Goal: Task Accomplishment & Management: Manage account settings

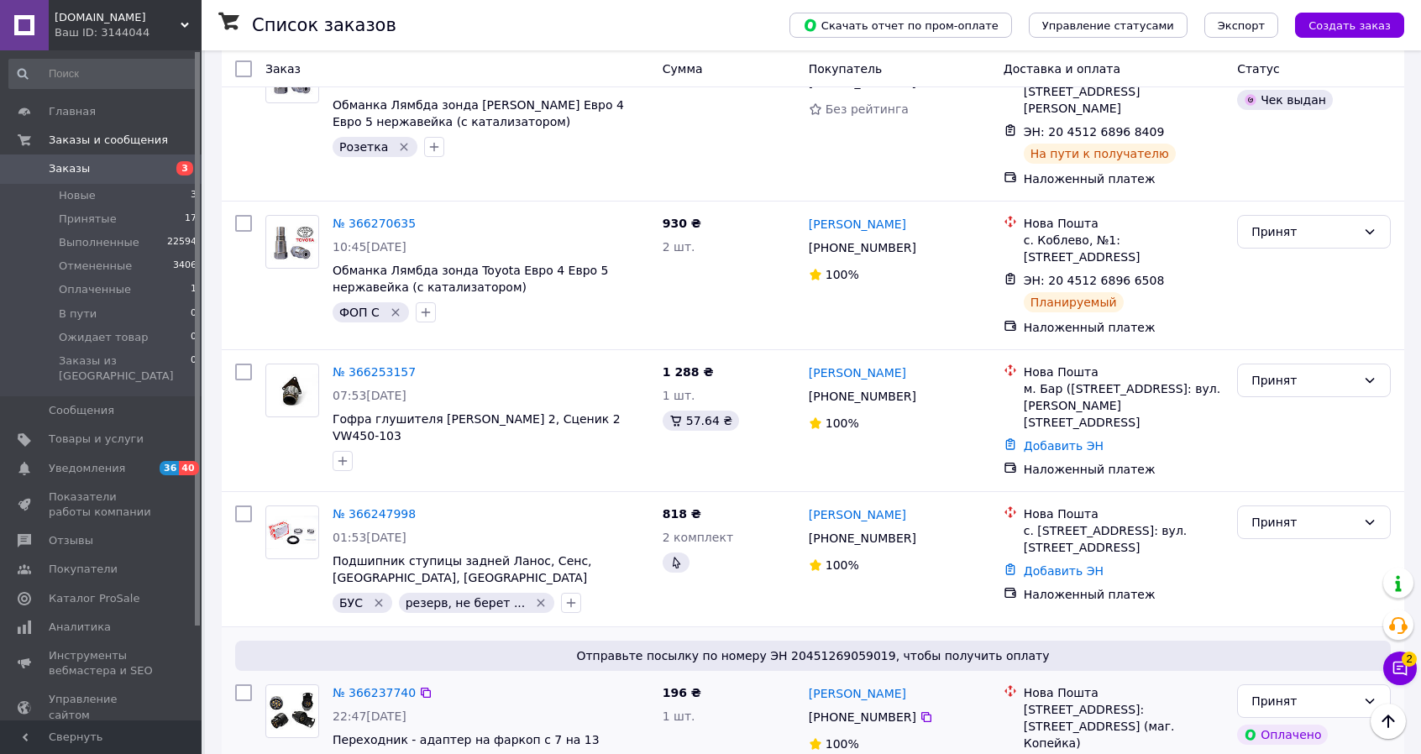
scroll to position [1631, 0]
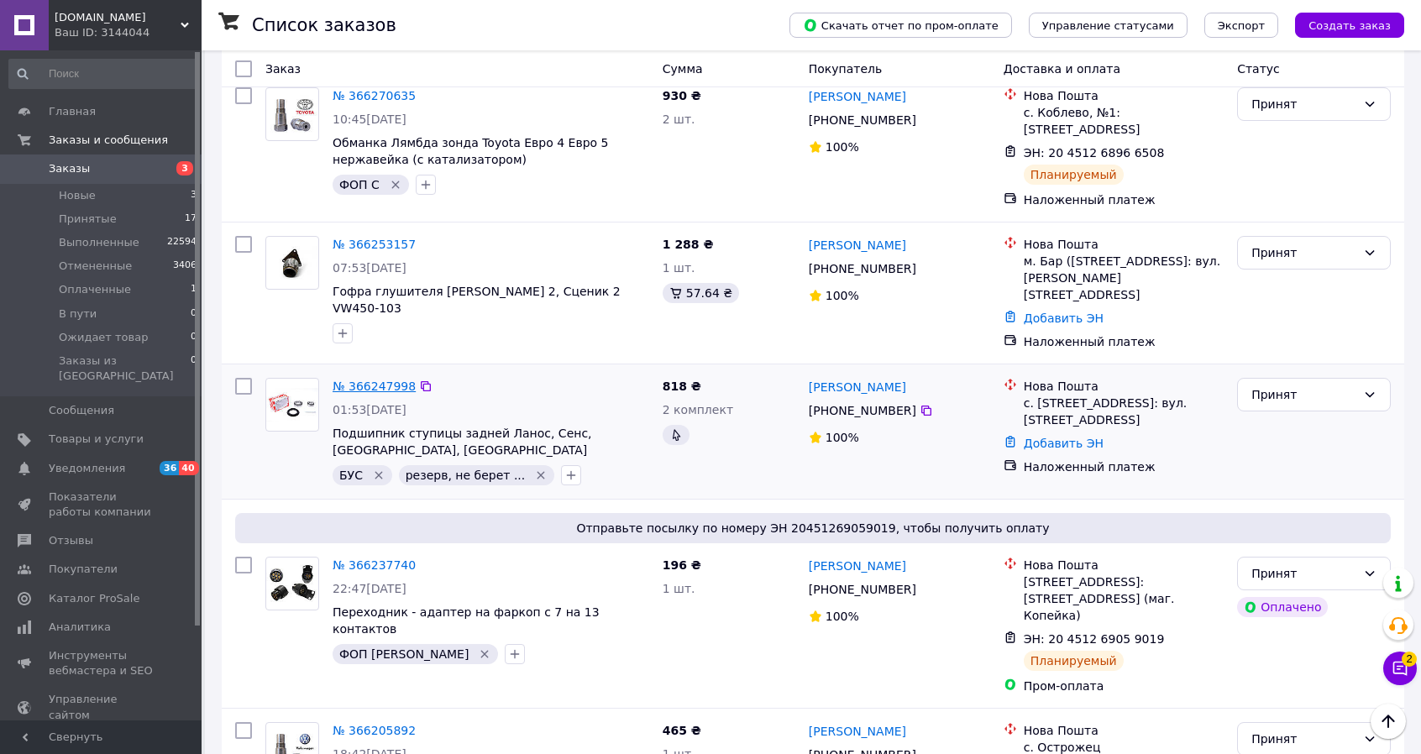
click at [374, 380] on link "№ 366247998" at bounding box center [374, 386] width 83 height 13
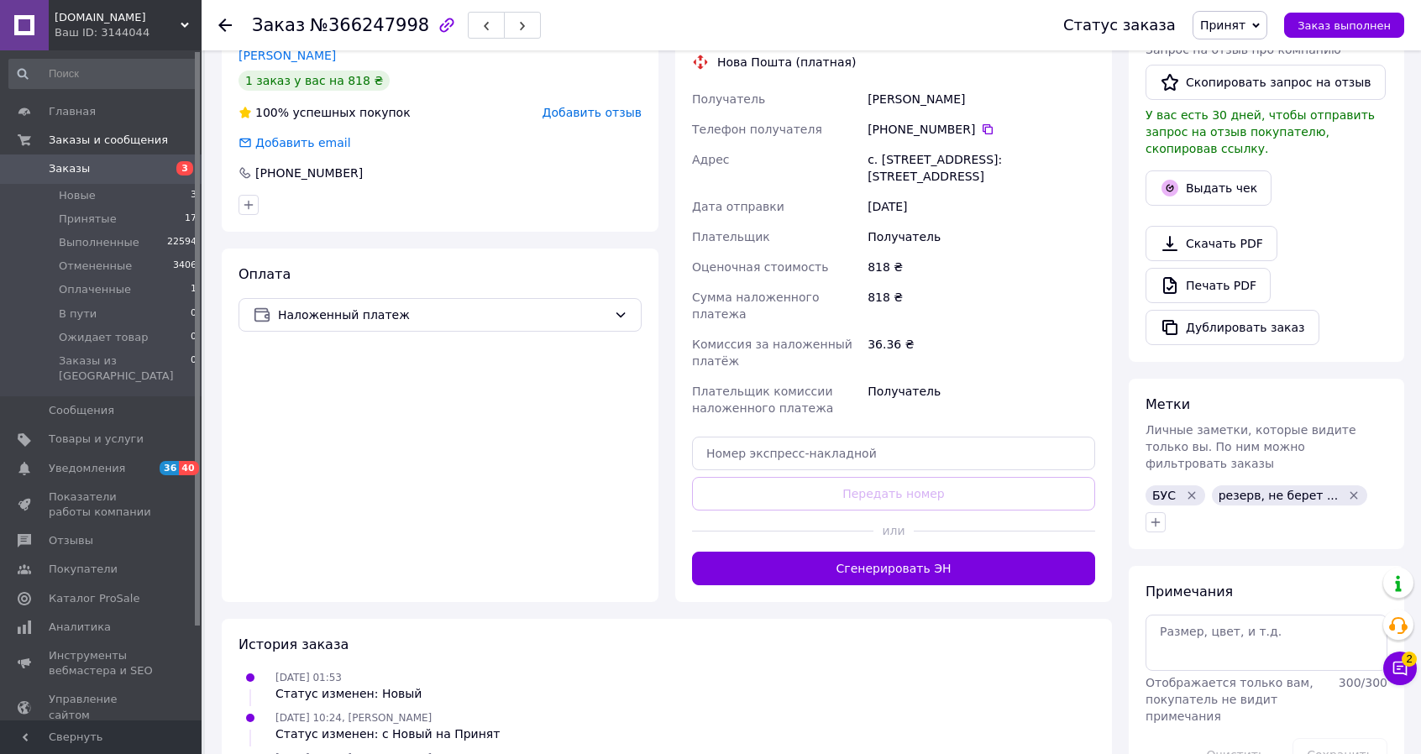
scroll to position [420, 0]
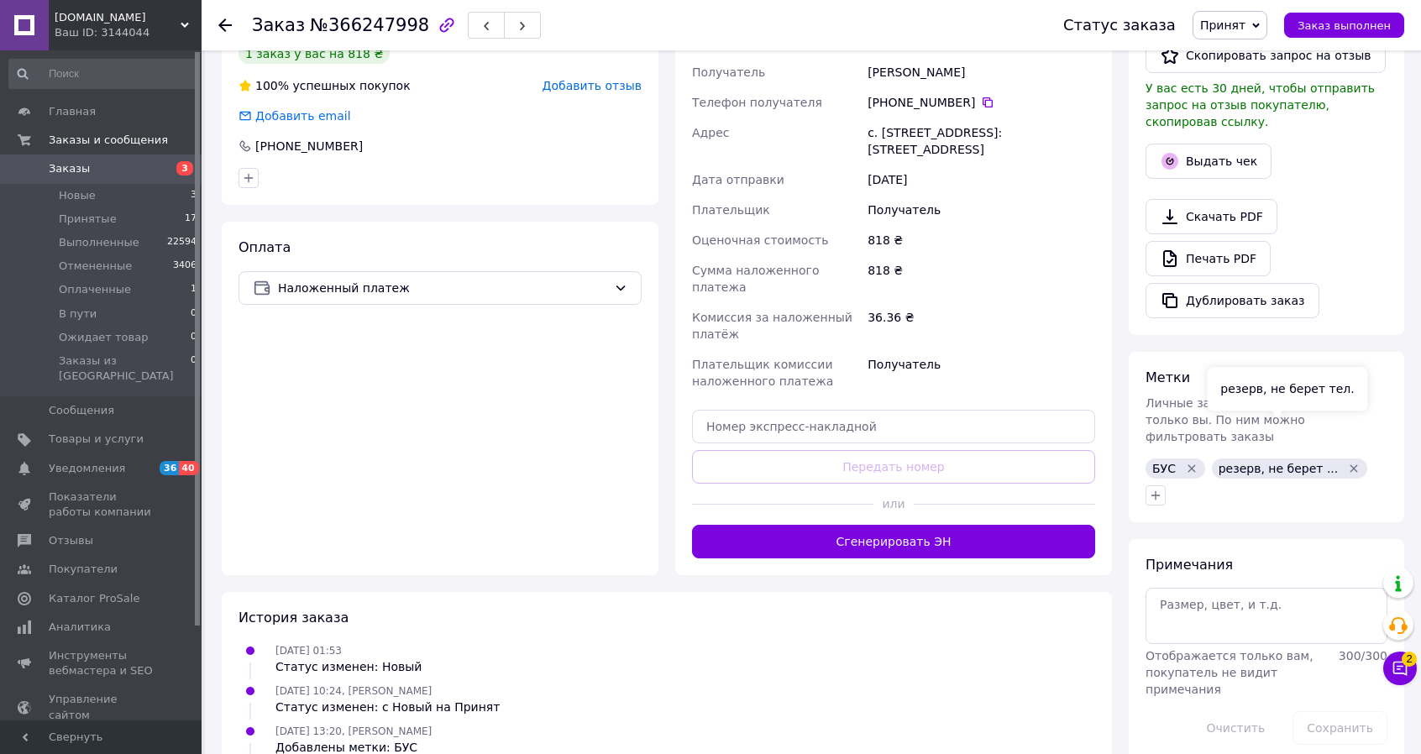
click at [1347, 462] on icon "Удалить метку" at bounding box center [1353, 468] width 13 height 13
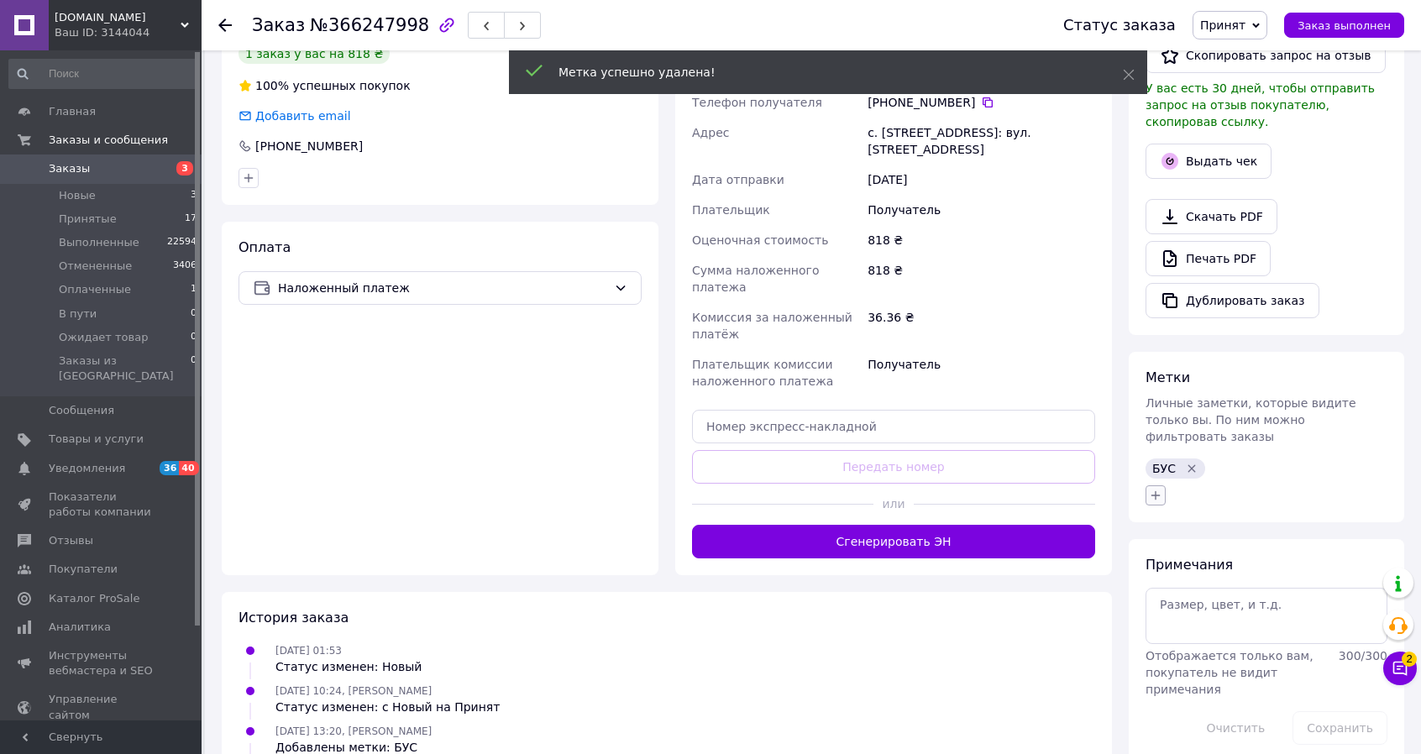
click at [1159, 489] on icon "button" at bounding box center [1155, 495] width 13 height 13
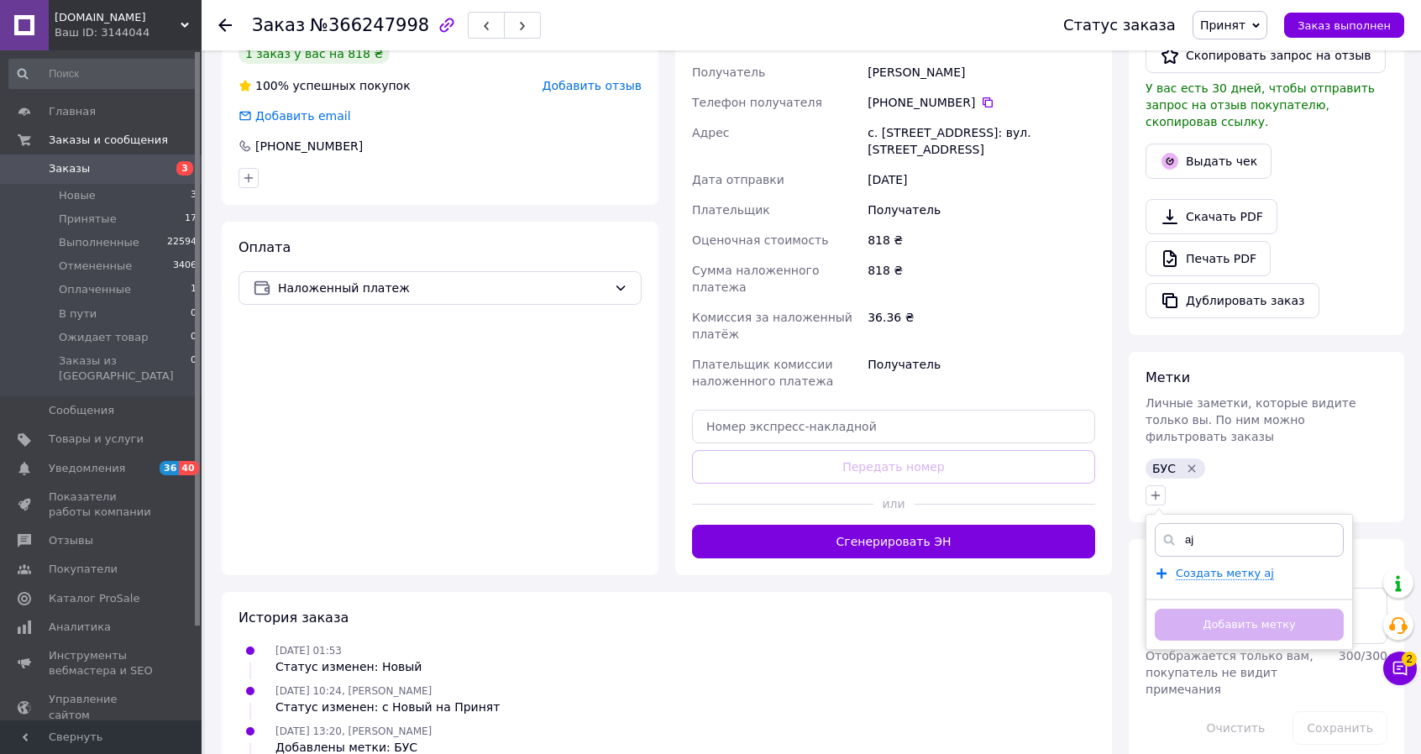
type input "a"
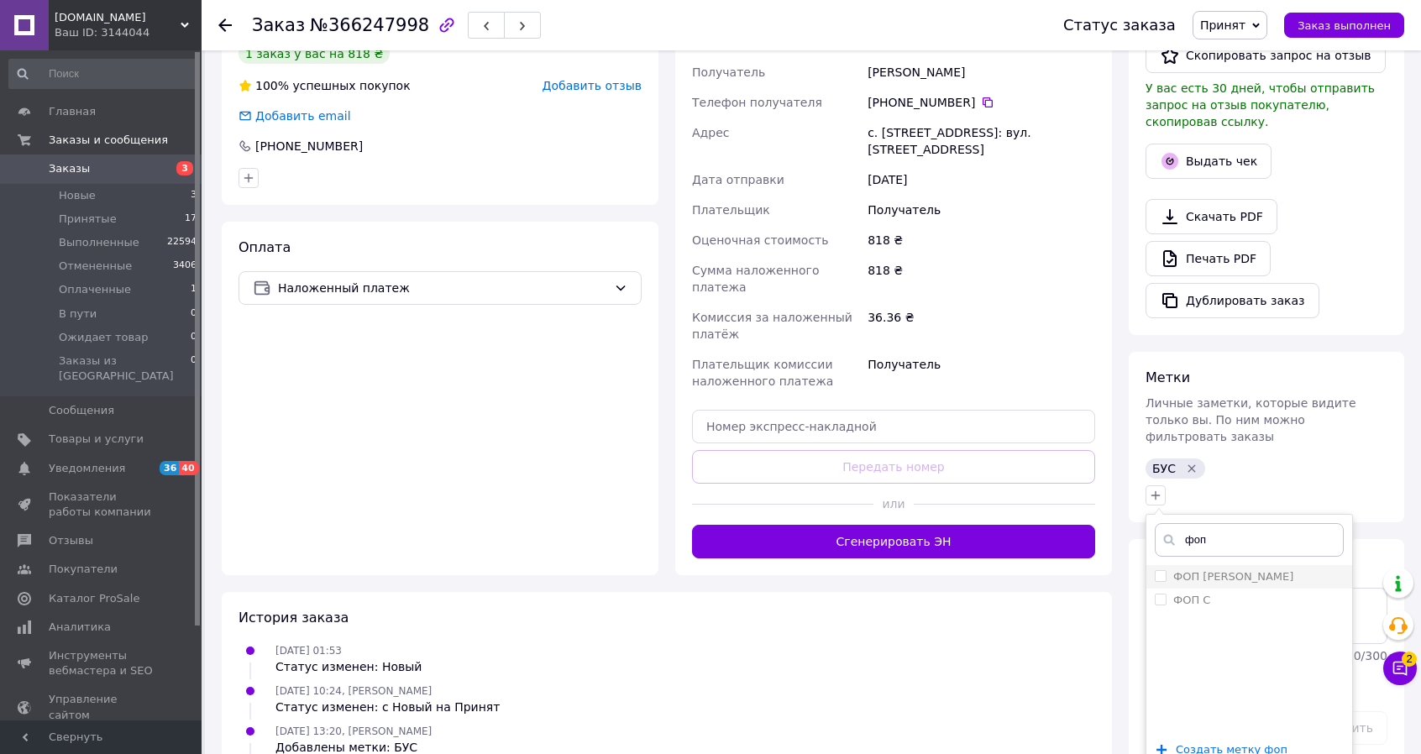
type input "фоп"
click at [1161, 570] on input "ФОП [PERSON_NAME]" at bounding box center [1160, 575] width 11 height 11
checkbox input "true"
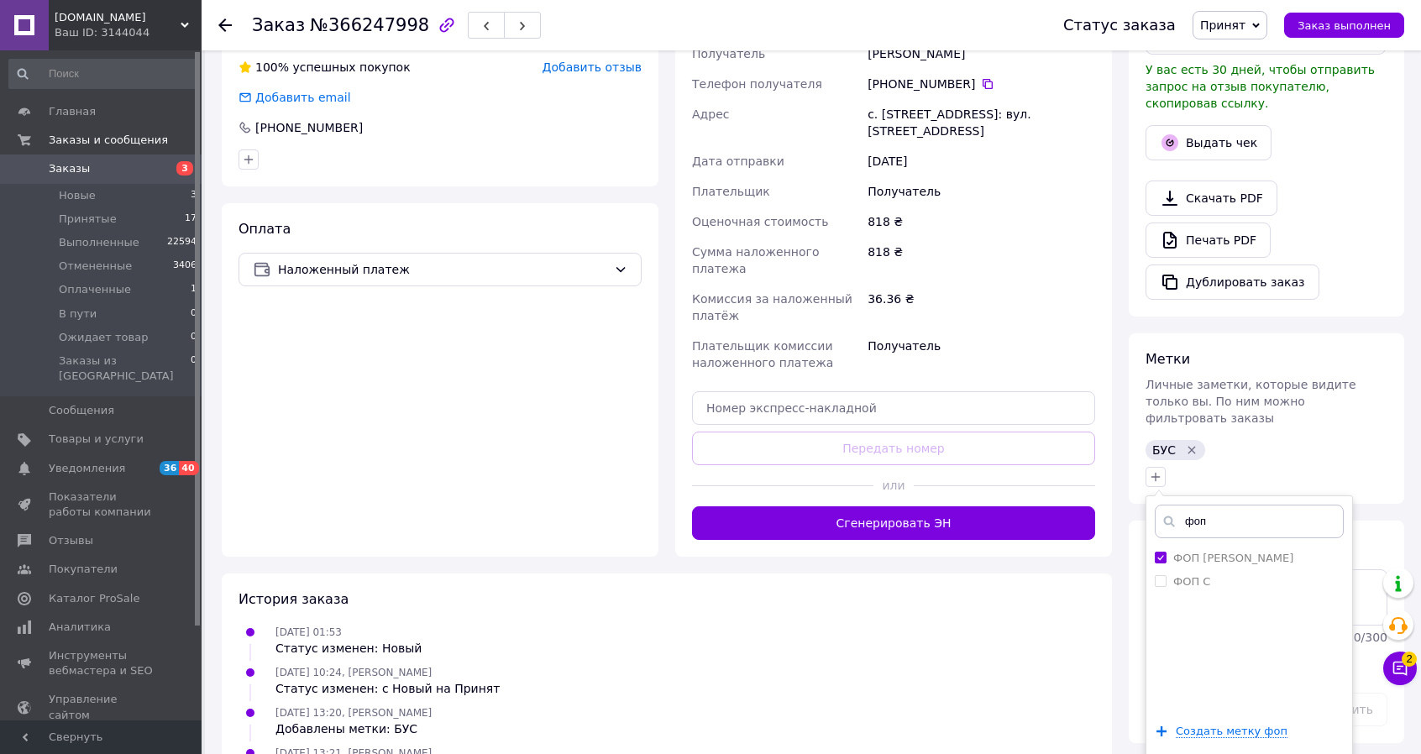
scroll to position [469, 0]
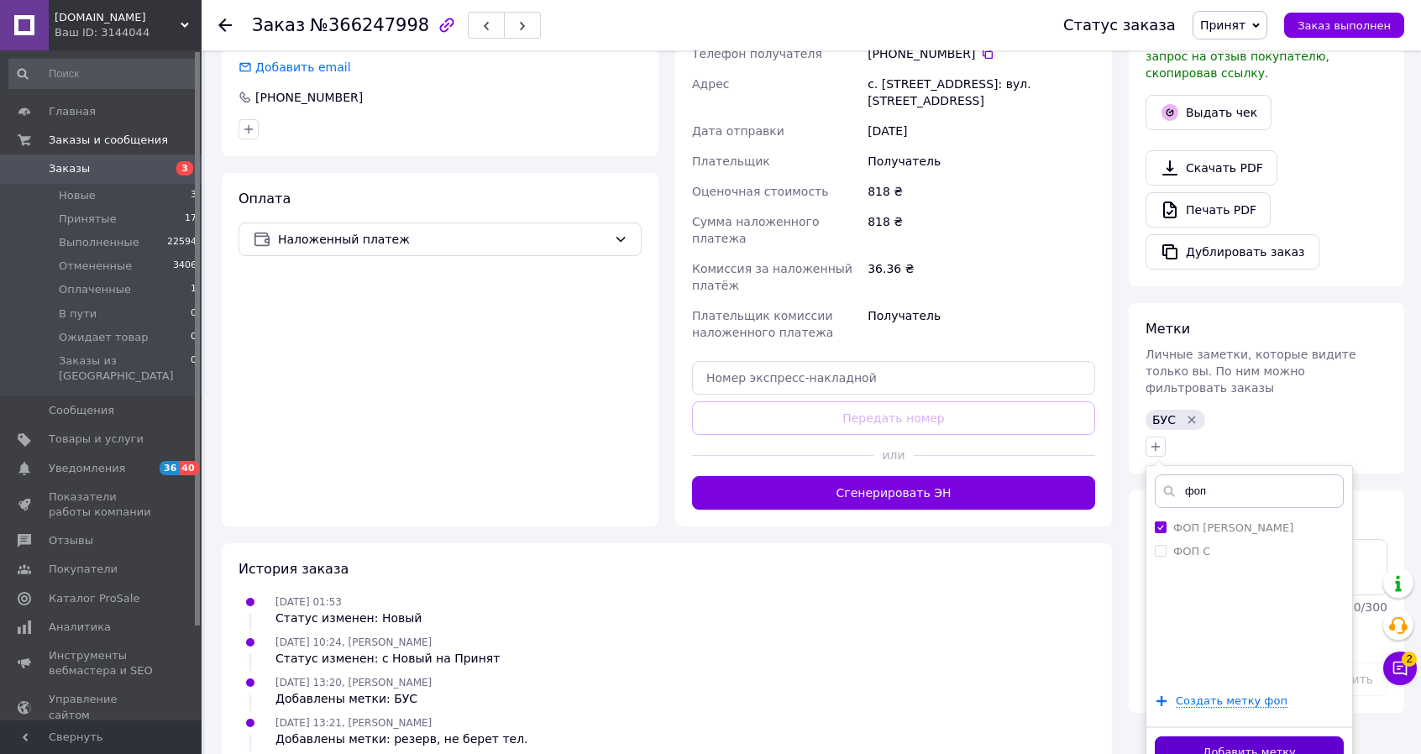
click at [1243, 736] on button "Добавить метку" at bounding box center [1249, 752] width 189 height 33
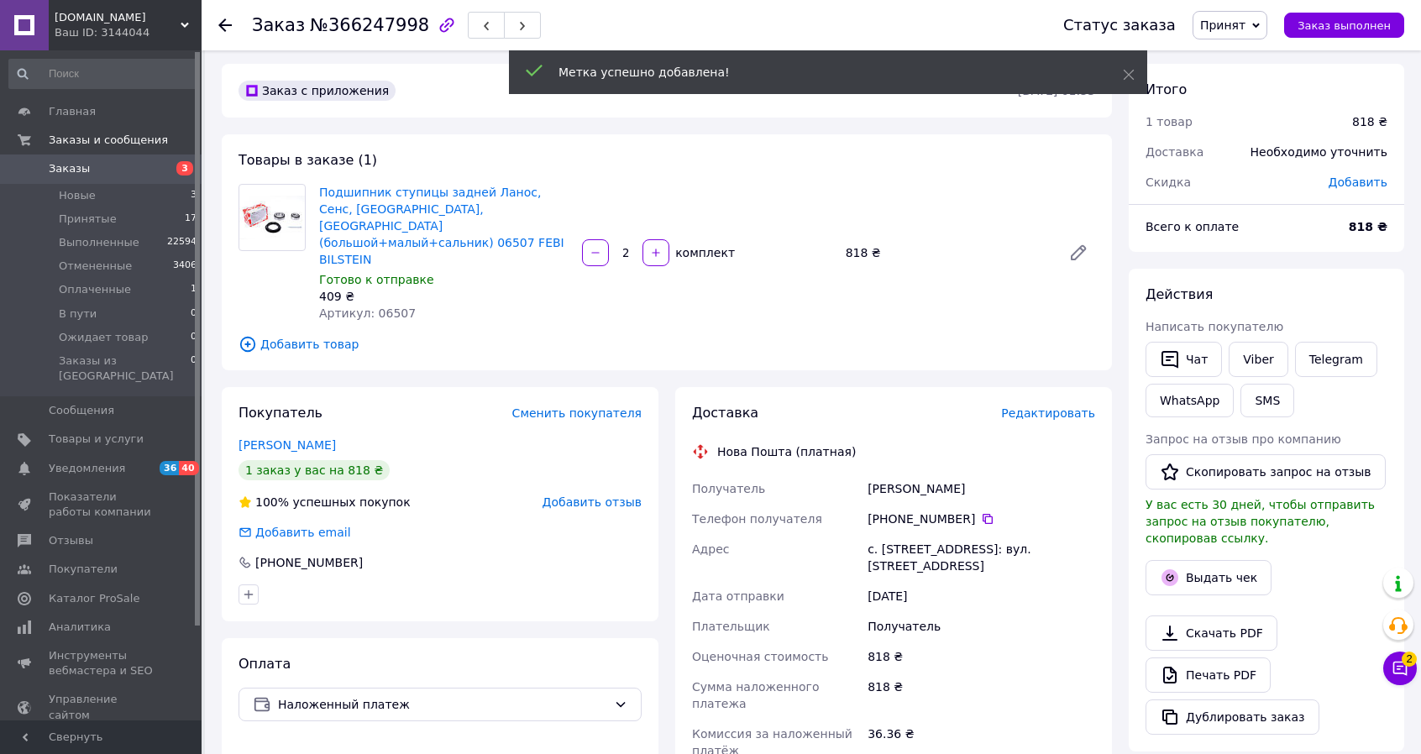
scroll to position [0, 0]
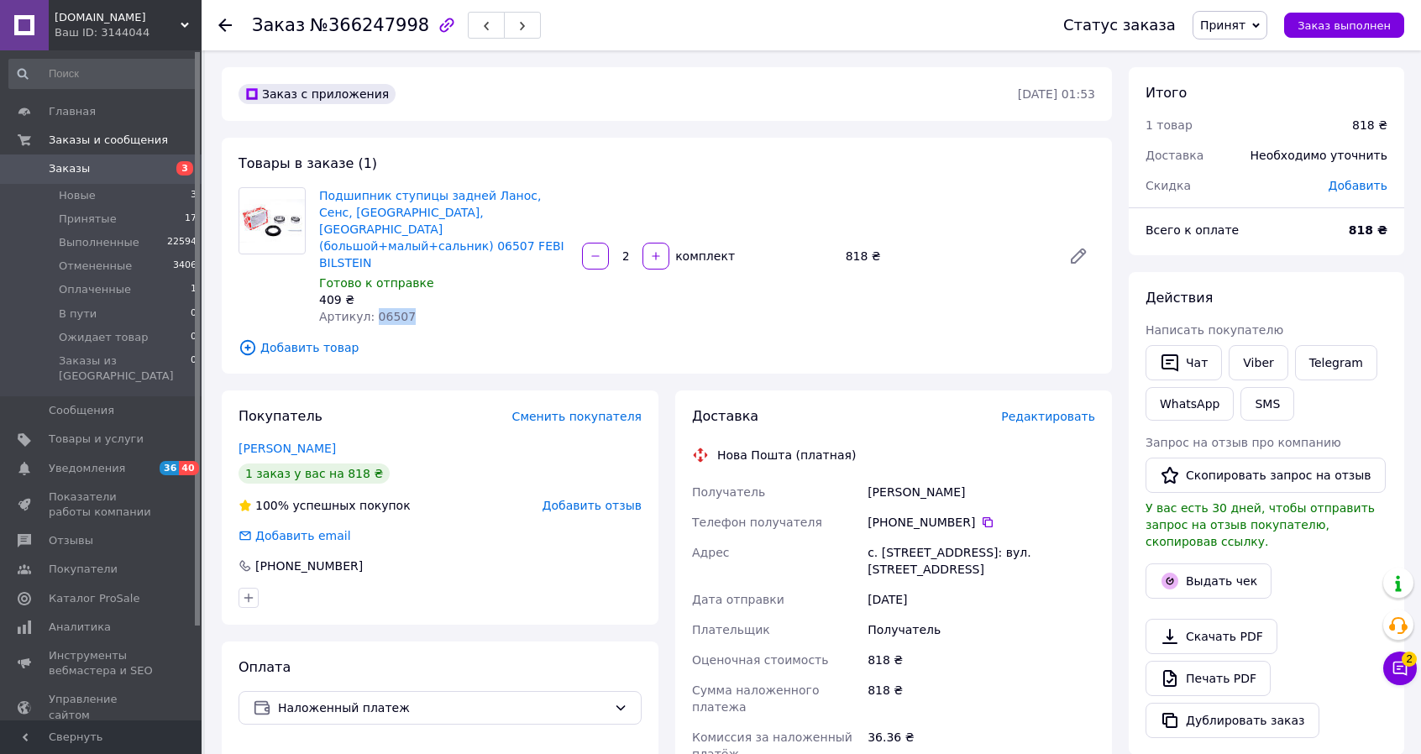
drag, startPoint x: 401, startPoint y: 290, endPoint x: 368, endPoint y: 295, distance: 34.0
click at [368, 295] on div "Подшипник ступицы задней Ланос, Сенс, Нексия, Нубира (большой+малый+сальник) 06…" at bounding box center [443, 256] width 263 height 144
copy span "06507"
click at [60, 164] on span "Заказы" at bounding box center [69, 168] width 41 height 15
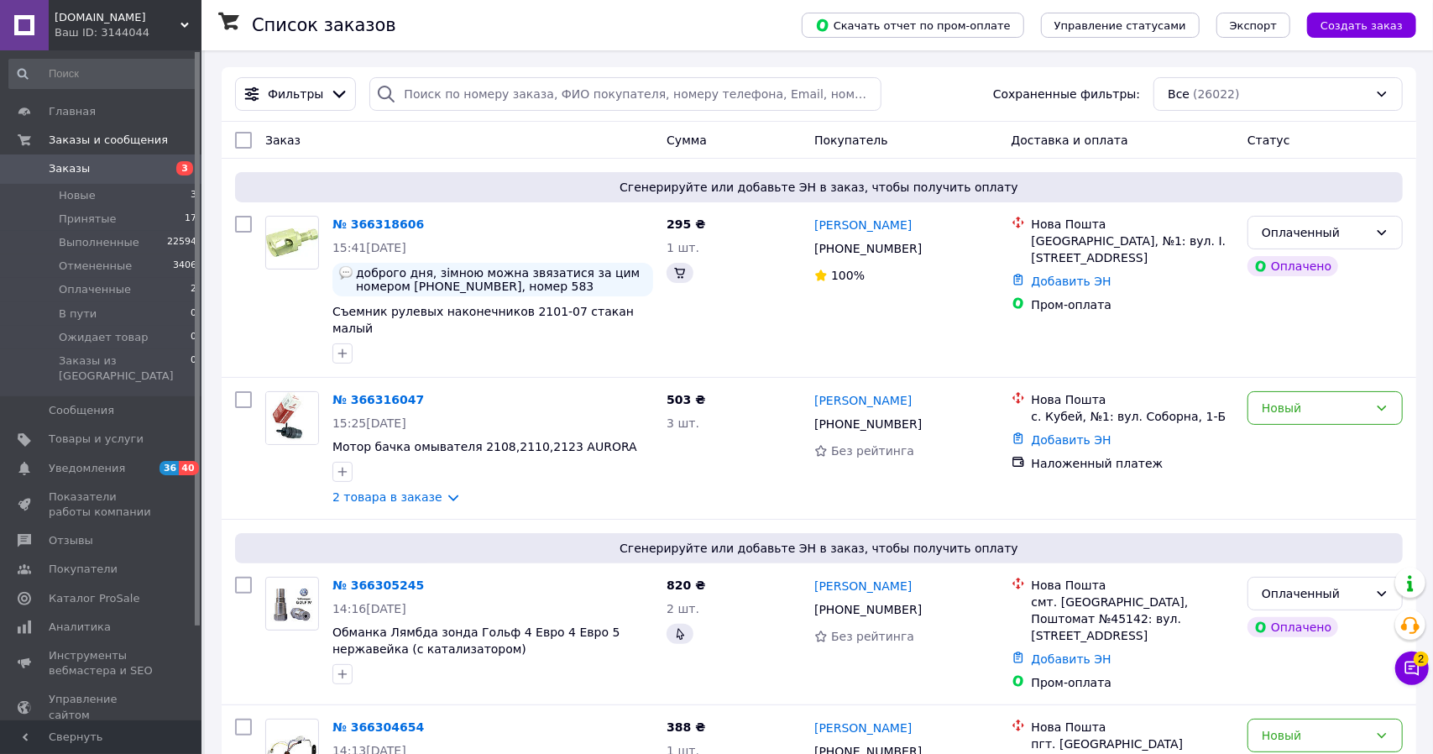
click at [45, 160] on link "Заказы 3" at bounding box center [103, 169] width 207 height 29
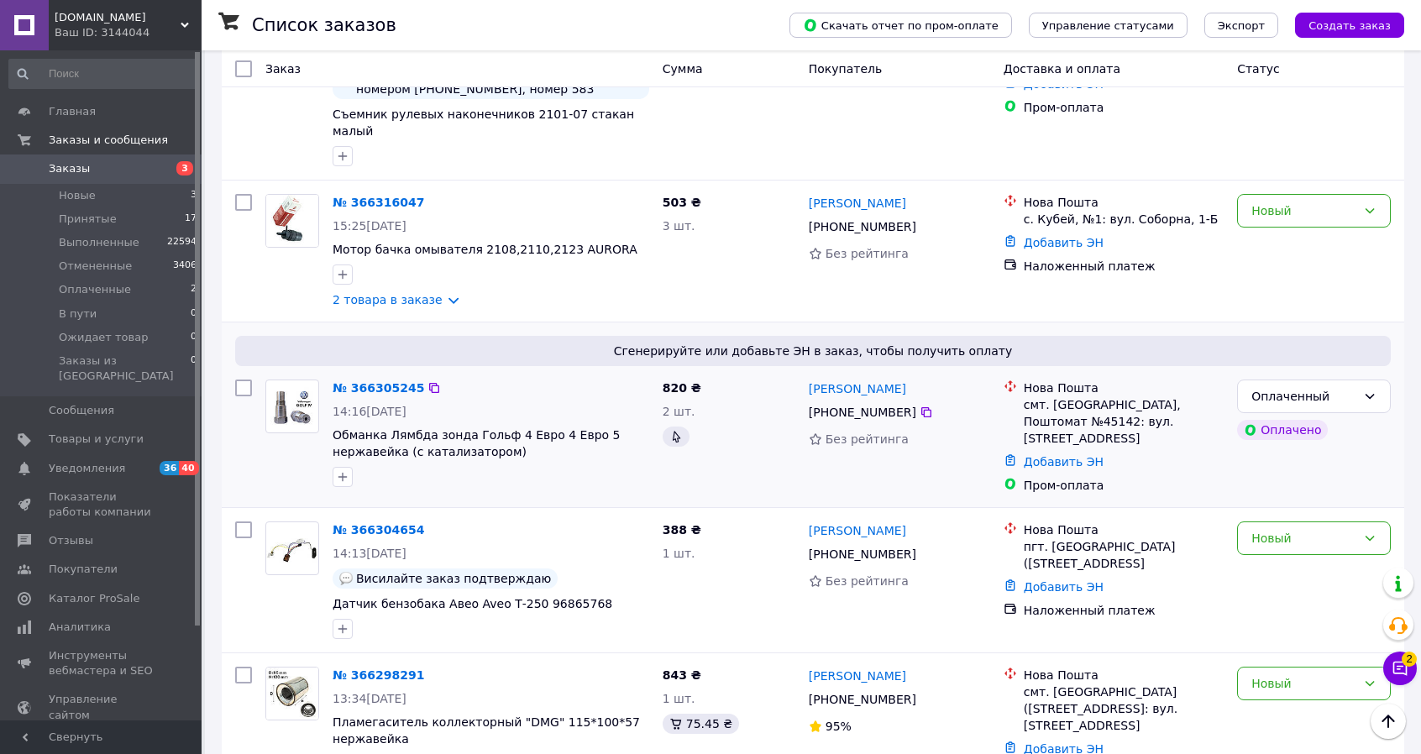
scroll to position [252, 0]
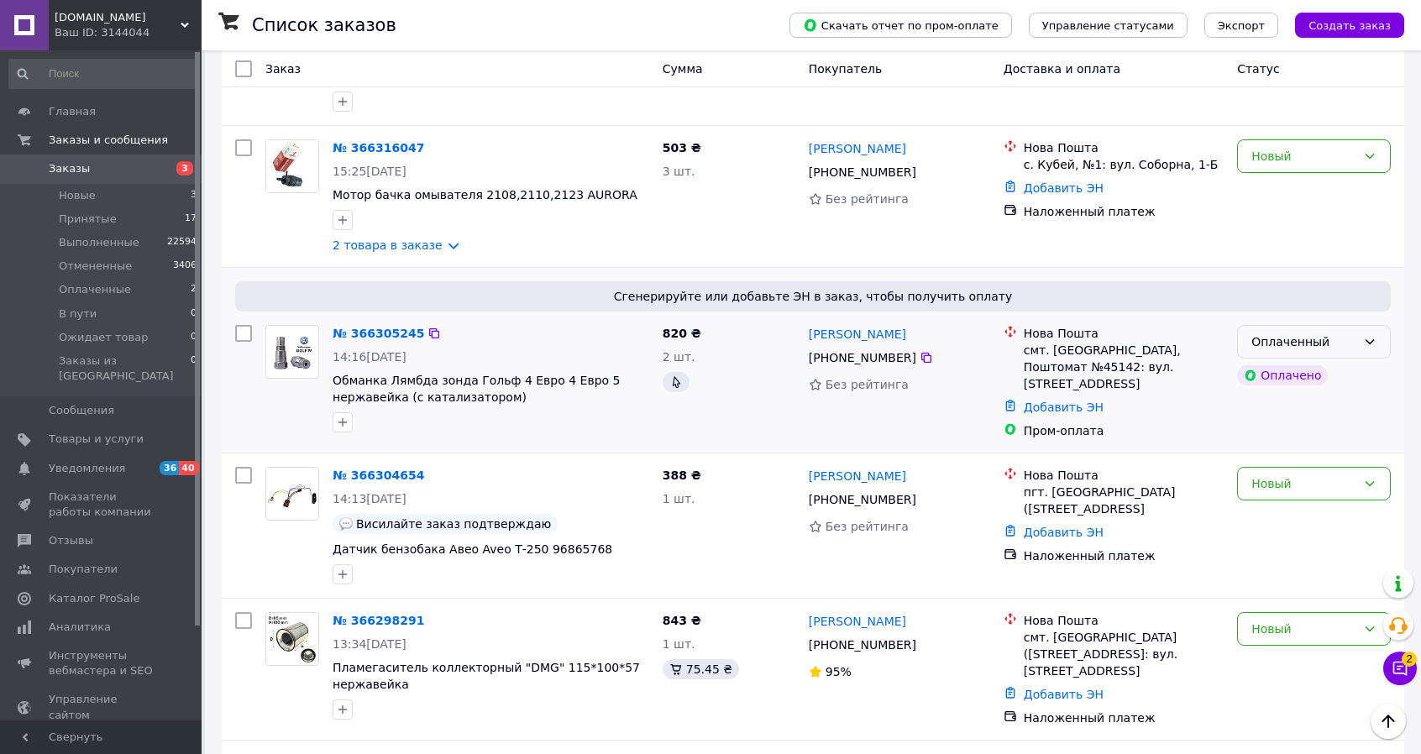
click at [1342, 333] on div "Оплаченный" at bounding box center [1303, 342] width 105 height 18
click at [1303, 365] on li "Принят" at bounding box center [1314, 363] width 152 height 30
click at [386, 327] on link "№ 366305245" at bounding box center [374, 333] width 83 height 13
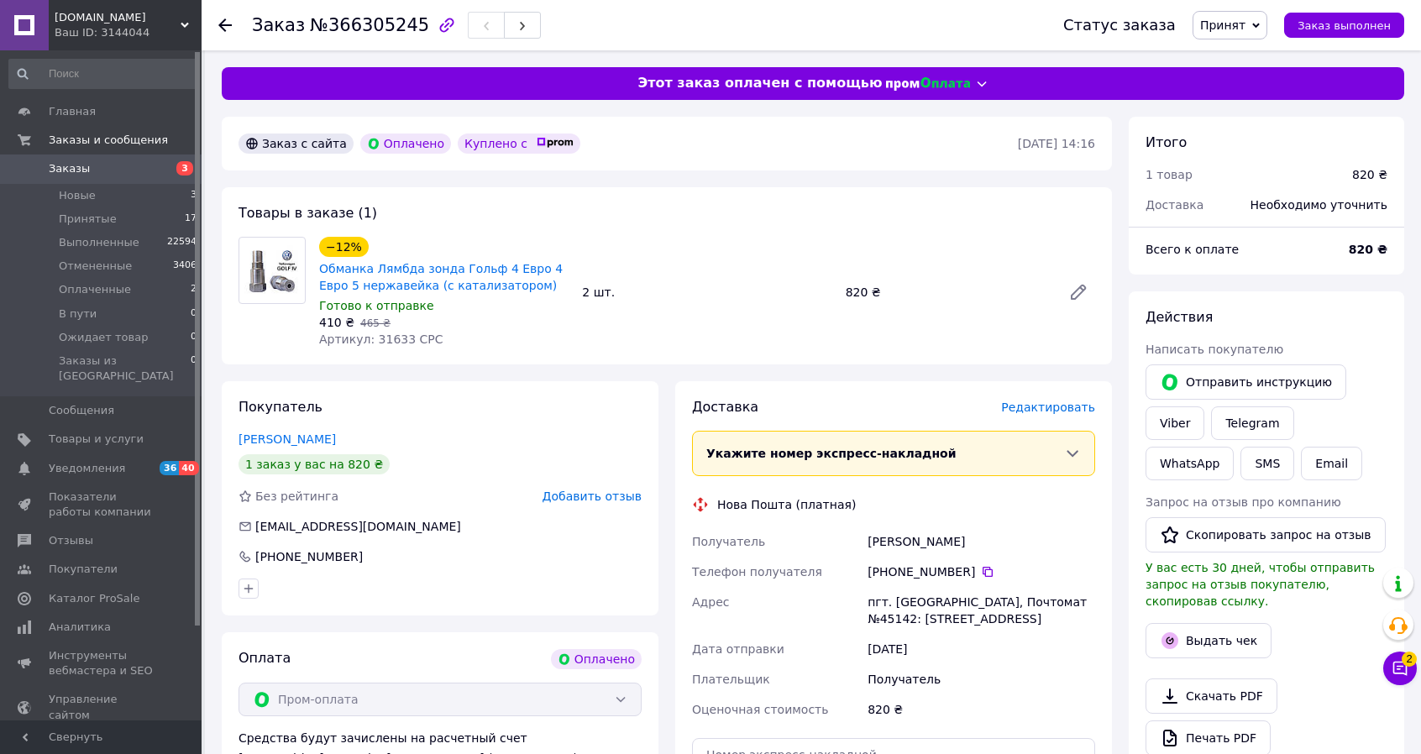
click at [1057, 405] on span "Редактировать" at bounding box center [1048, 407] width 94 height 13
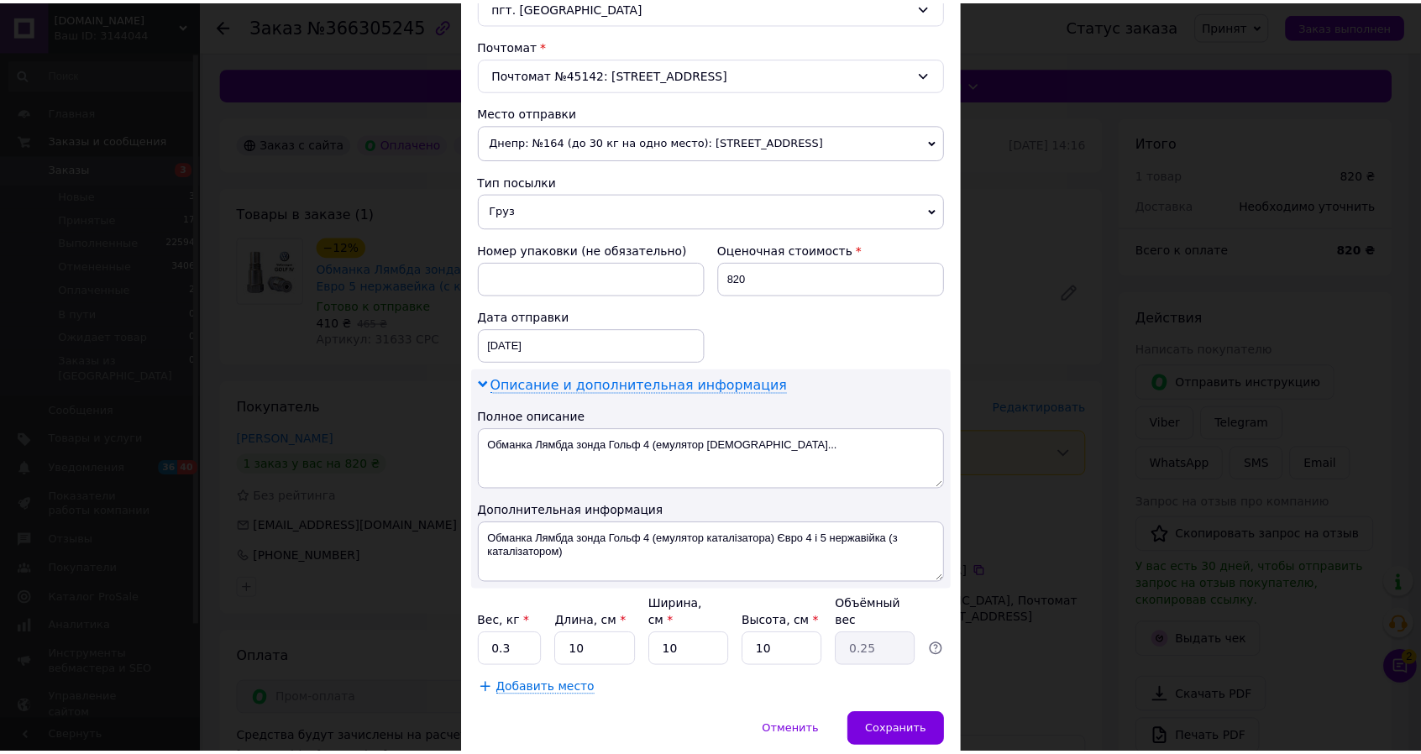
scroll to position [504, 0]
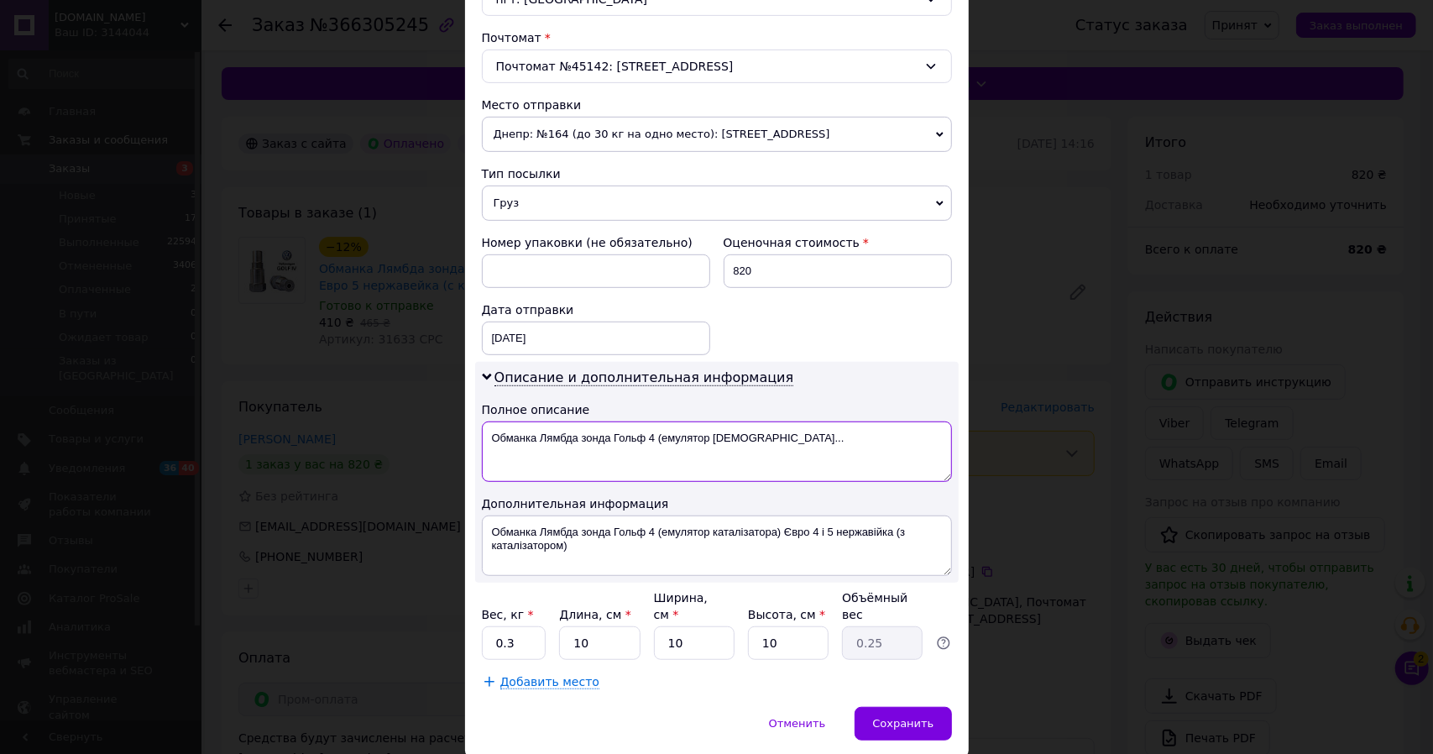
drag, startPoint x: 526, startPoint y: 430, endPoint x: 798, endPoint y: 456, distance: 272.5
click at [798, 456] on textarea "Обманка Лямбда зонда Гольф 4 (емулятор [DEMOGRAPHIC_DATA]..." at bounding box center [717, 452] width 470 height 60
type textarea "Обманки 2шт"
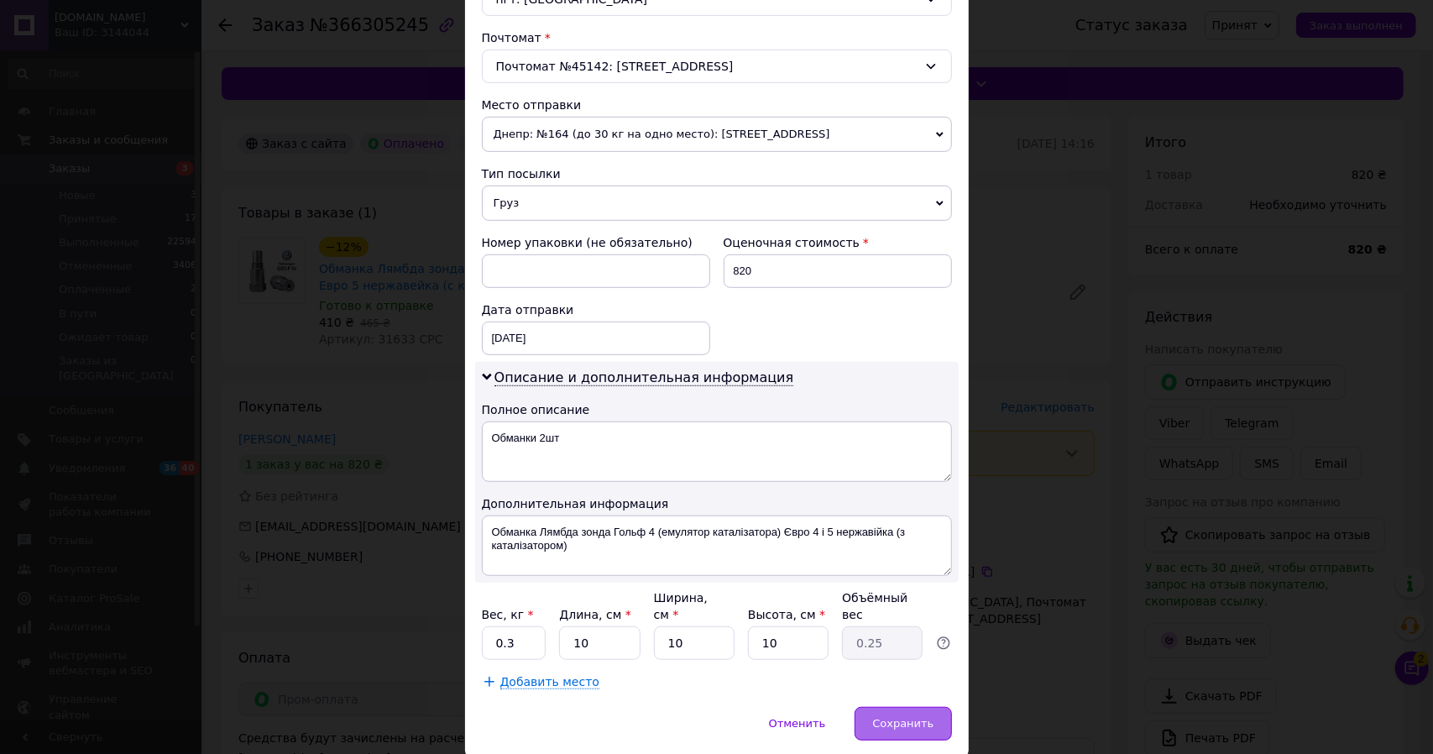
click at [904, 717] on span "Сохранить" at bounding box center [902, 723] width 61 height 13
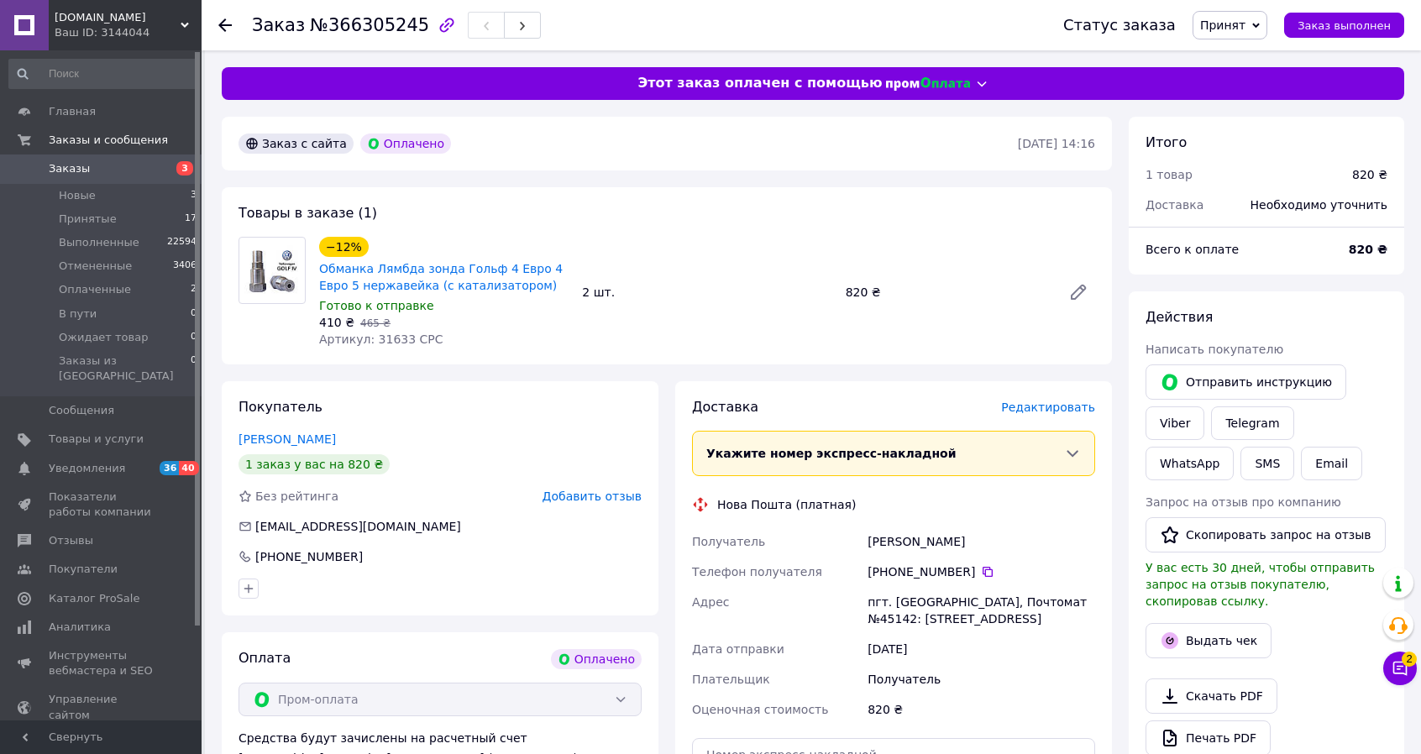
click at [58, 161] on span "Заказы" at bounding box center [69, 168] width 41 height 15
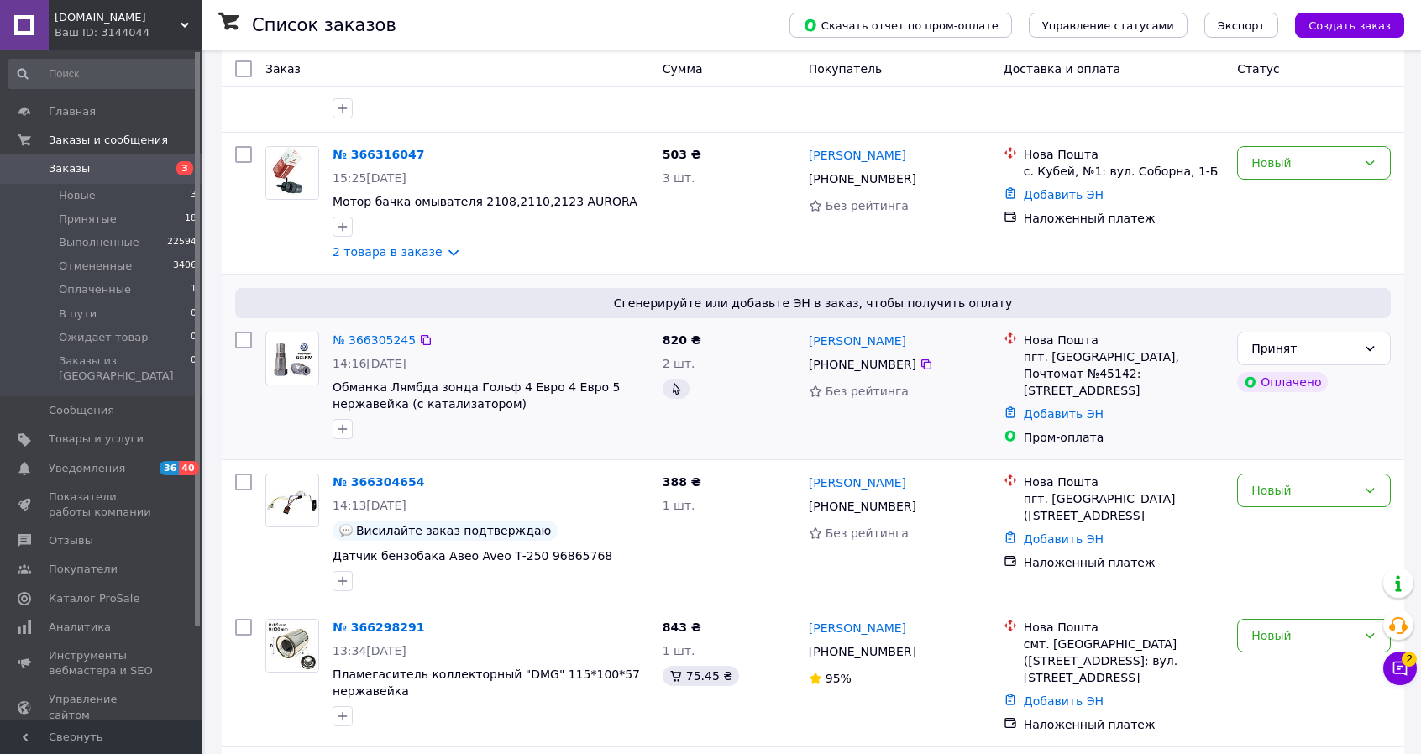
scroll to position [252, 0]
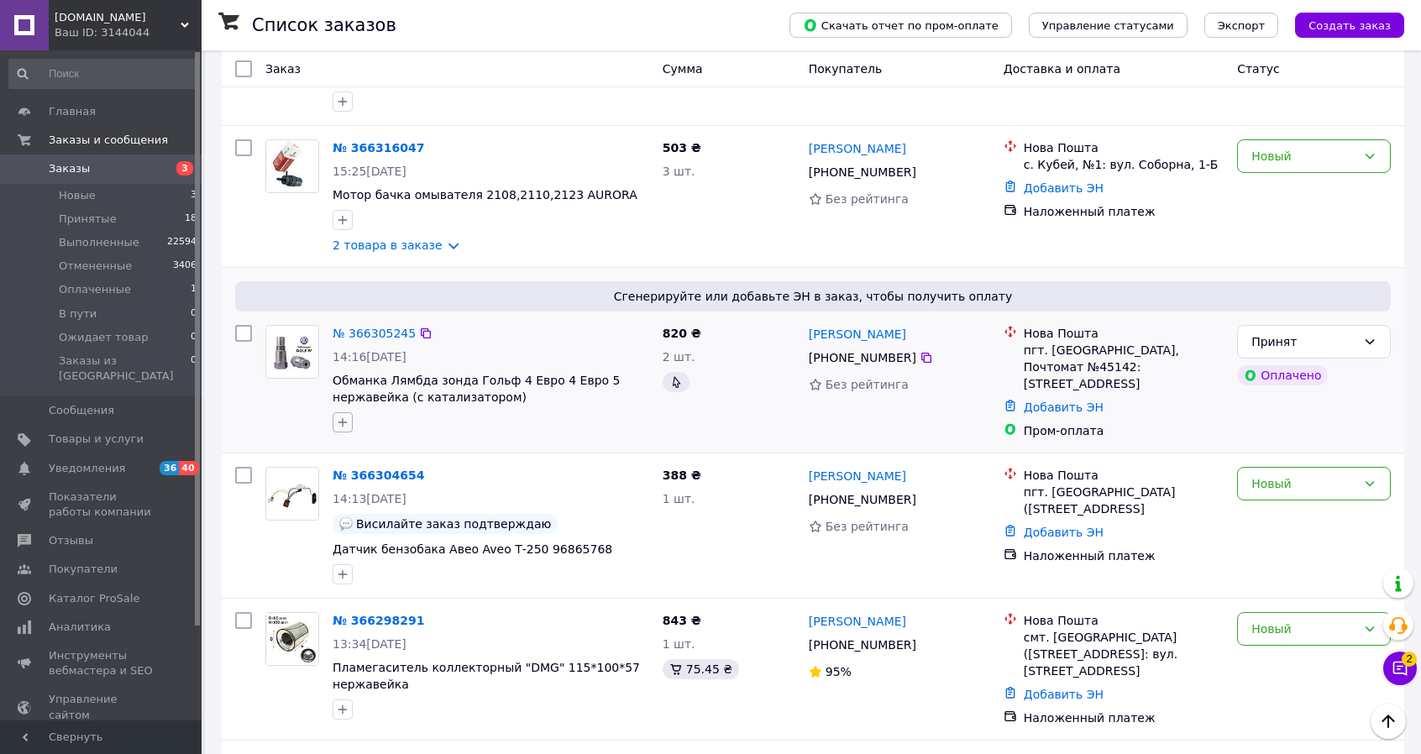
click at [348, 416] on icon "button" at bounding box center [342, 422] width 13 height 13
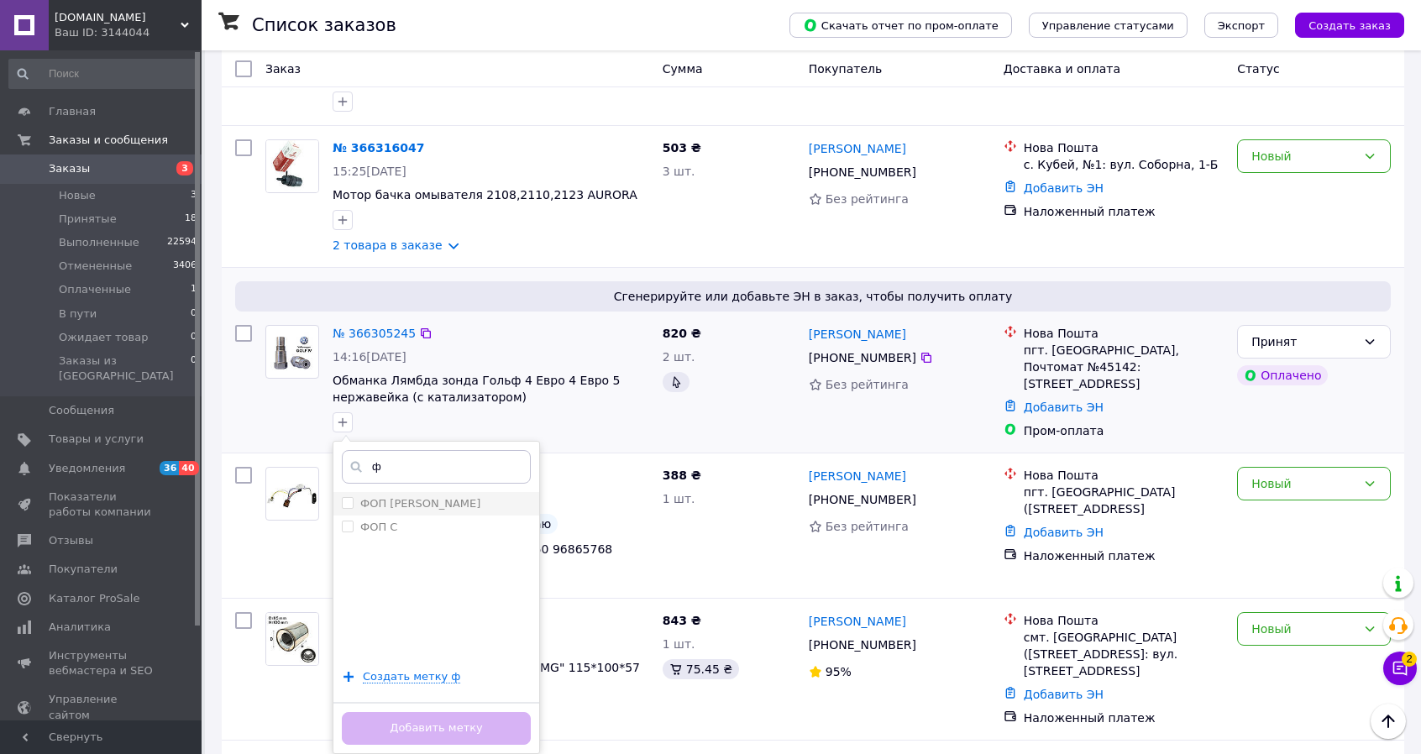
type input "ф"
click at [408, 496] on div "ФОП [PERSON_NAME]" at bounding box center [436, 503] width 189 height 15
checkbox input "true"
click at [448, 712] on button "Добавить метку" at bounding box center [436, 728] width 189 height 33
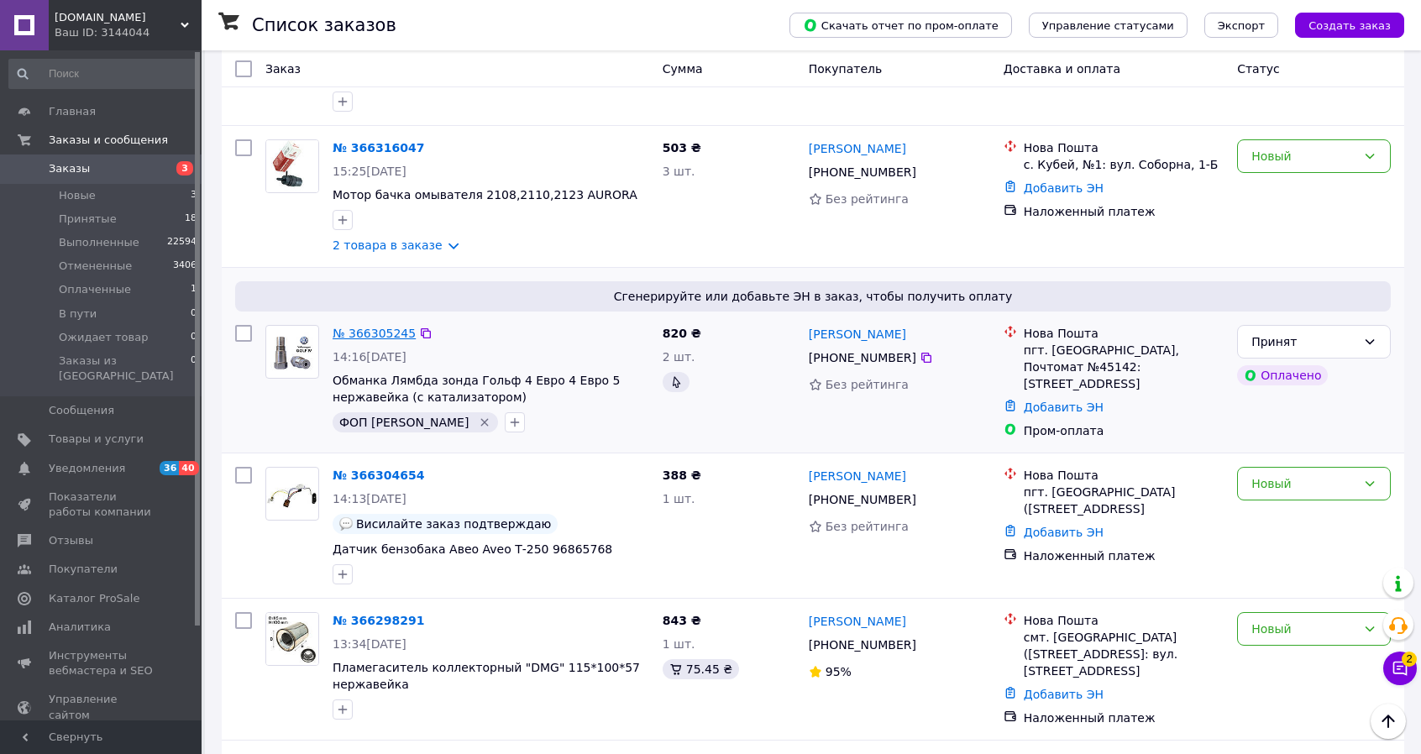
click at [382, 327] on link "№ 366305245" at bounding box center [374, 333] width 83 height 13
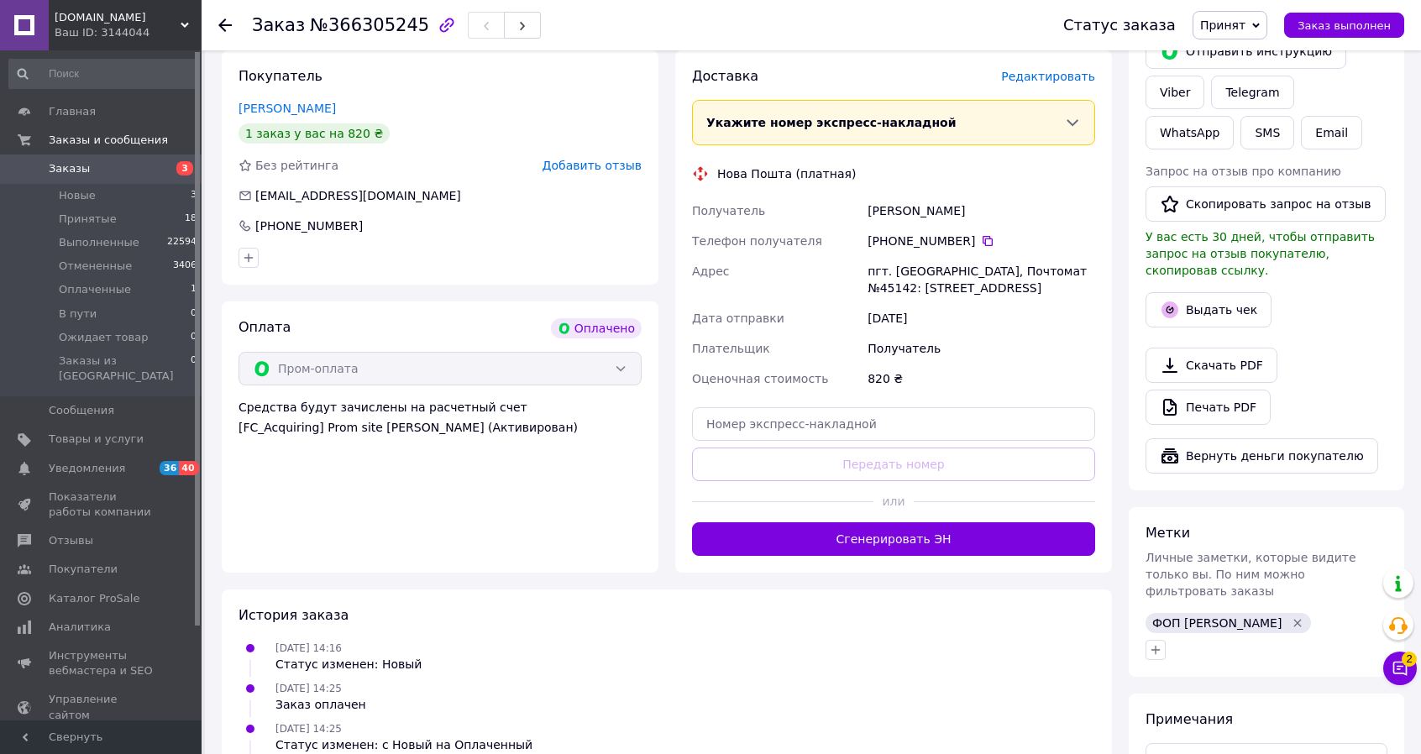
scroll to position [336, 0]
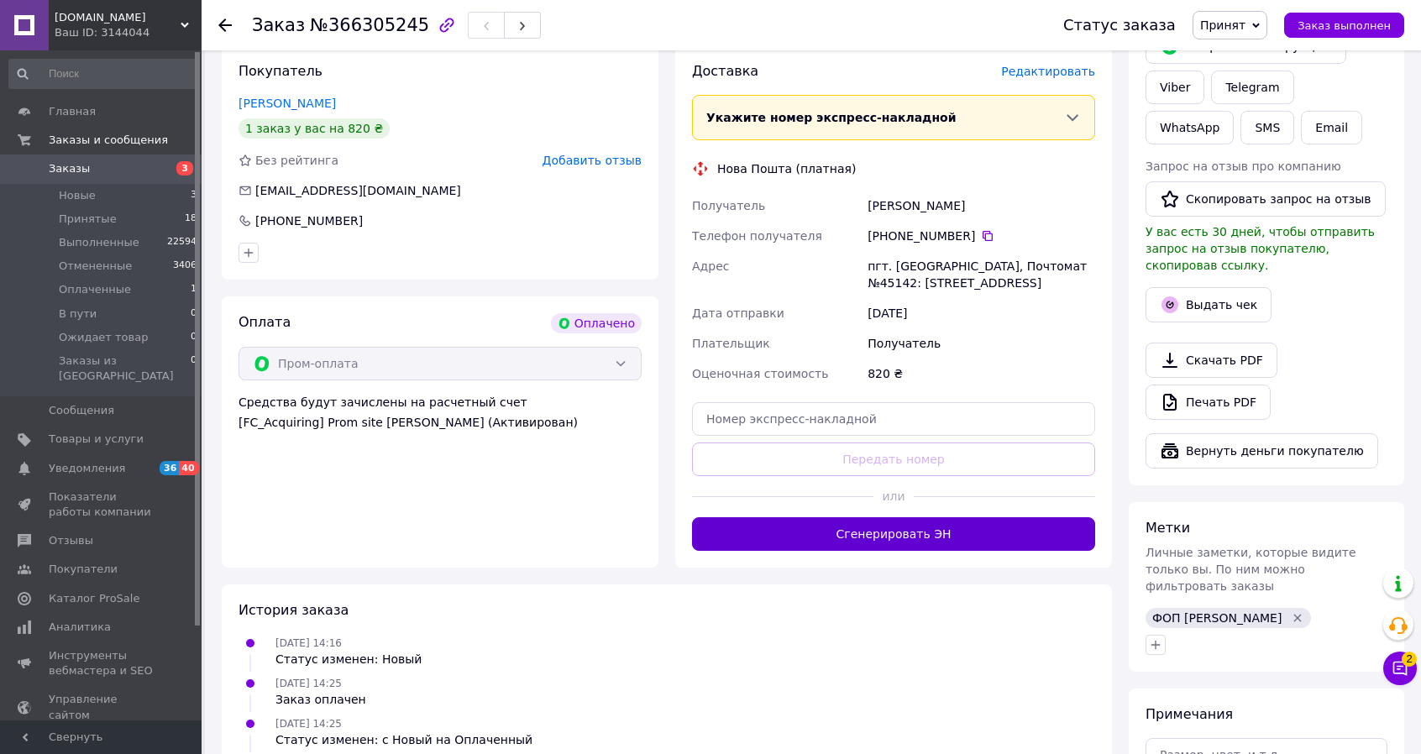
click at [937, 528] on button "Сгенерировать ЭН" at bounding box center [893, 534] width 403 height 34
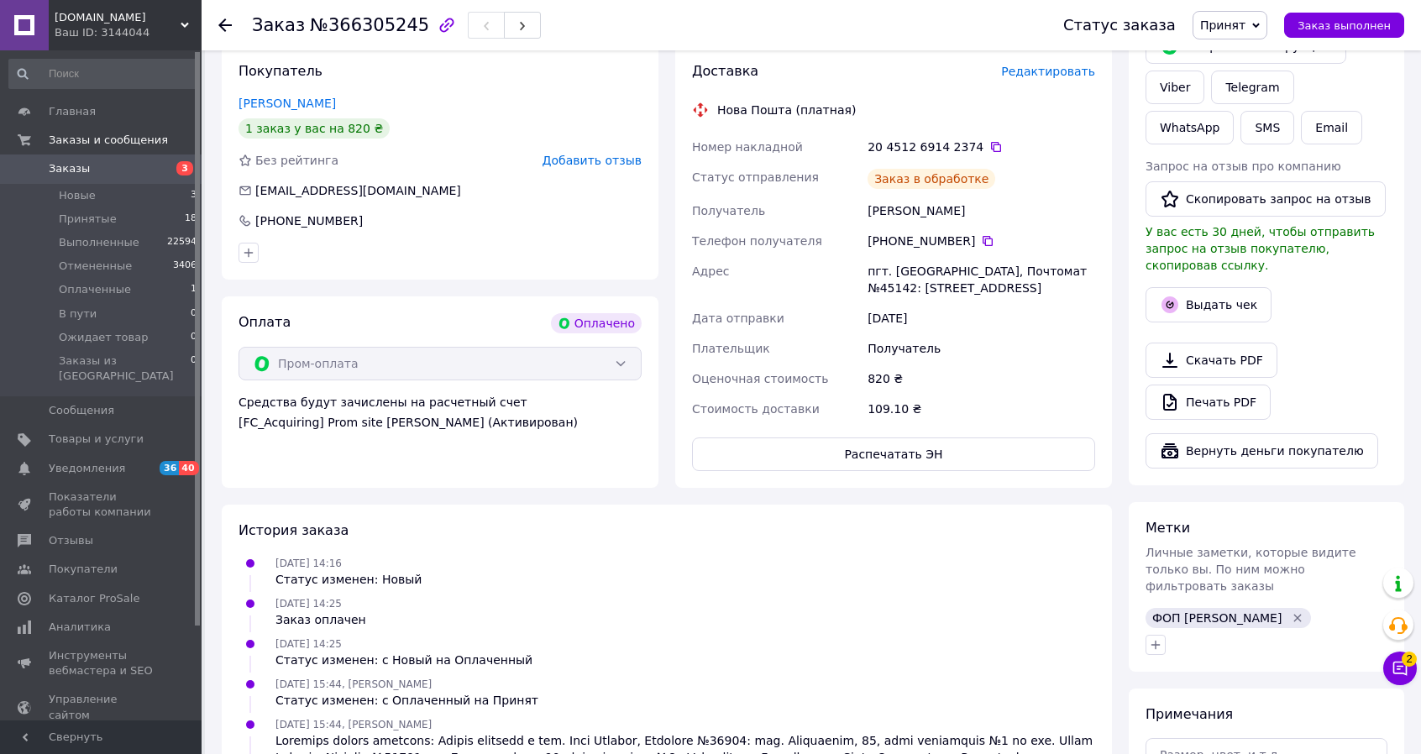
click at [87, 164] on span "Заказы" at bounding box center [102, 168] width 107 height 15
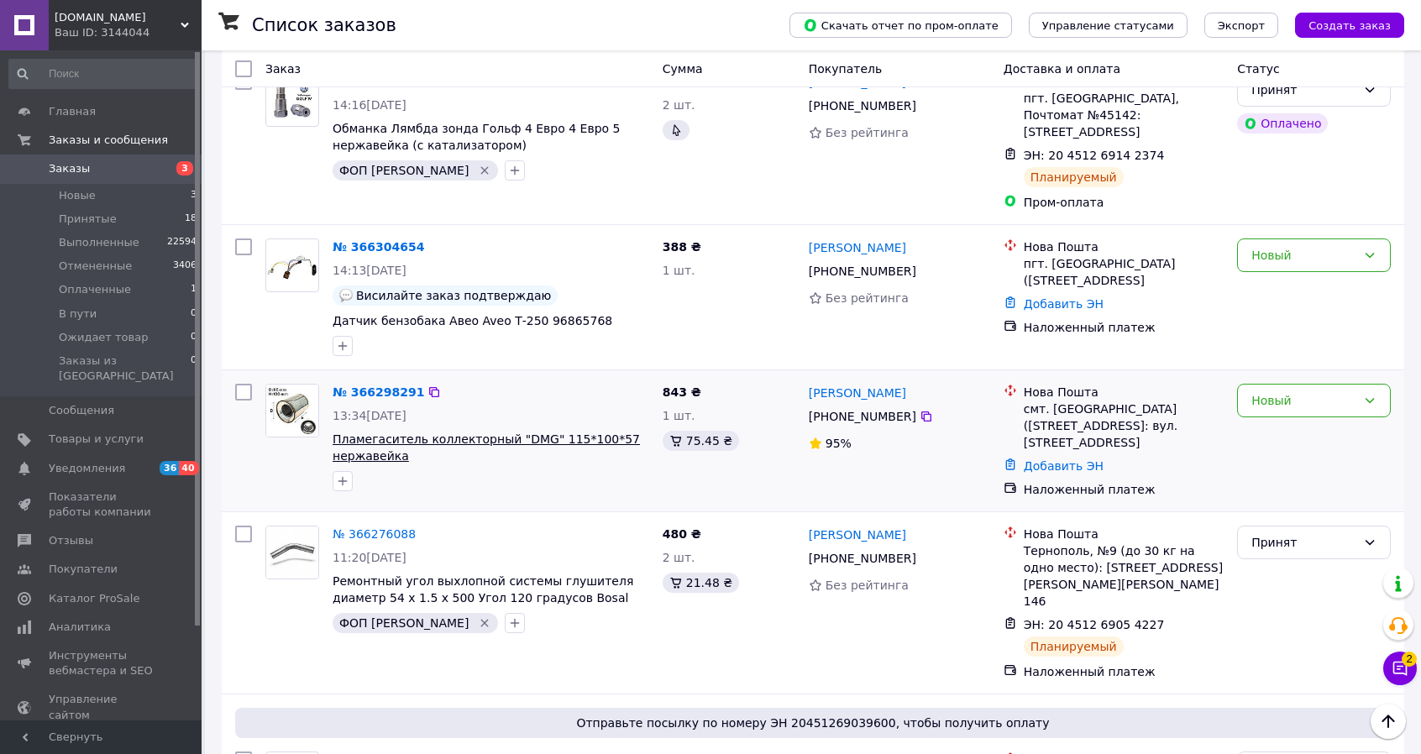
scroll to position [504, 0]
click at [374, 385] on link "№ 366298291" at bounding box center [379, 391] width 92 height 13
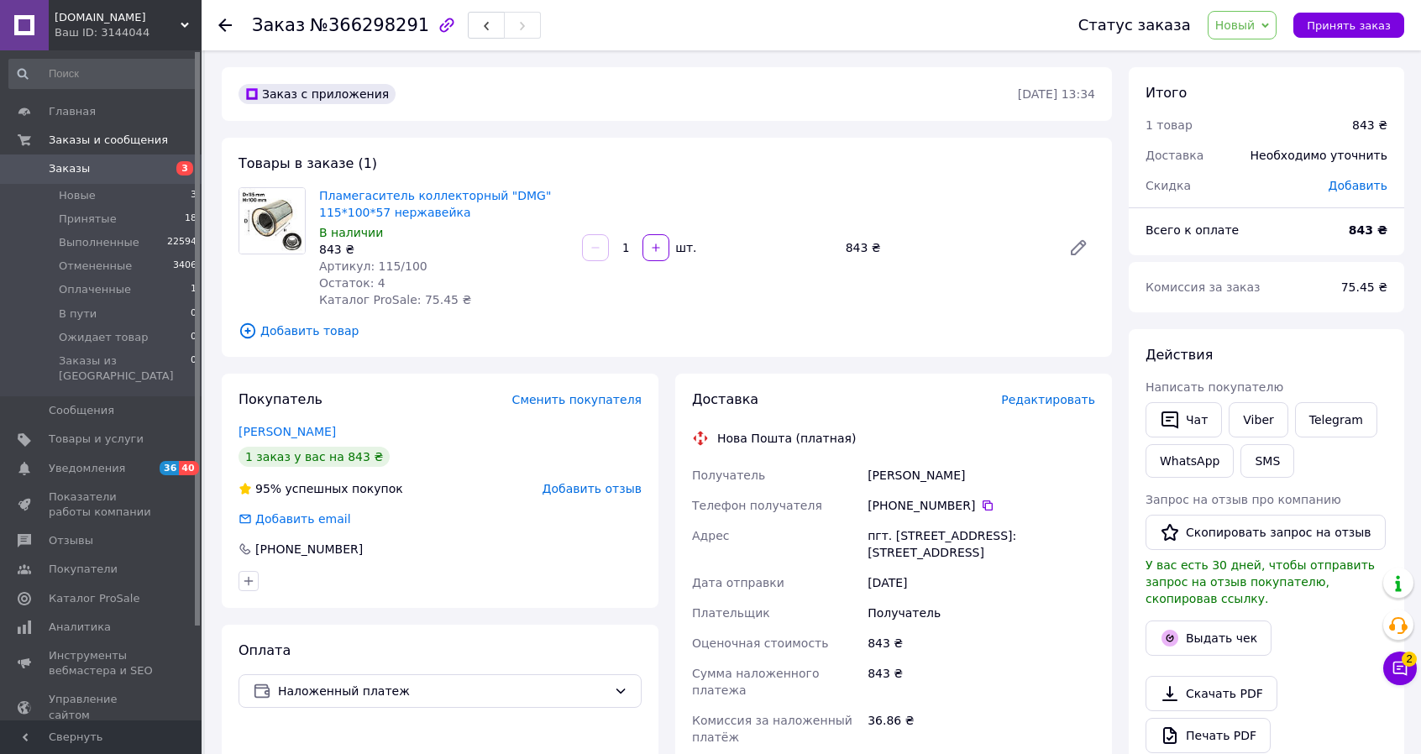
click at [62, 169] on span "Заказы" at bounding box center [69, 168] width 41 height 15
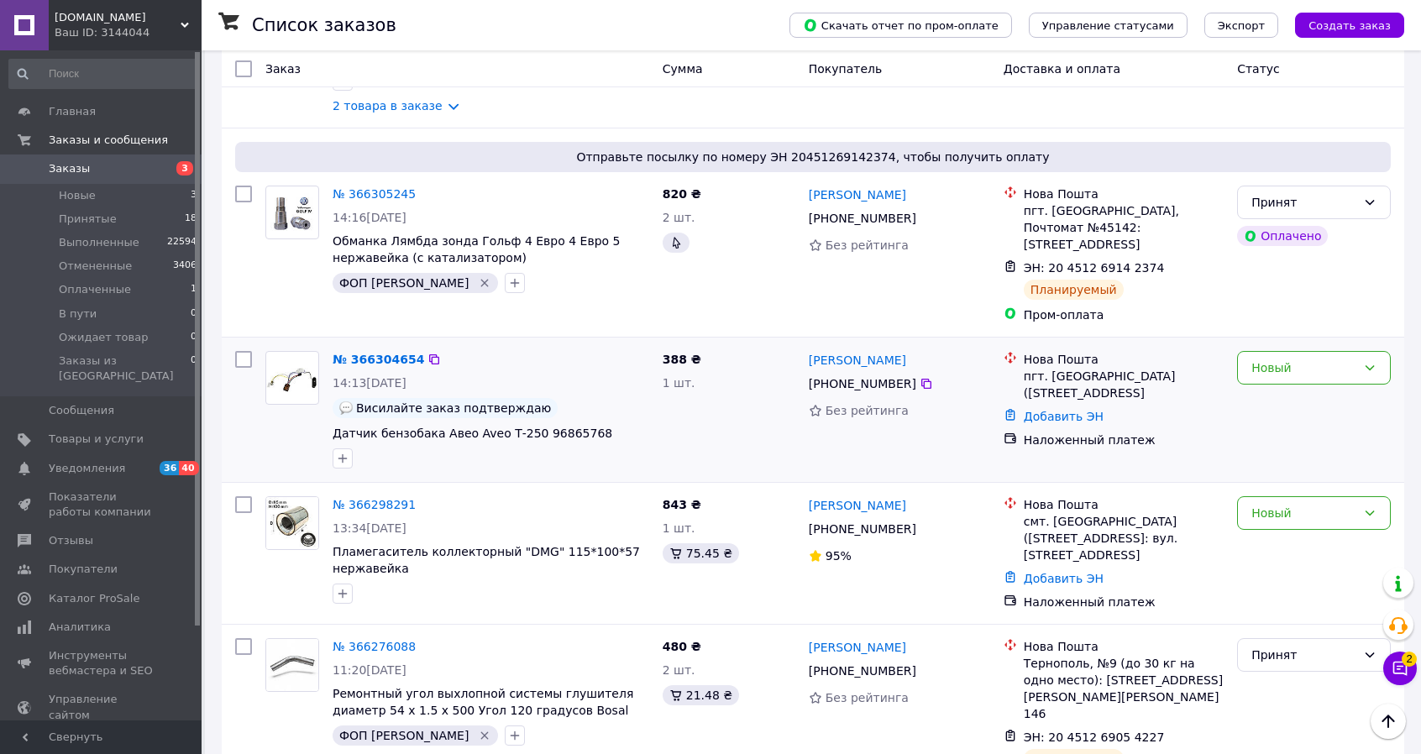
scroll to position [336, 0]
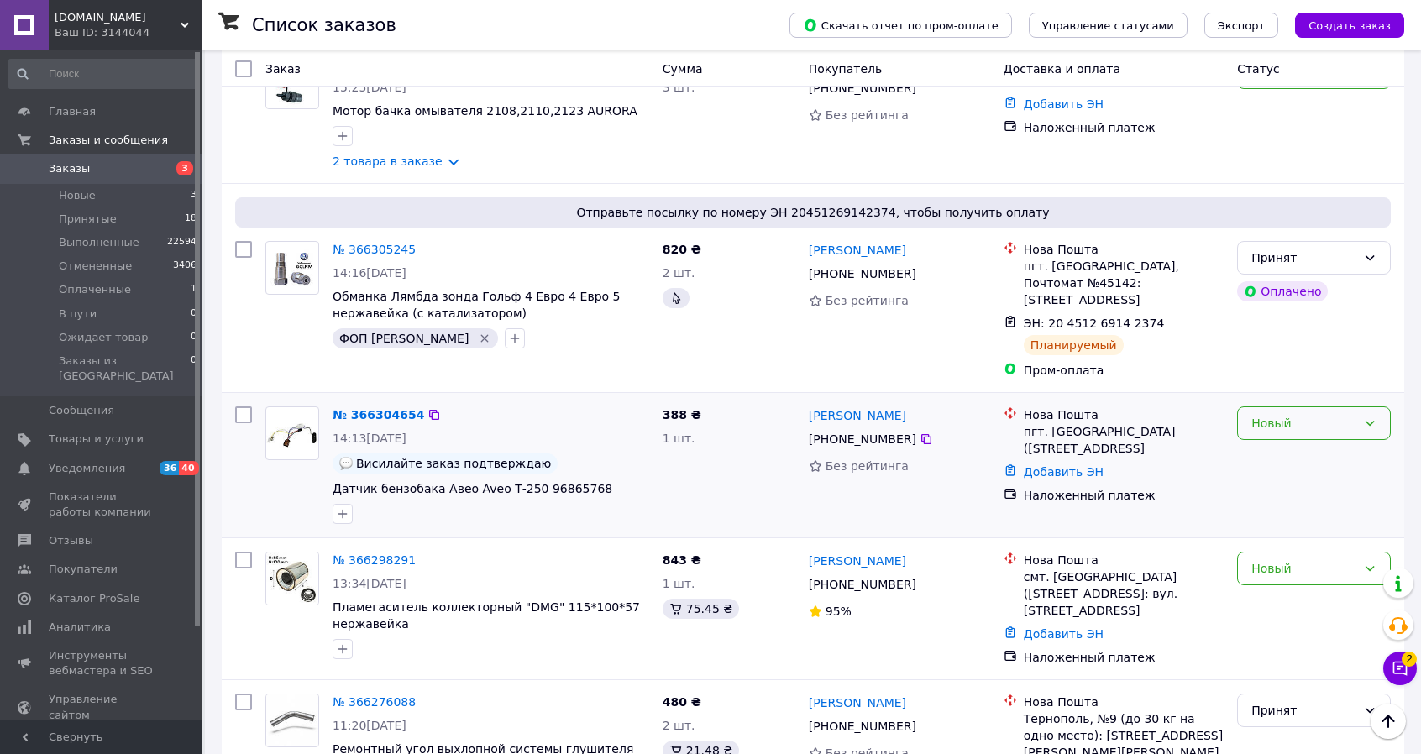
click at [1332, 414] on div "Новый" at bounding box center [1303, 423] width 105 height 18
click at [358, 408] on link "№ 366304654" at bounding box center [379, 414] width 92 height 13
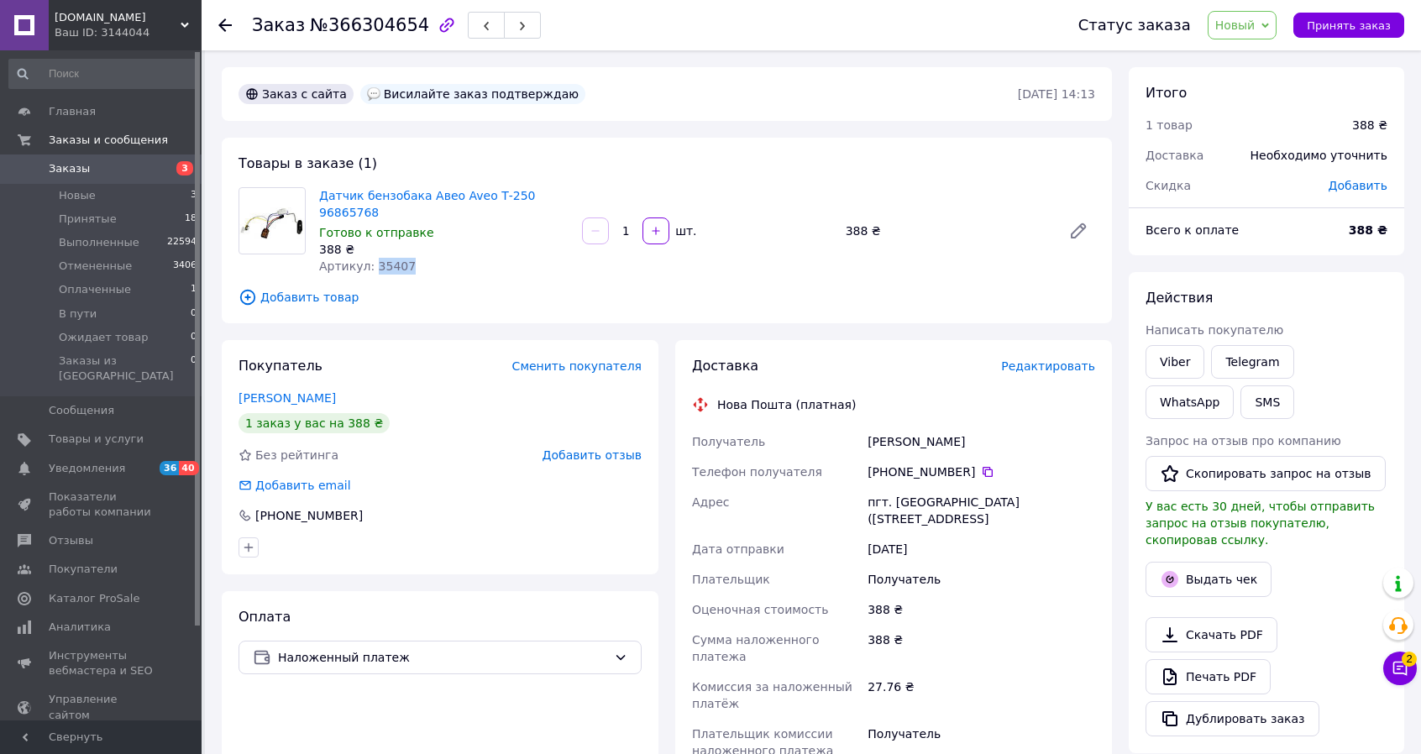
drag, startPoint x: 408, startPoint y: 251, endPoint x: 369, endPoint y: 257, distance: 39.1
click at [369, 258] on div "Артикул: 35407" at bounding box center [443, 266] width 249 height 17
copy span "35407"
click at [60, 169] on span "Заказы" at bounding box center [69, 168] width 41 height 15
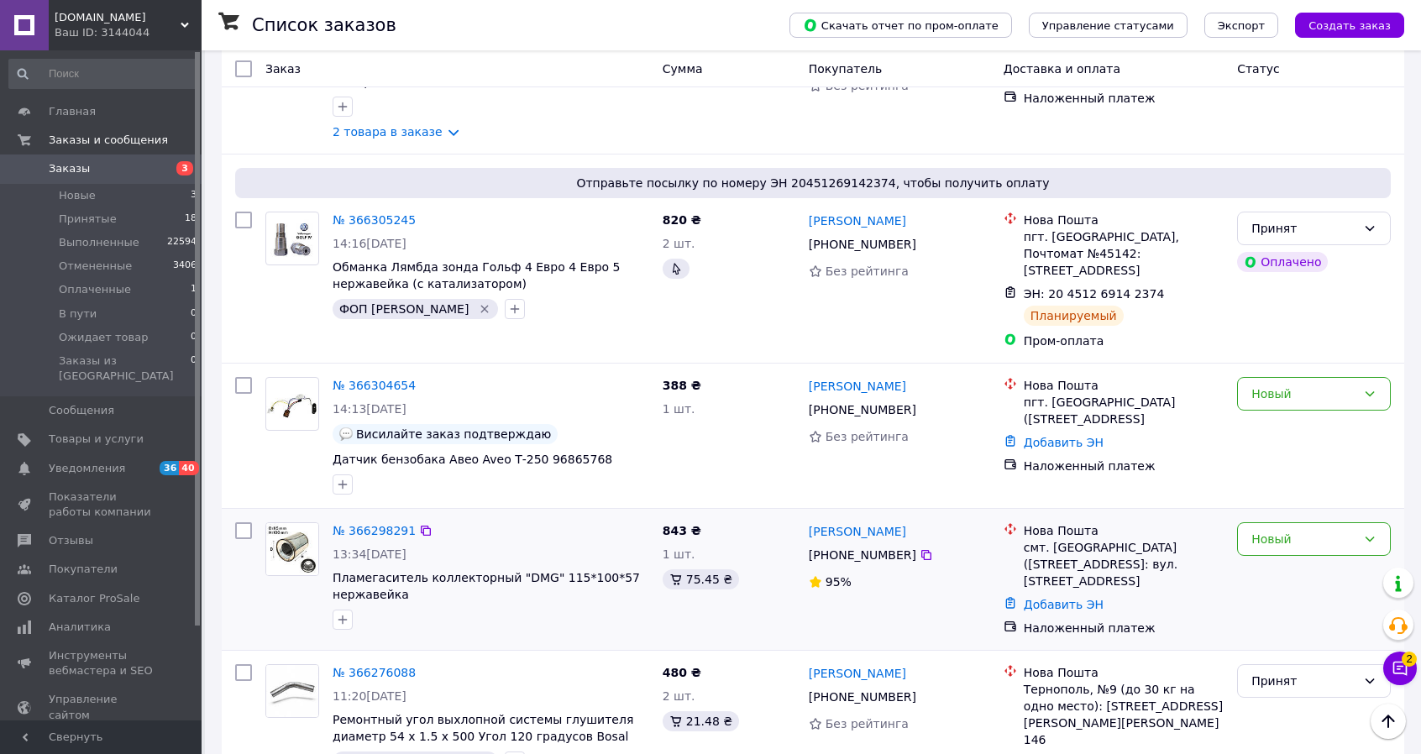
scroll to position [420, 0]
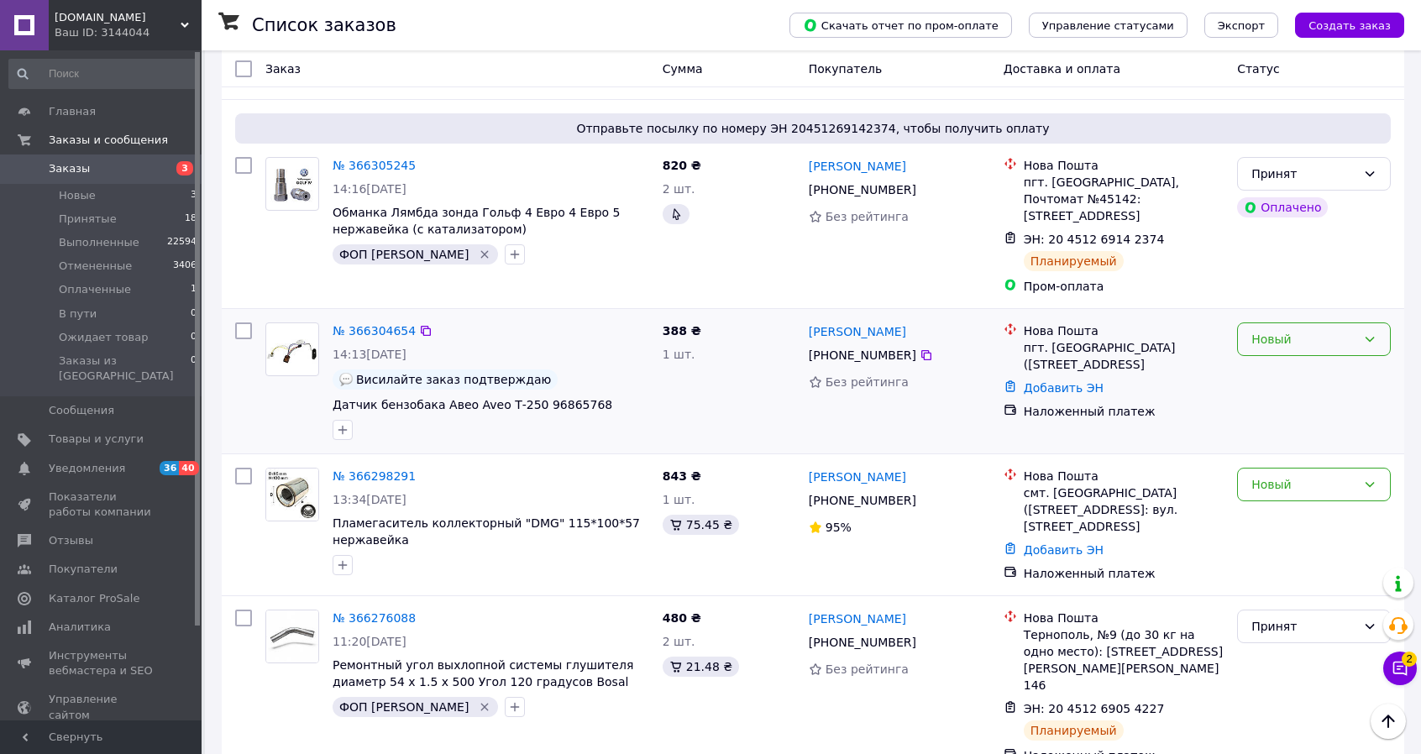
drag, startPoint x: 1394, startPoint y: 331, endPoint x: 1377, endPoint y: 327, distance: 17.3
click at [1393, 331] on div "Новый" at bounding box center [1313, 381] width 167 height 131
click at [1370, 333] on icon at bounding box center [1369, 339] width 13 height 13
click at [1317, 361] on li "Принят" at bounding box center [1314, 360] width 152 height 30
click at [371, 324] on link "№ 366304654" at bounding box center [374, 330] width 83 height 13
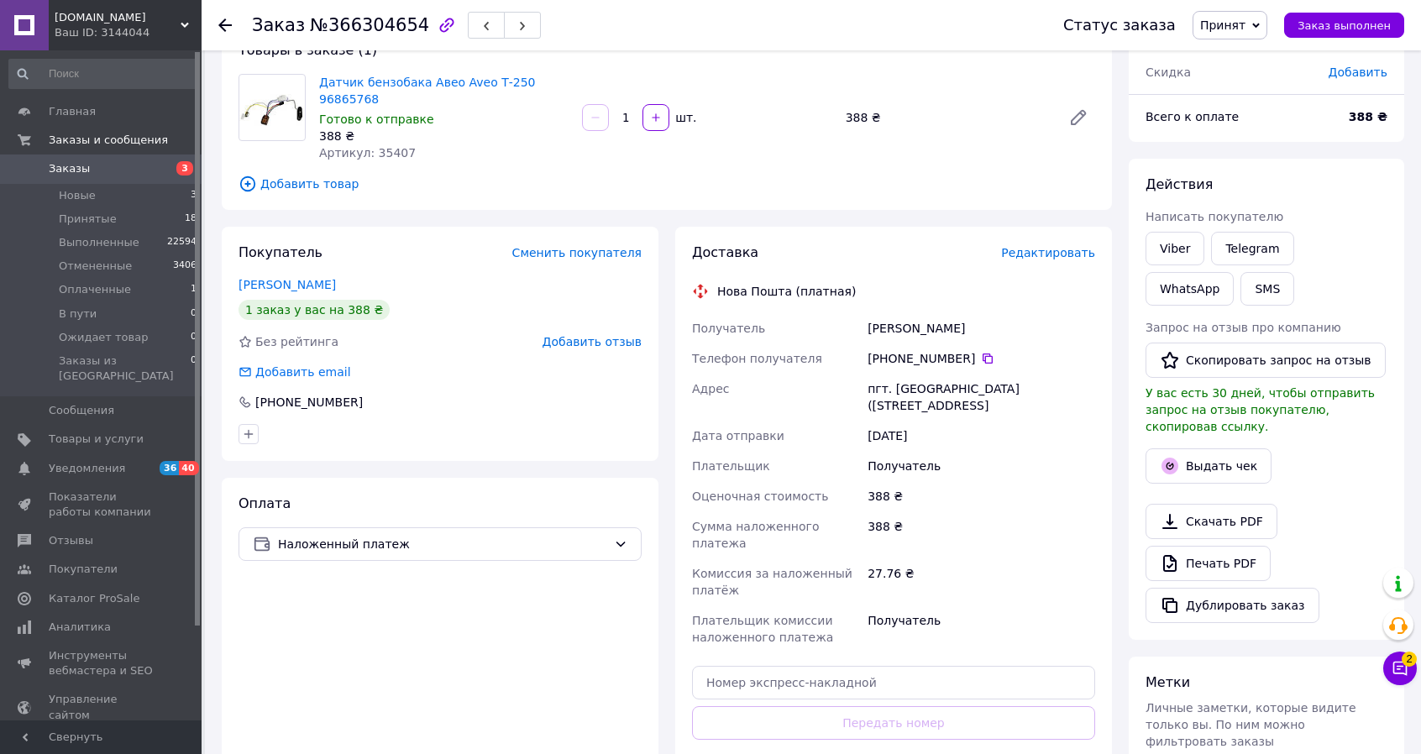
scroll to position [168, 0]
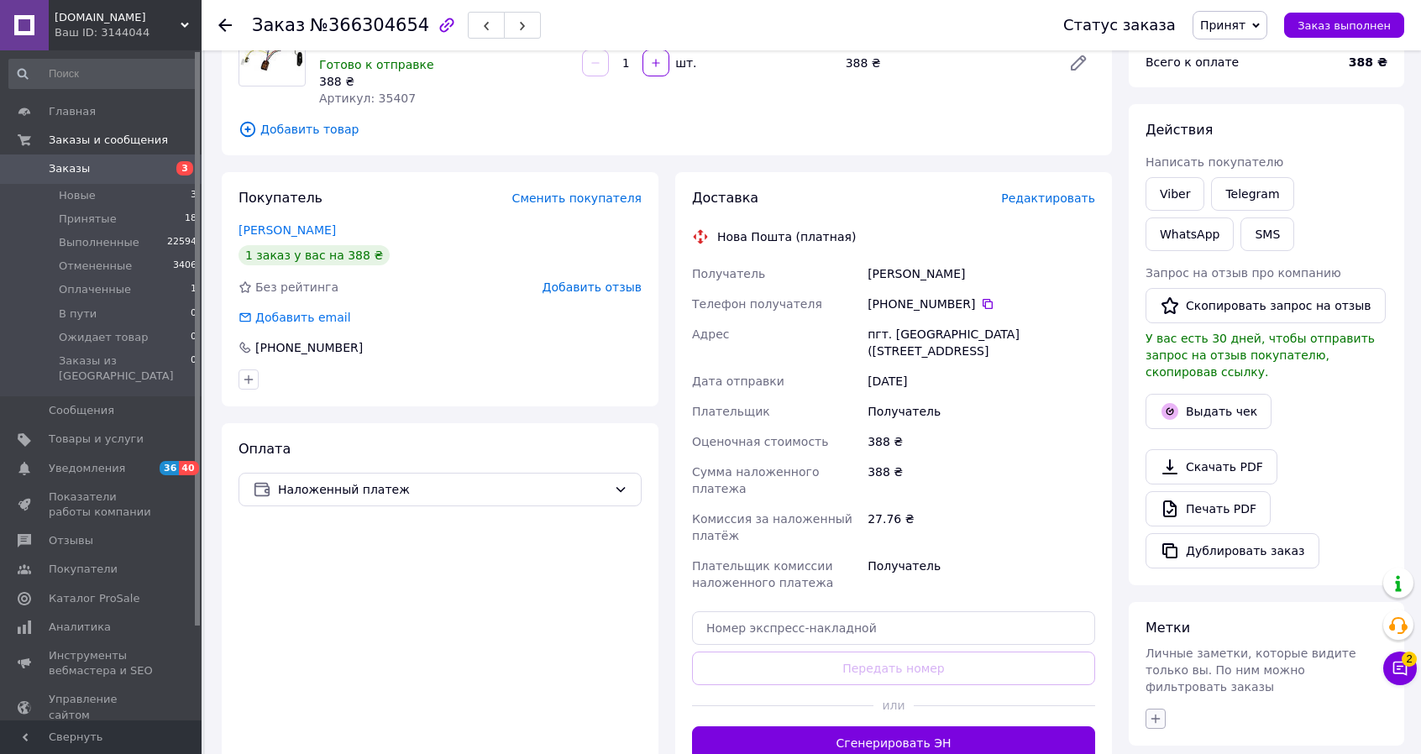
click at [1149, 712] on icon "button" at bounding box center [1155, 718] width 13 height 13
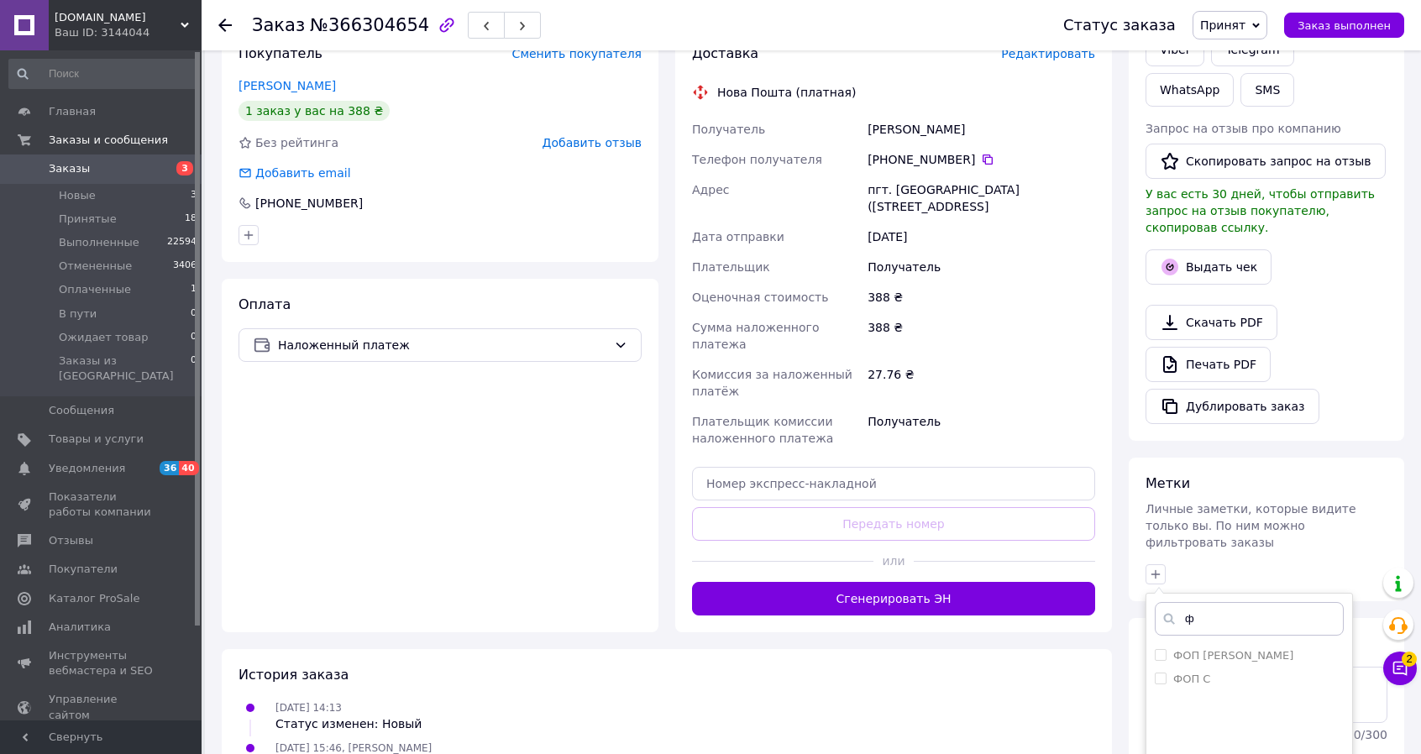
scroll to position [336, 0]
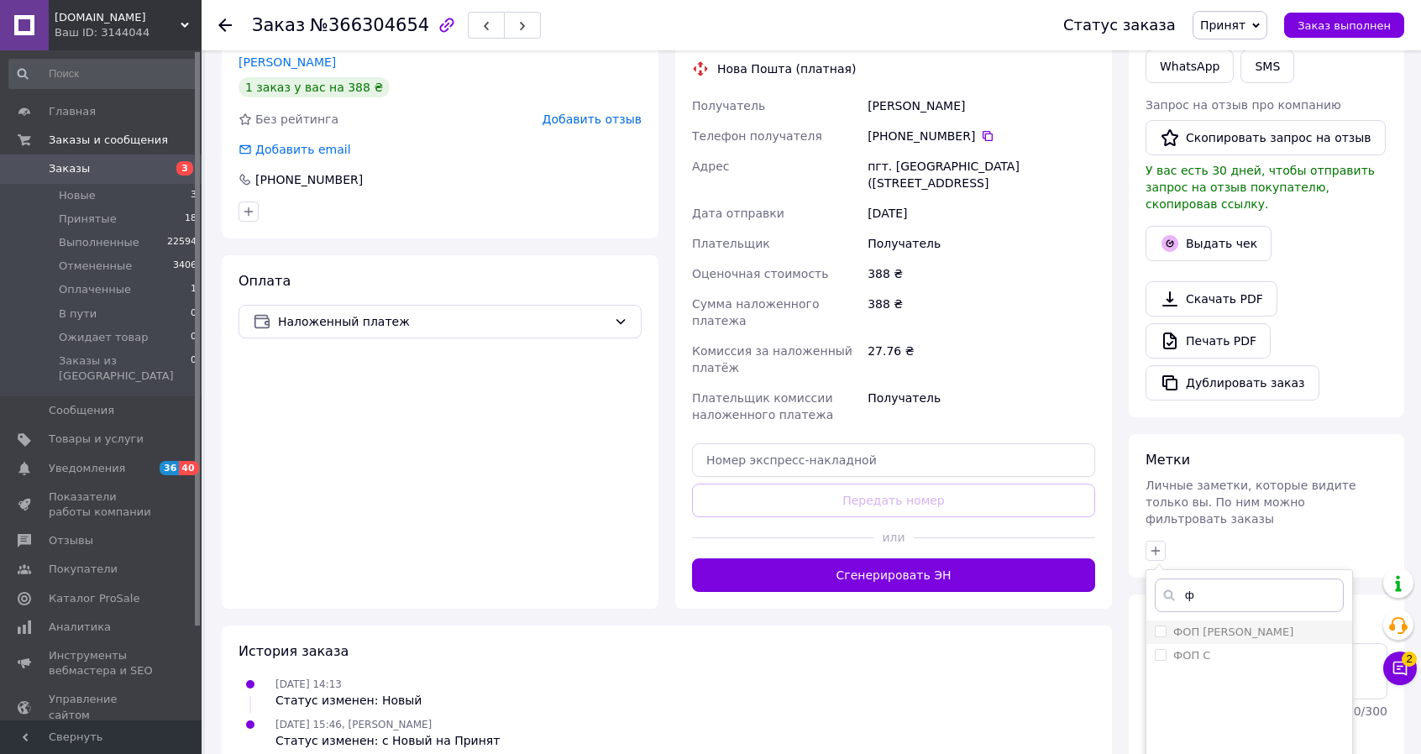
type input "ф"
click at [1152, 621] on li "ФОП [PERSON_NAME]" at bounding box center [1249, 633] width 206 height 24
checkbox input "true"
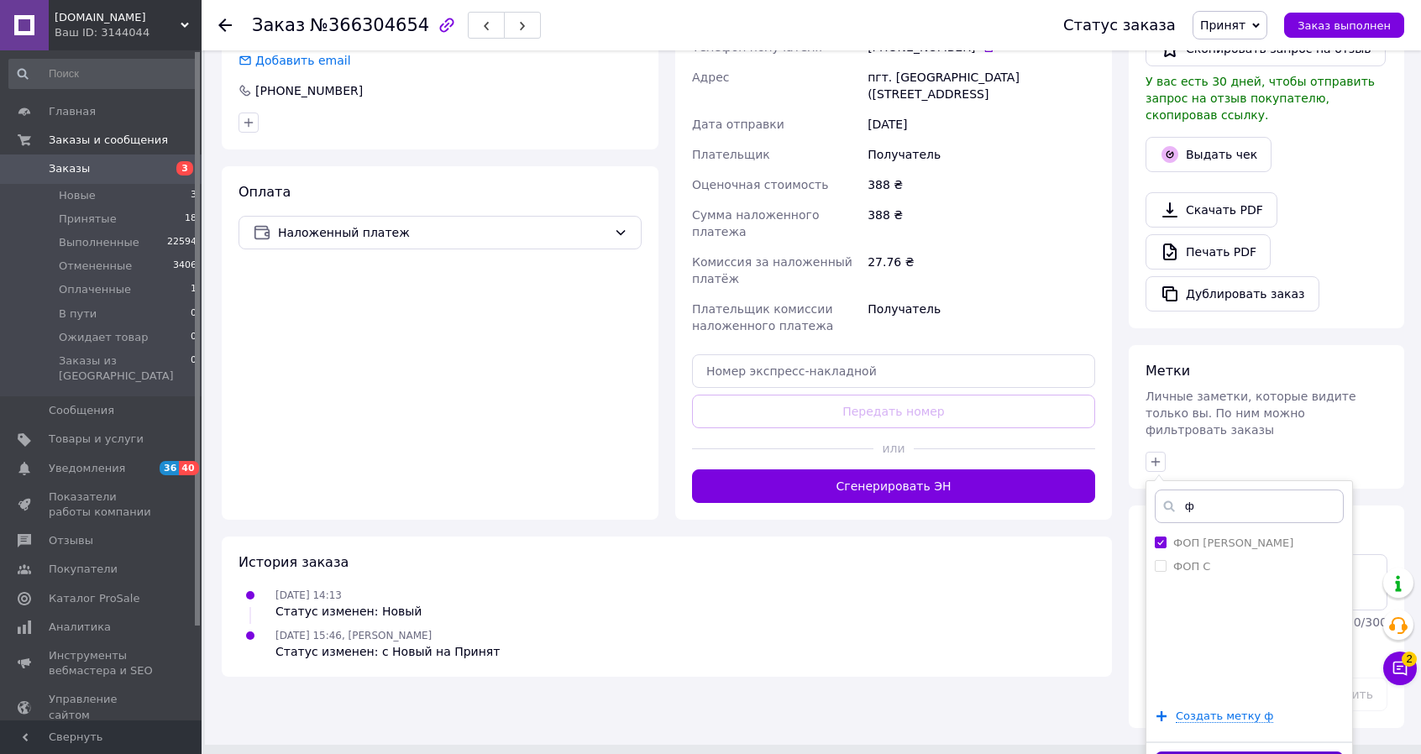
click at [1213, 752] on button "Добавить метку" at bounding box center [1249, 768] width 189 height 33
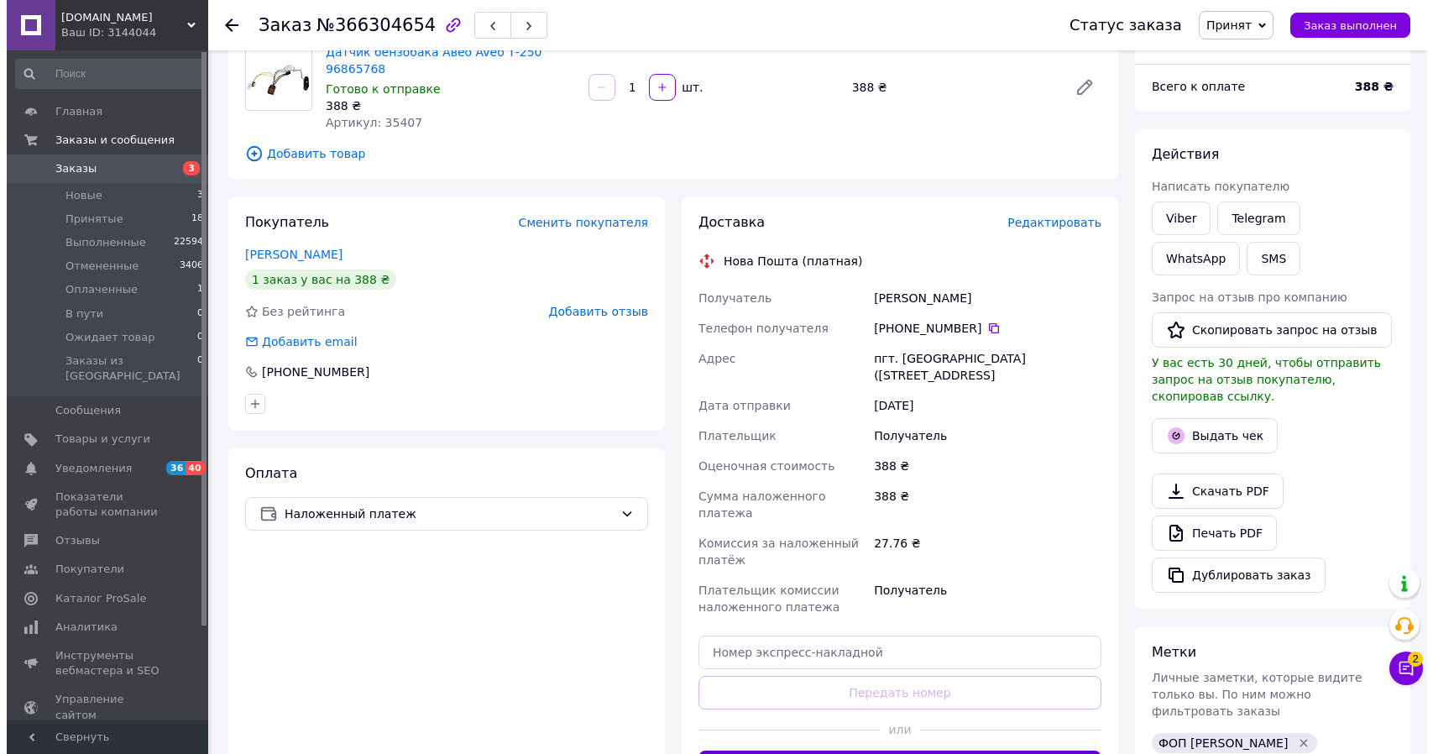
scroll to position [69, 0]
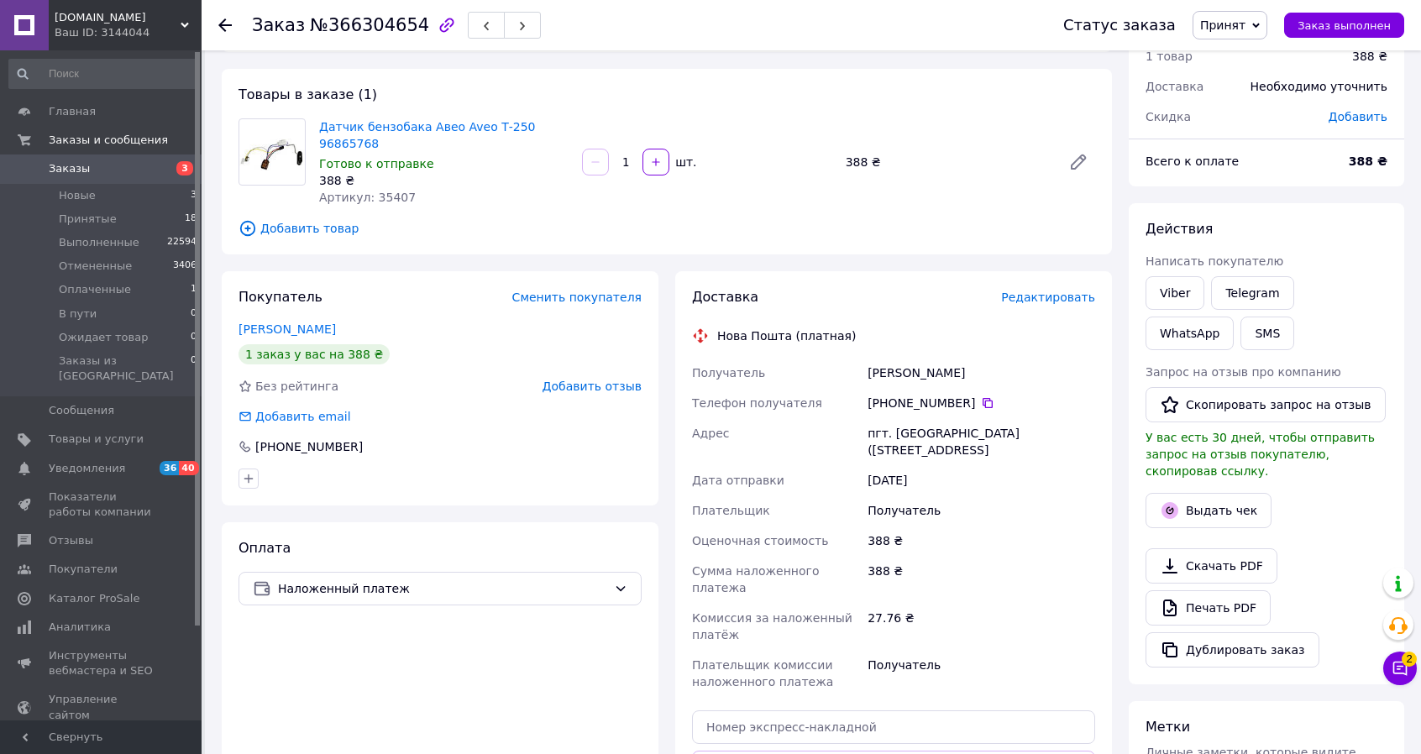
click at [1030, 291] on span "Редактировать" at bounding box center [1048, 297] width 94 height 13
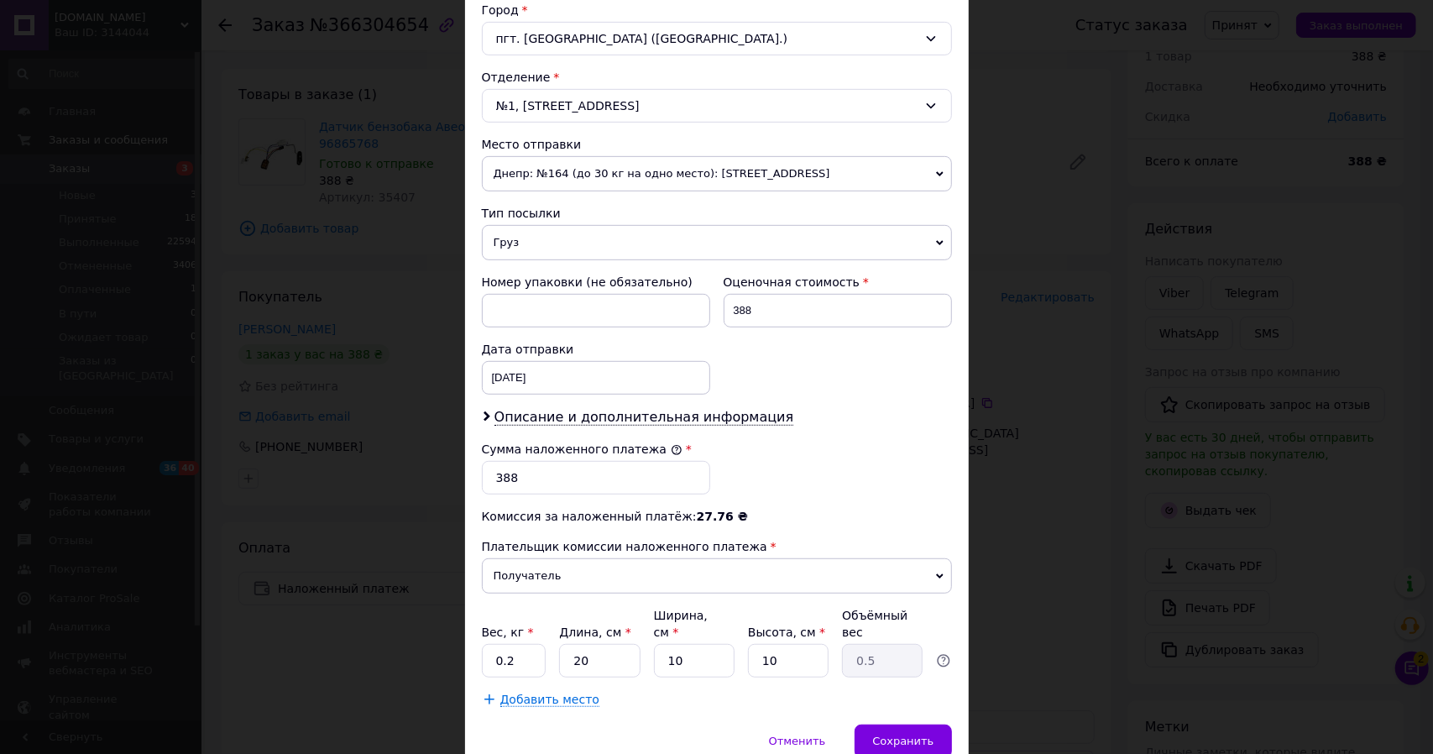
scroll to position [519, 0]
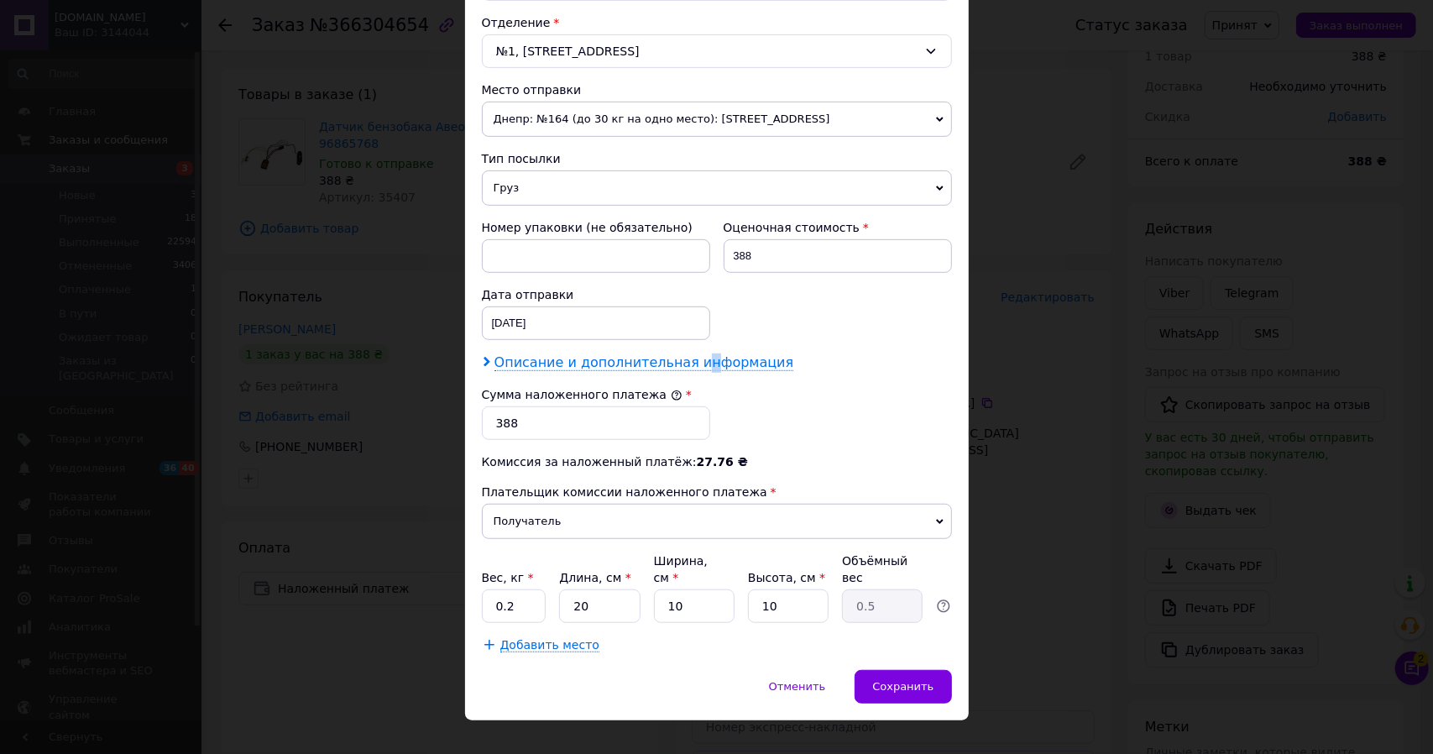
click at [685, 354] on span "Описание и дополнительная информация" at bounding box center [645, 362] width 300 height 17
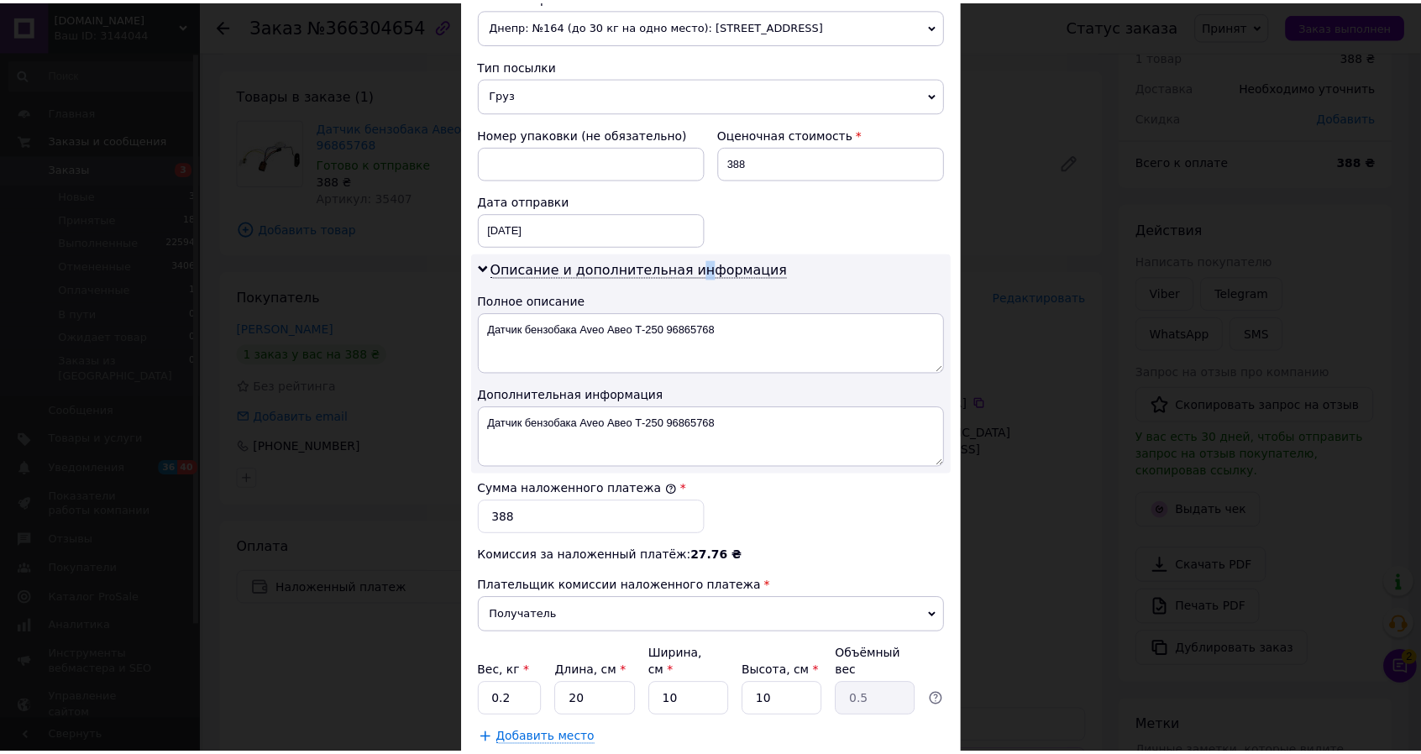
scroll to position [687, 0]
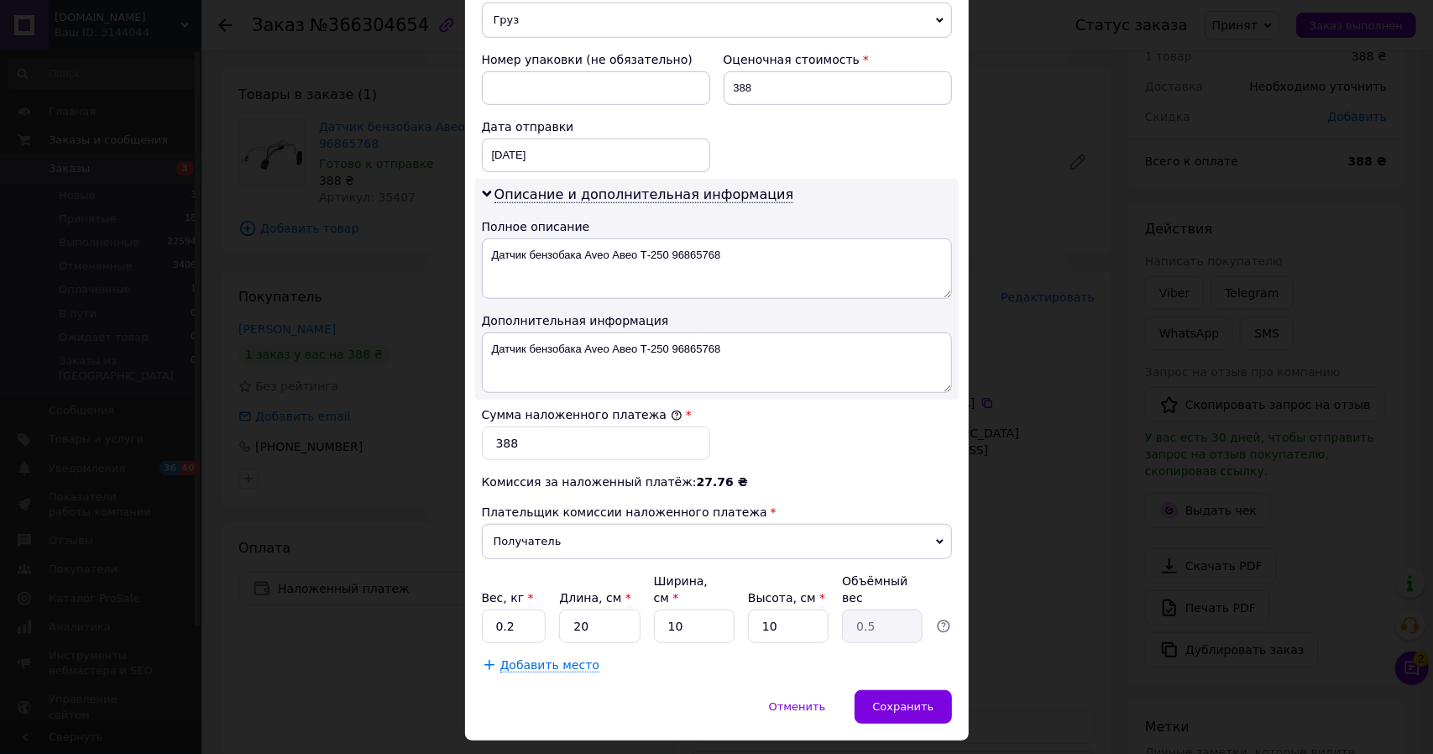
click at [1024, 685] on div "× Редактирование доставки Способ доставки Нова Пошта (платная) Плательщик Получ…" at bounding box center [716, 377] width 1433 height 754
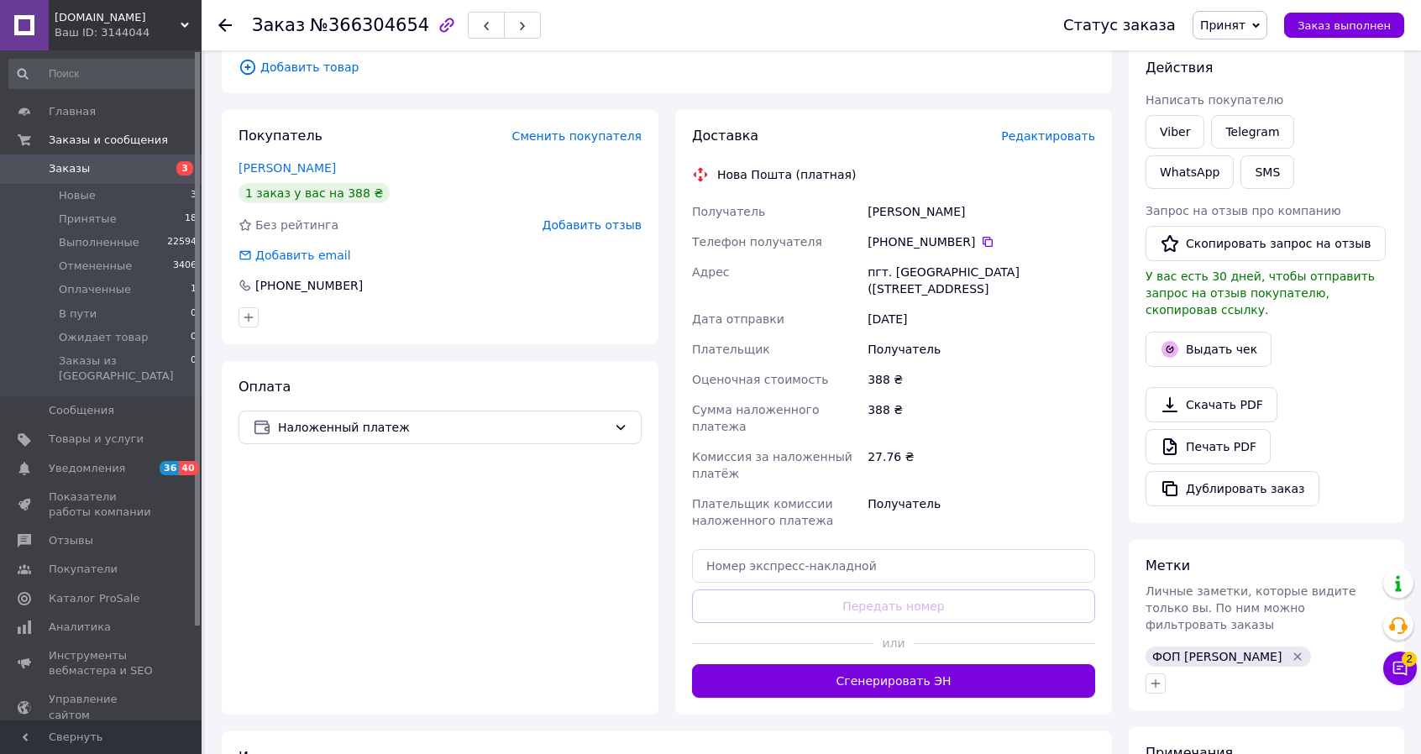
scroll to position [237, 0]
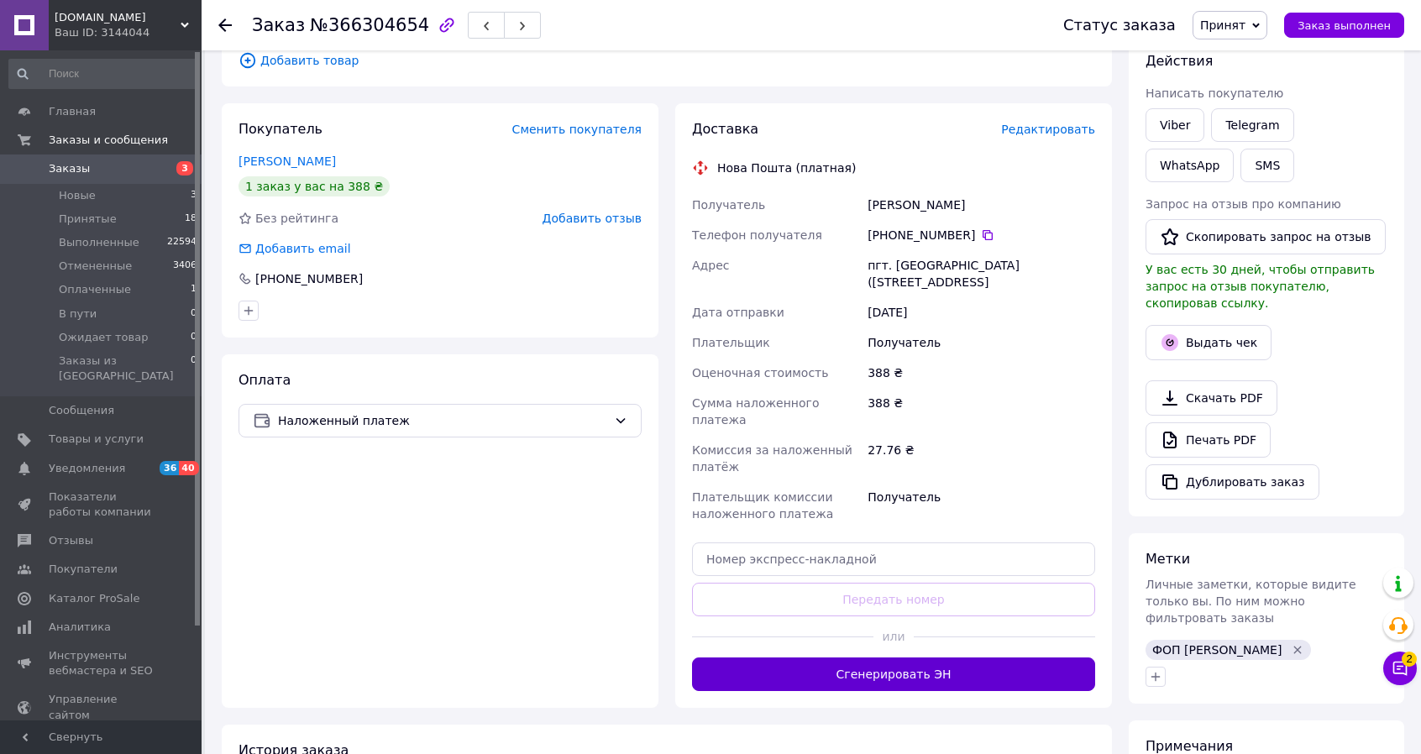
click at [892, 657] on button "Сгенерировать ЭН" at bounding box center [893, 674] width 403 height 34
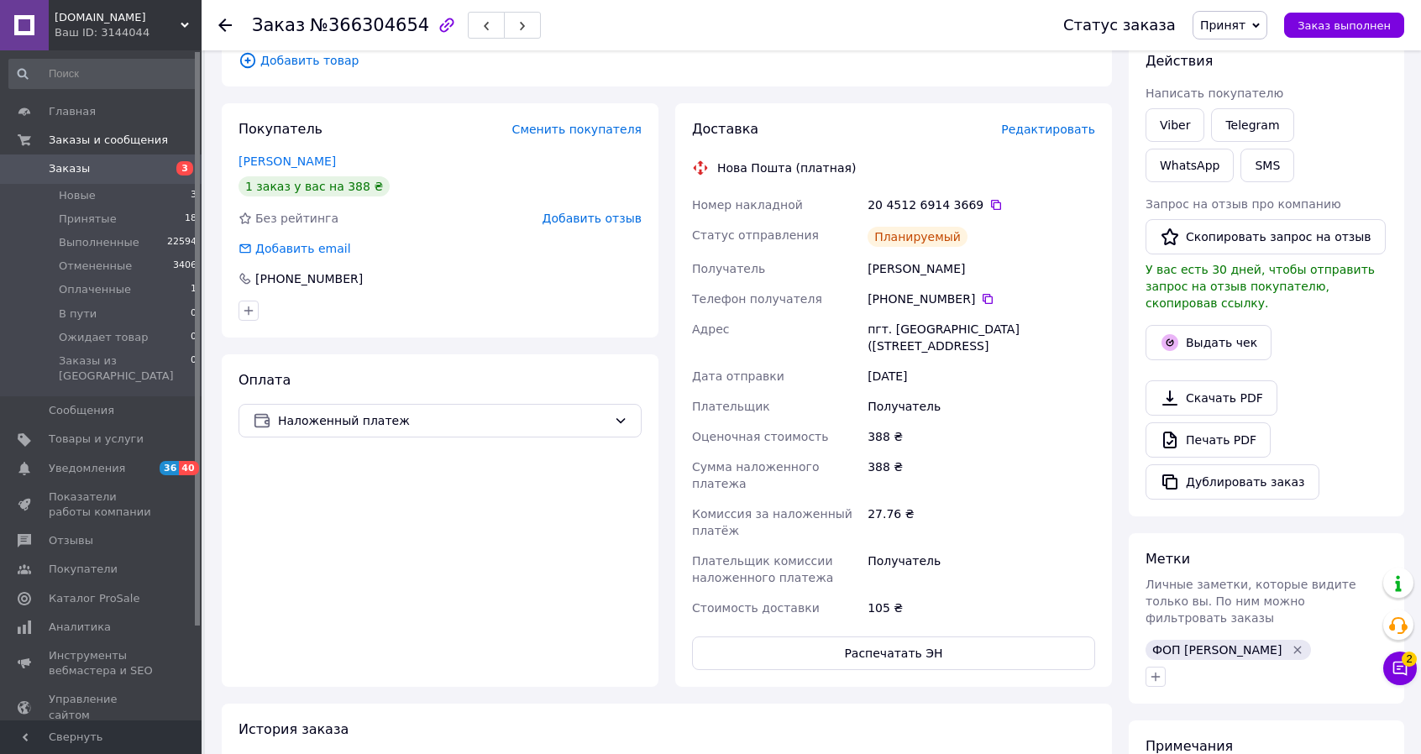
click at [56, 169] on span "Заказы" at bounding box center [69, 168] width 41 height 15
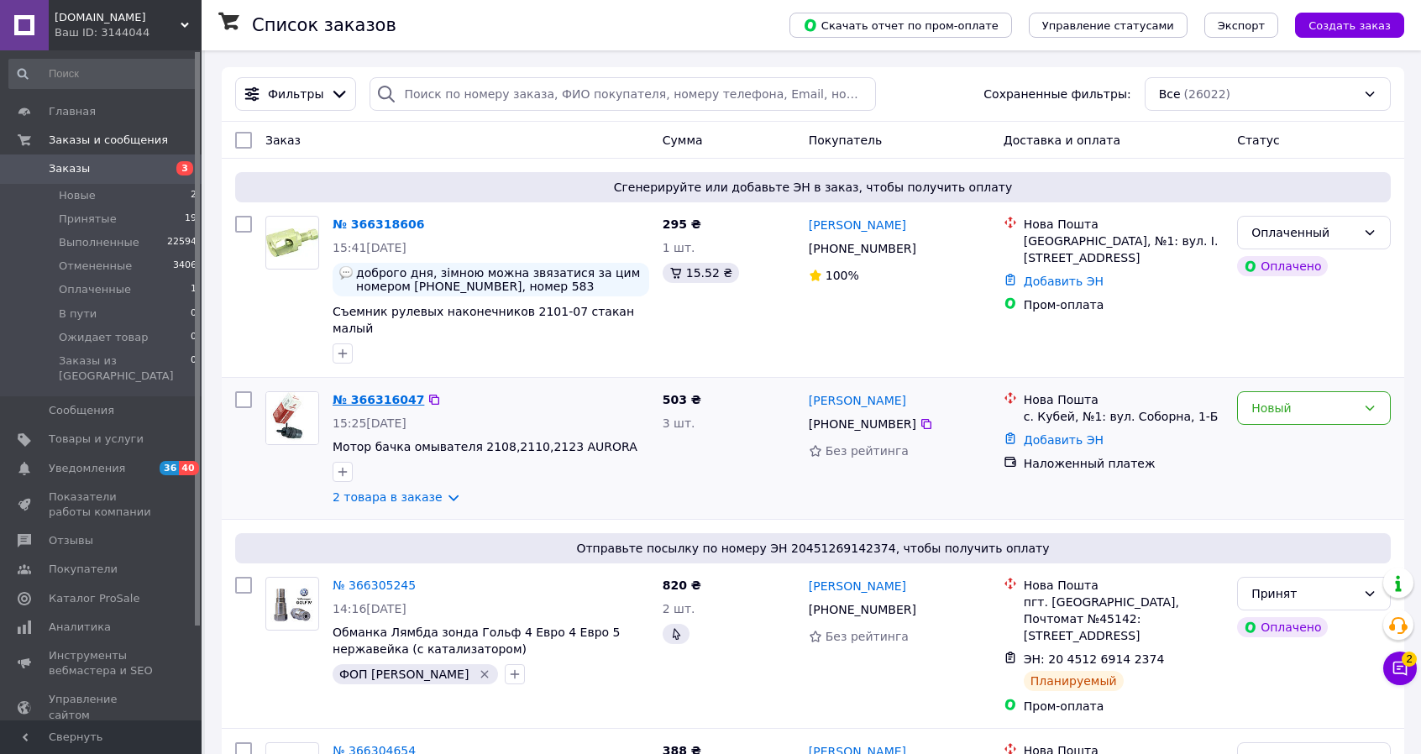
click at [385, 393] on link "№ 366316047" at bounding box center [379, 399] width 92 height 13
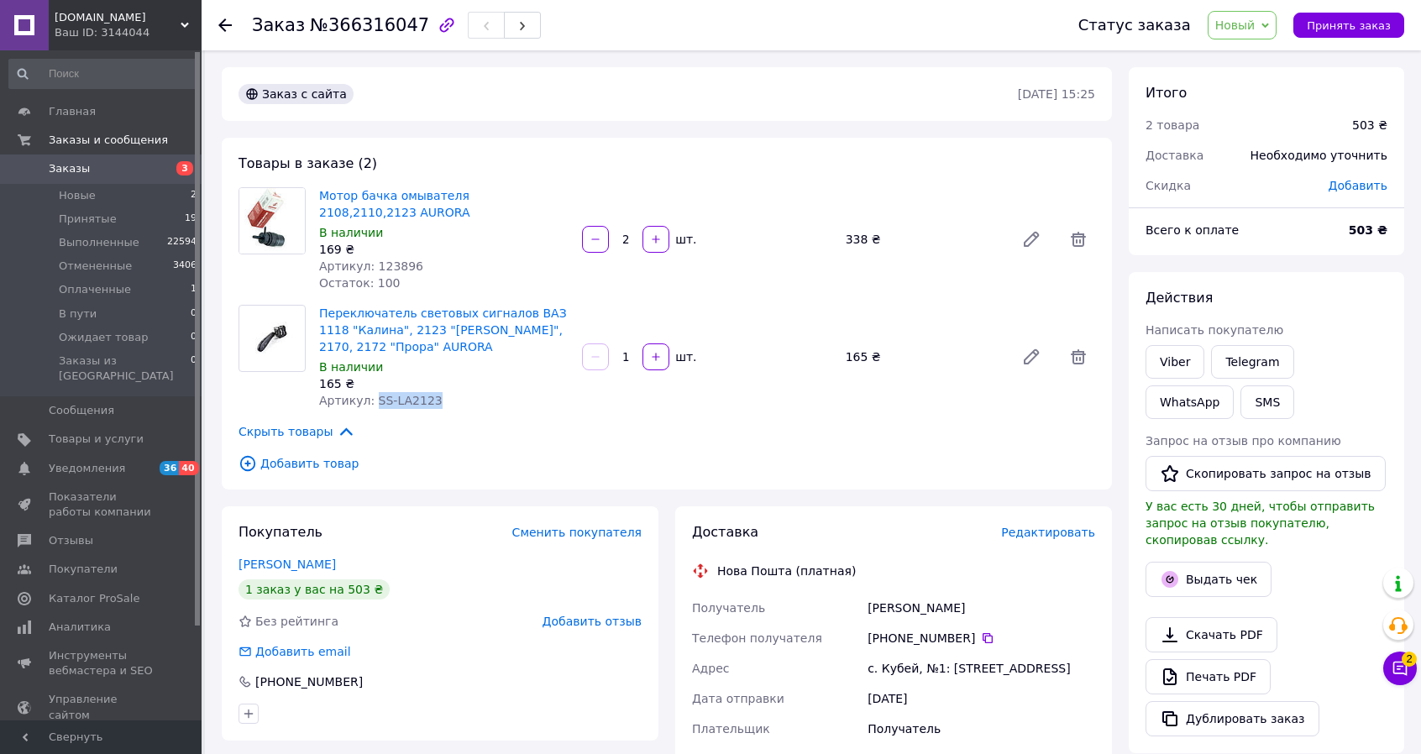
drag, startPoint x: 424, startPoint y: 402, endPoint x: 369, endPoint y: 401, distance: 54.6
click at [369, 401] on span "Артикул: SS-LA2123" at bounding box center [380, 400] width 123 height 13
copy span "SS-LA2123"
click at [86, 160] on link "Заказы 3" at bounding box center [103, 169] width 207 height 29
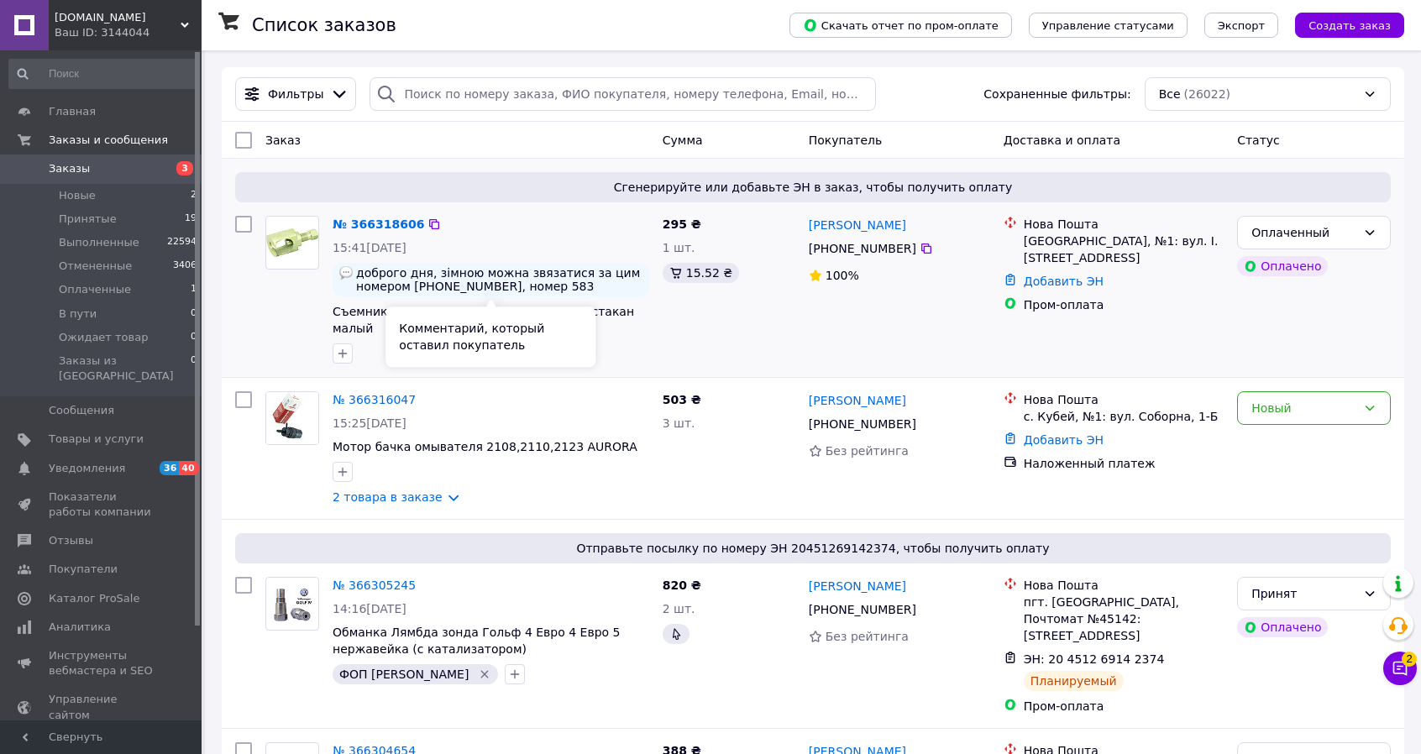
click at [511, 285] on span "доброго дня, зімною можна звязатися за цим номером [PHONE_NUMBER], номер 583 пр…" at bounding box center [499, 279] width 286 height 27
click at [376, 221] on link "№ 366318606" at bounding box center [379, 223] width 92 height 13
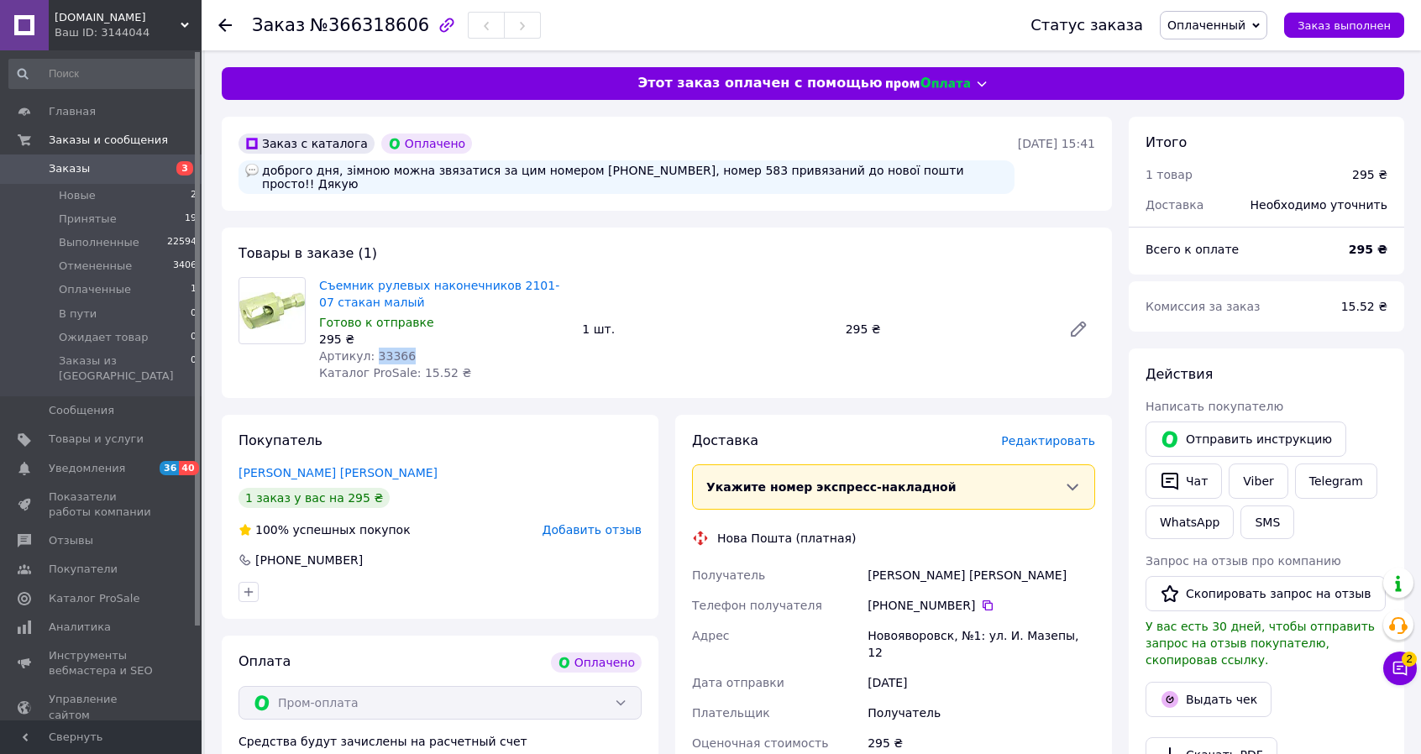
drag, startPoint x: 401, startPoint y: 342, endPoint x: 368, endPoint y: 338, distance: 33.8
click at [368, 348] on div "Артикул: 33366" at bounding box center [443, 356] width 249 height 17
copy span "33366"
click at [1248, 34] on span "Оплаченный" at bounding box center [1213, 25] width 107 height 29
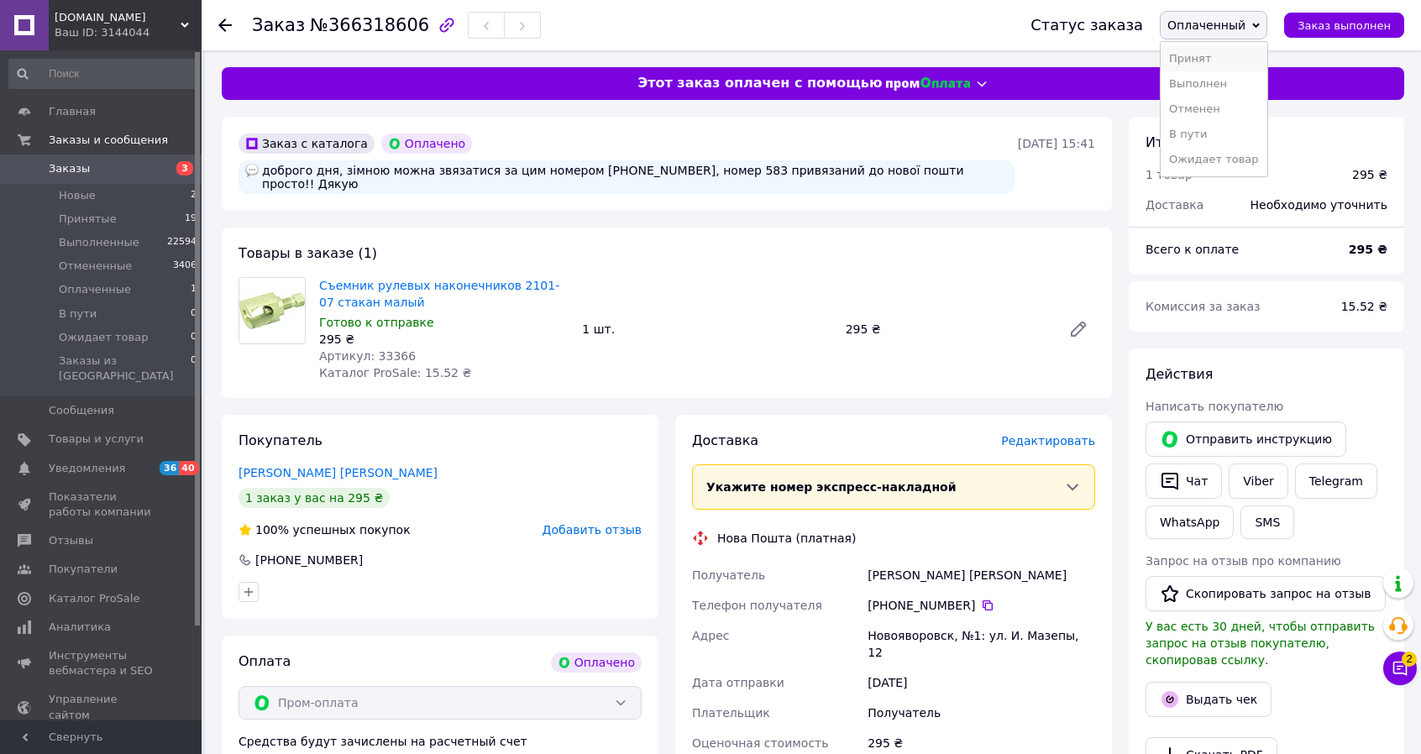
click at [1243, 56] on li "Принят" at bounding box center [1213, 58] width 106 height 25
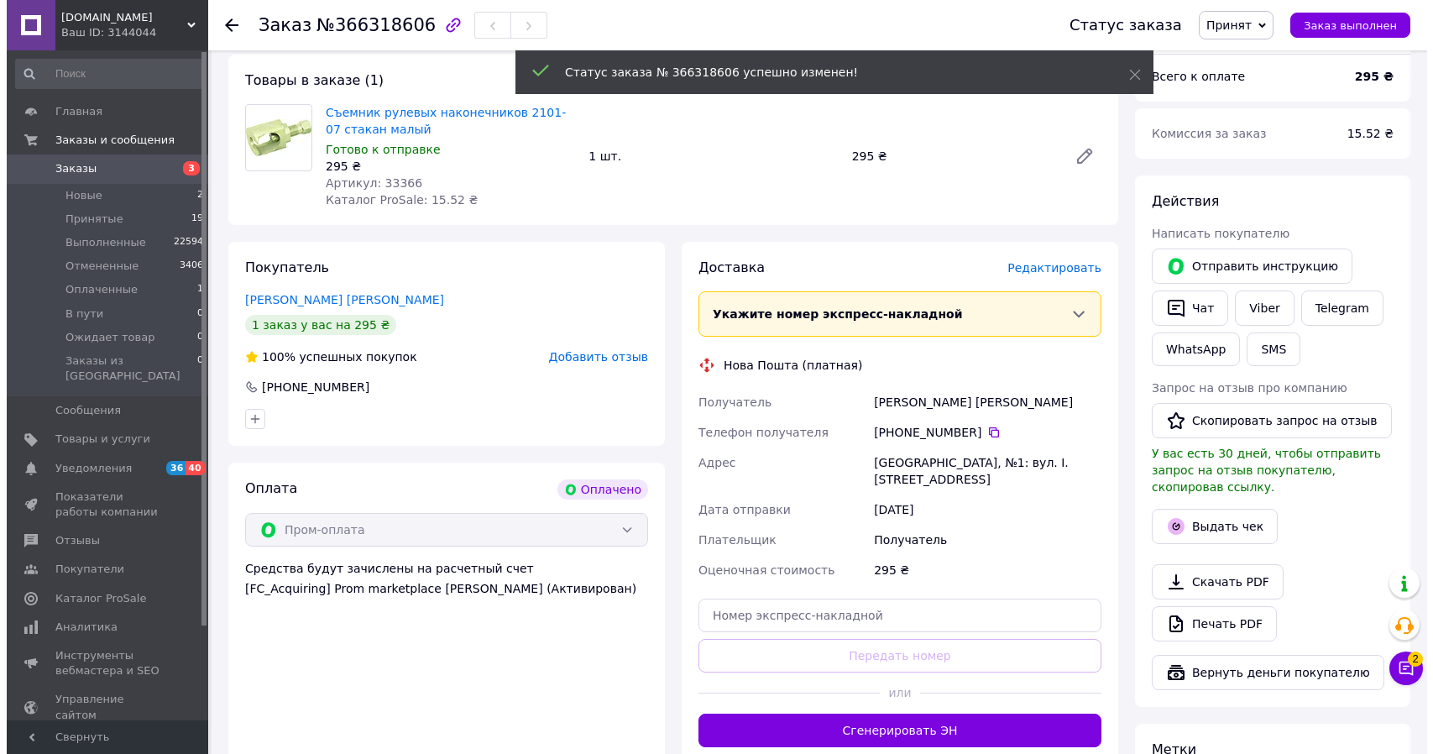
scroll to position [168, 0]
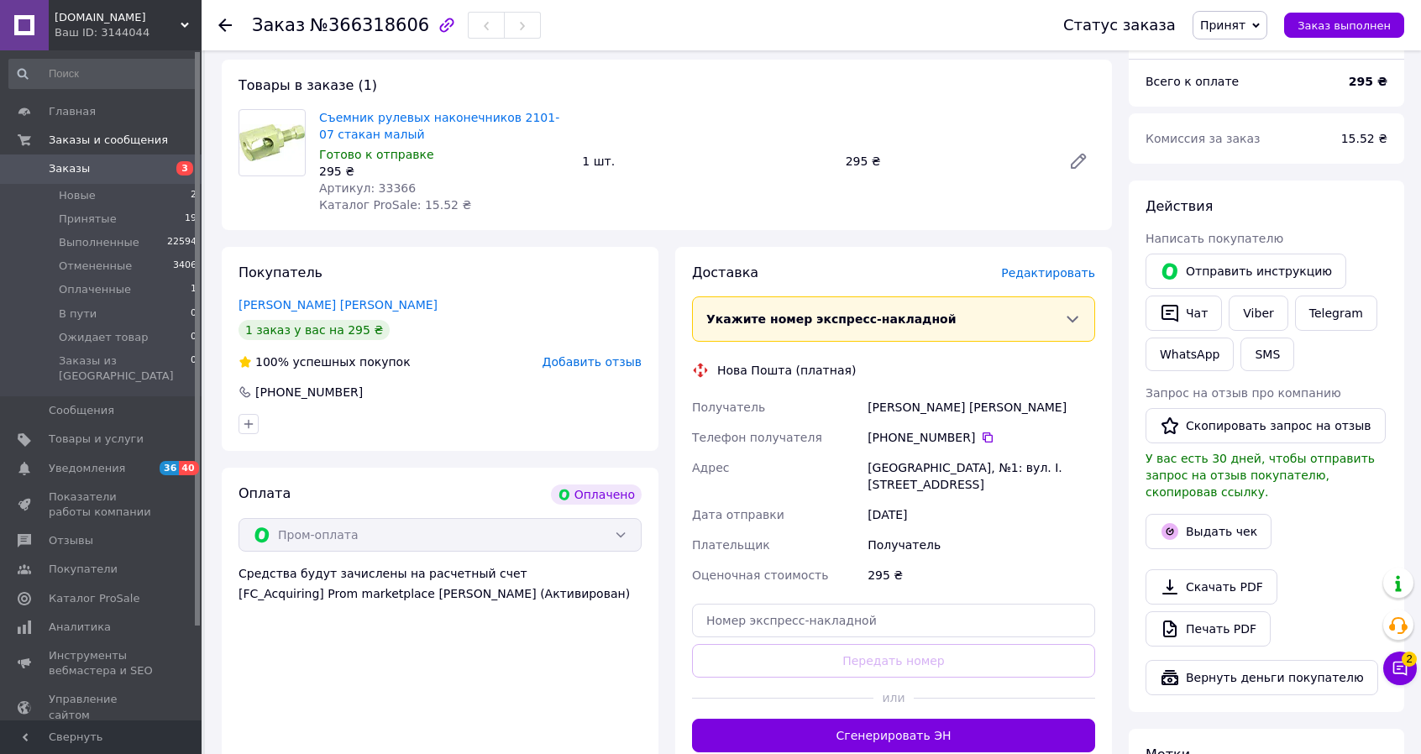
click at [1067, 266] on span "Редактировать" at bounding box center [1048, 272] width 94 height 13
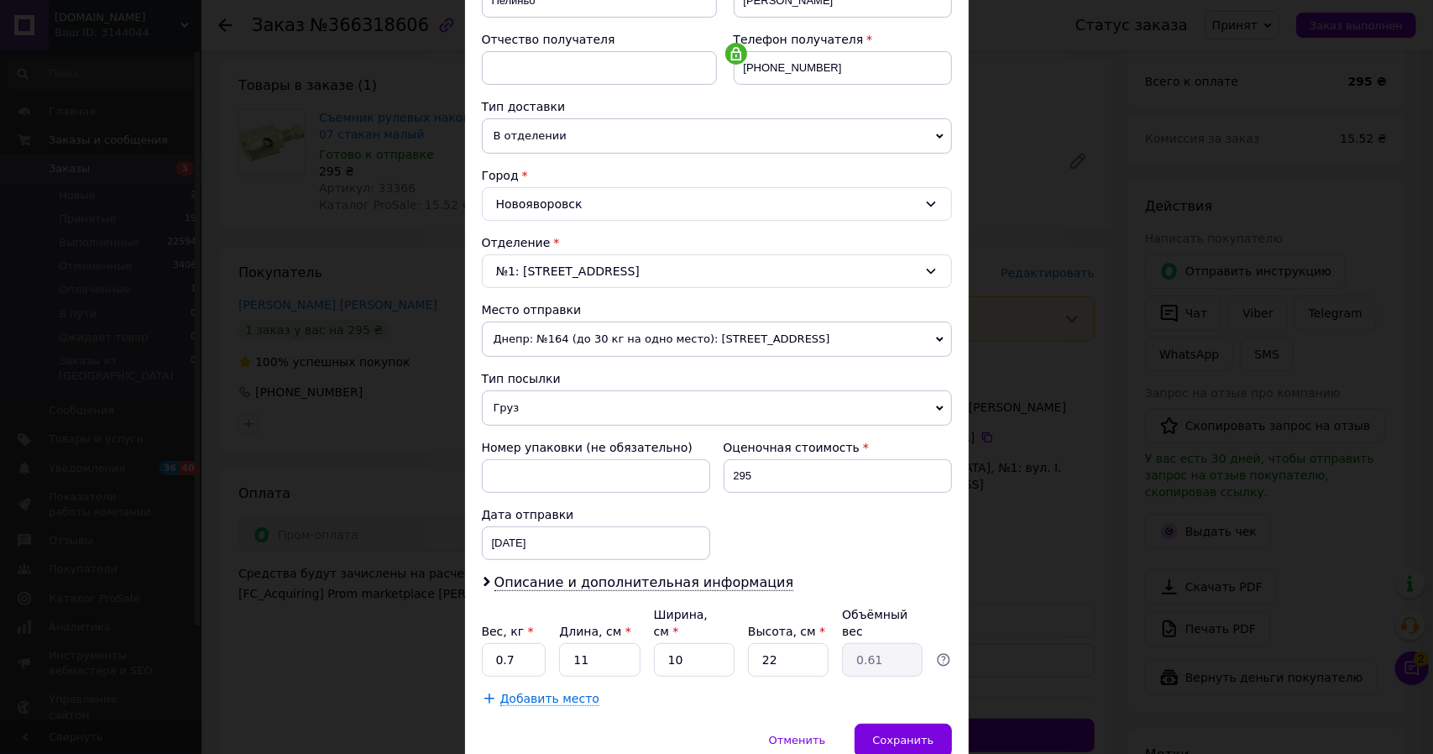
scroll to position [354, 0]
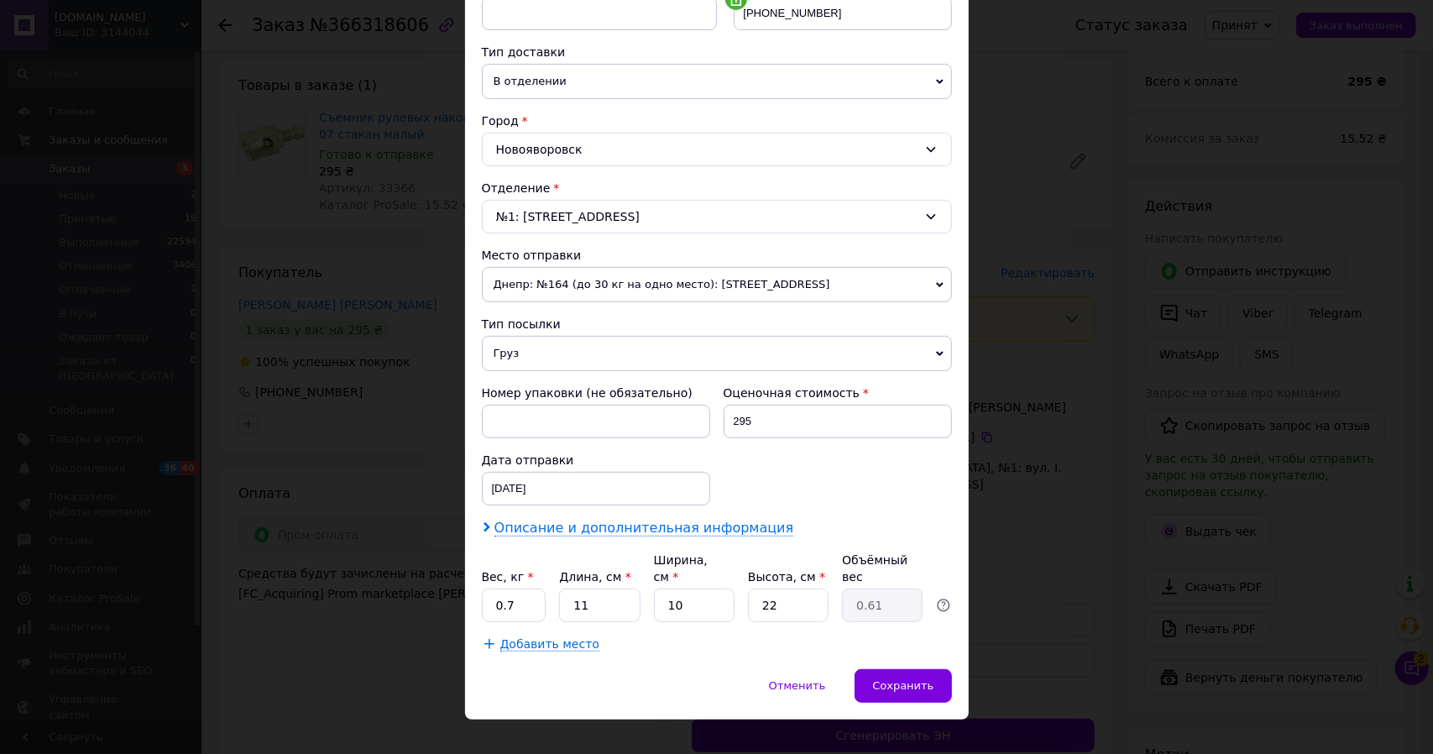
click at [572, 525] on span "Описание и дополнительная информация" at bounding box center [645, 528] width 300 height 17
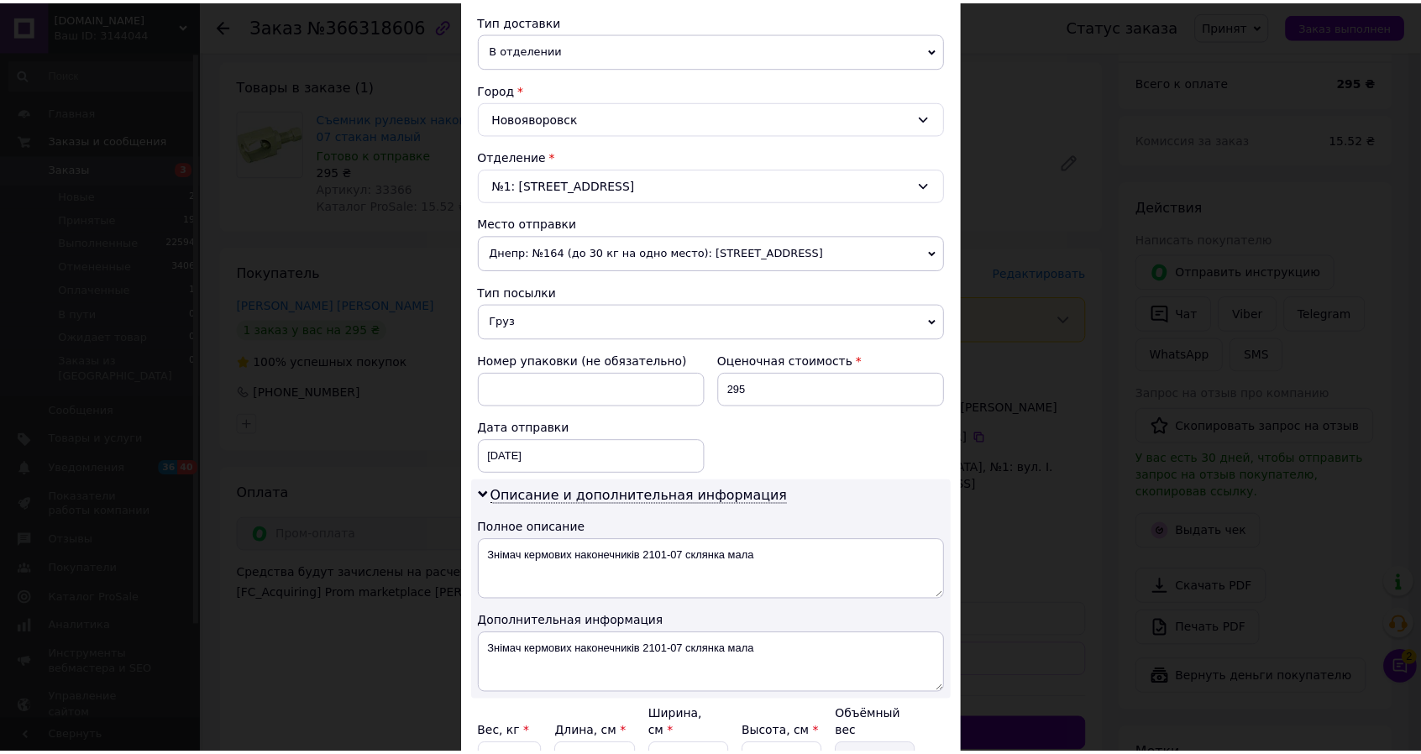
scroll to position [521, 0]
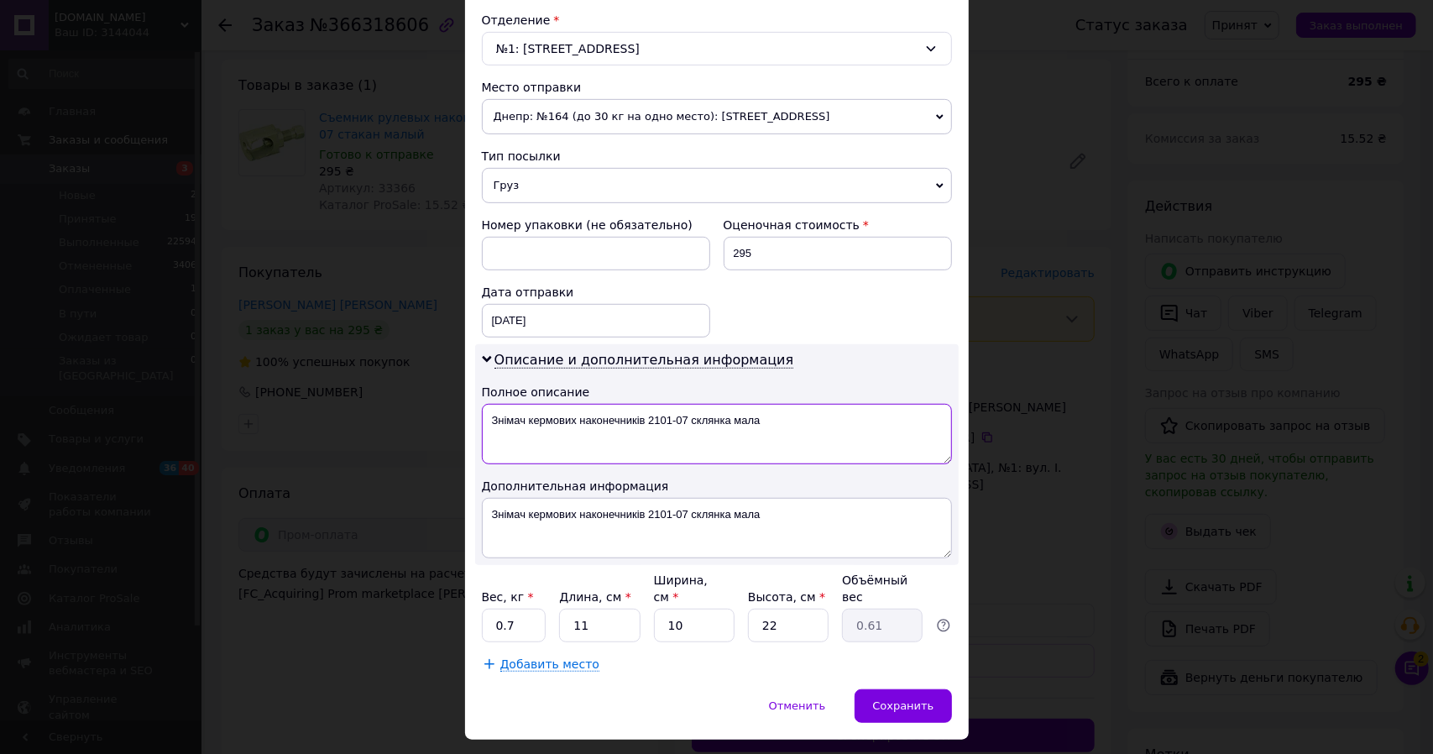
drag, startPoint x: 646, startPoint y: 414, endPoint x: 615, endPoint y: 413, distance: 30.2
click at [615, 413] on textarea "Знімач кермових наконечників 2101-07 склянка мала" at bounding box center [717, 434] width 470 height 60
type textarea "Знімач кермових наконеч.2101-07 склянка мала"
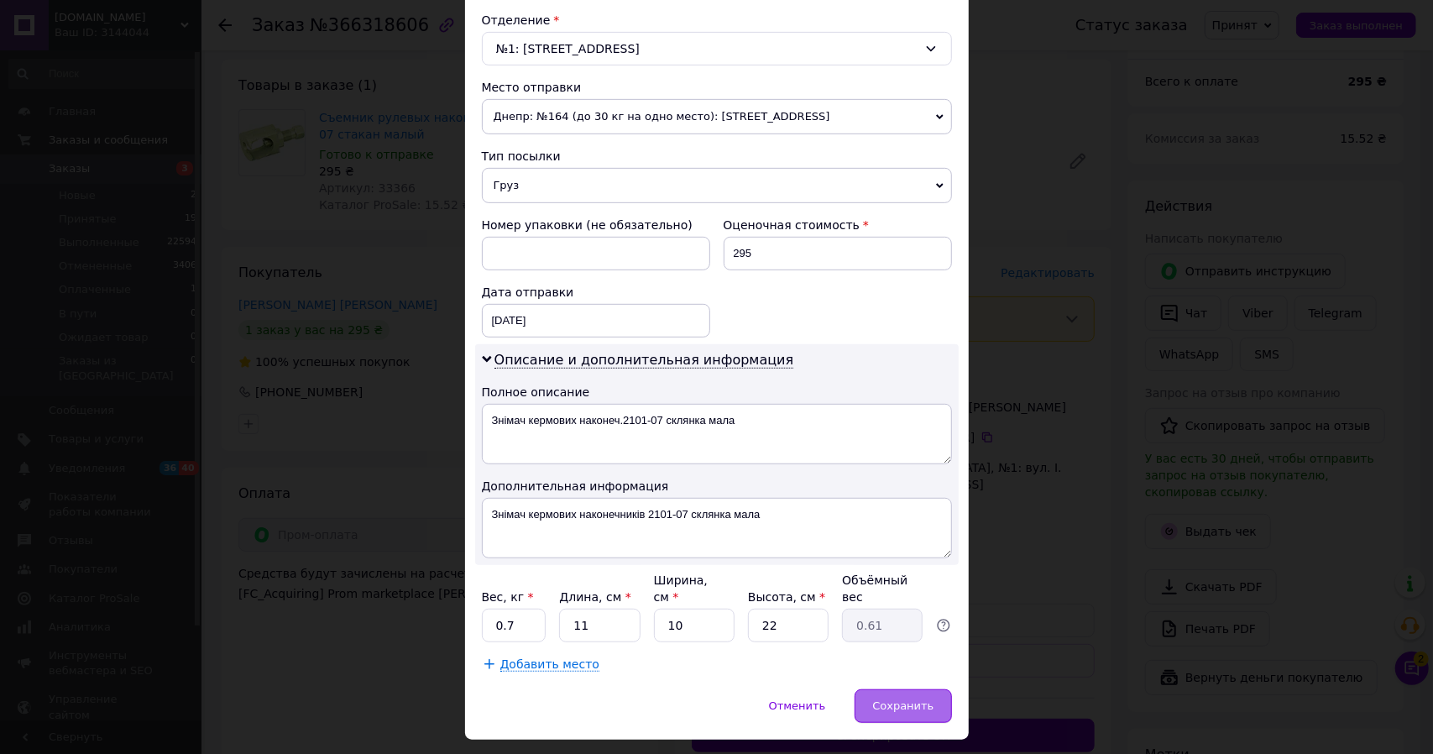
click at [914, 699] on span "Сохранить" at bounding box center [902, 705] width 61 height 13
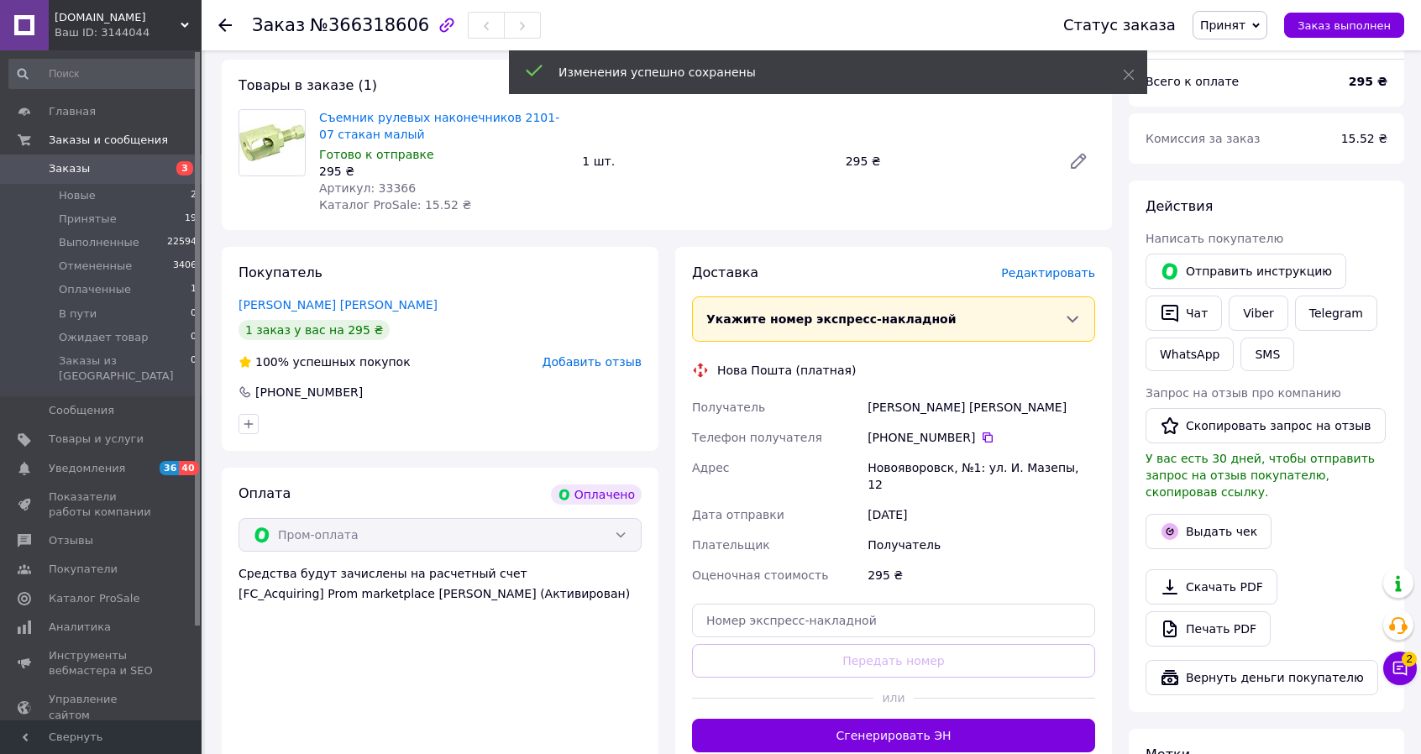
click at [74, 174] on span "Заказы" at bounding box center [69, 168] width 41 height 15
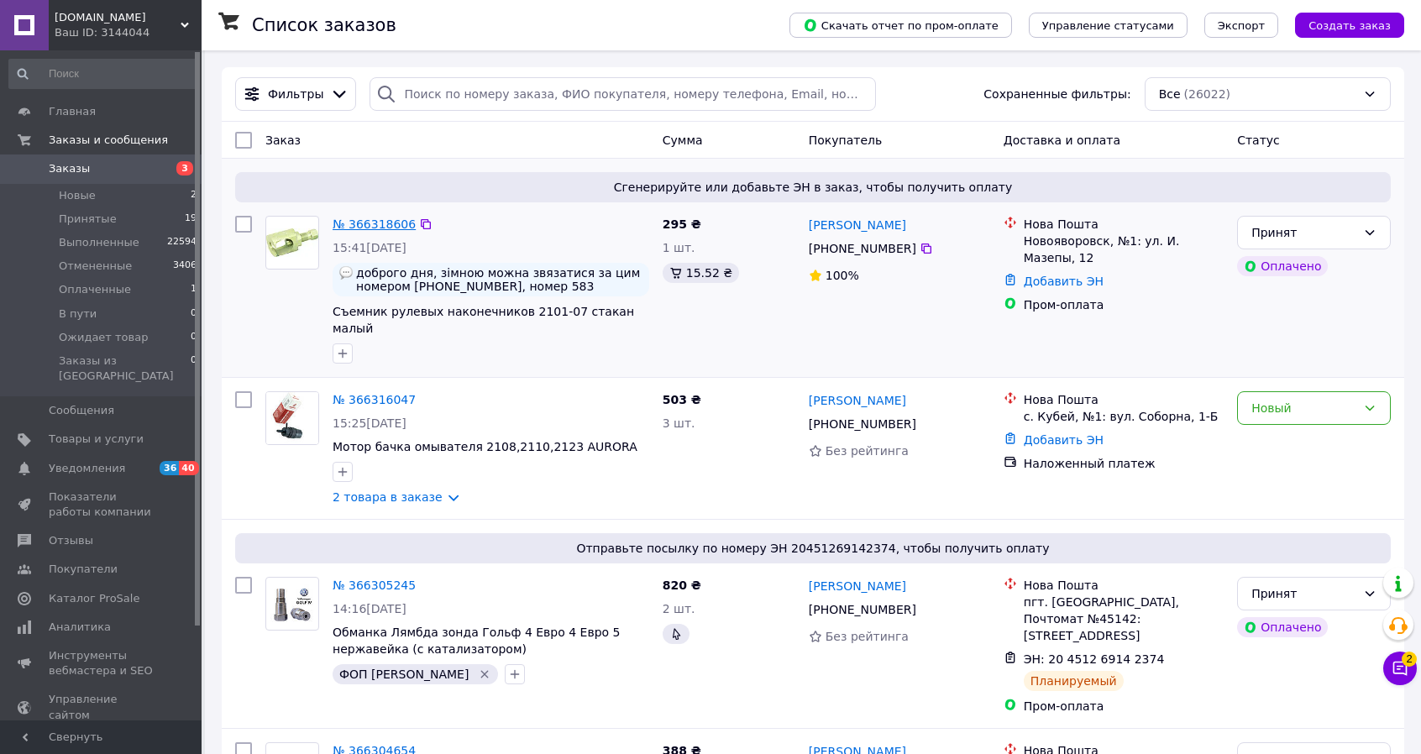
click at [390, 229] on link "№ 366318606" at bounding box center [374, 223] width 83 height 13
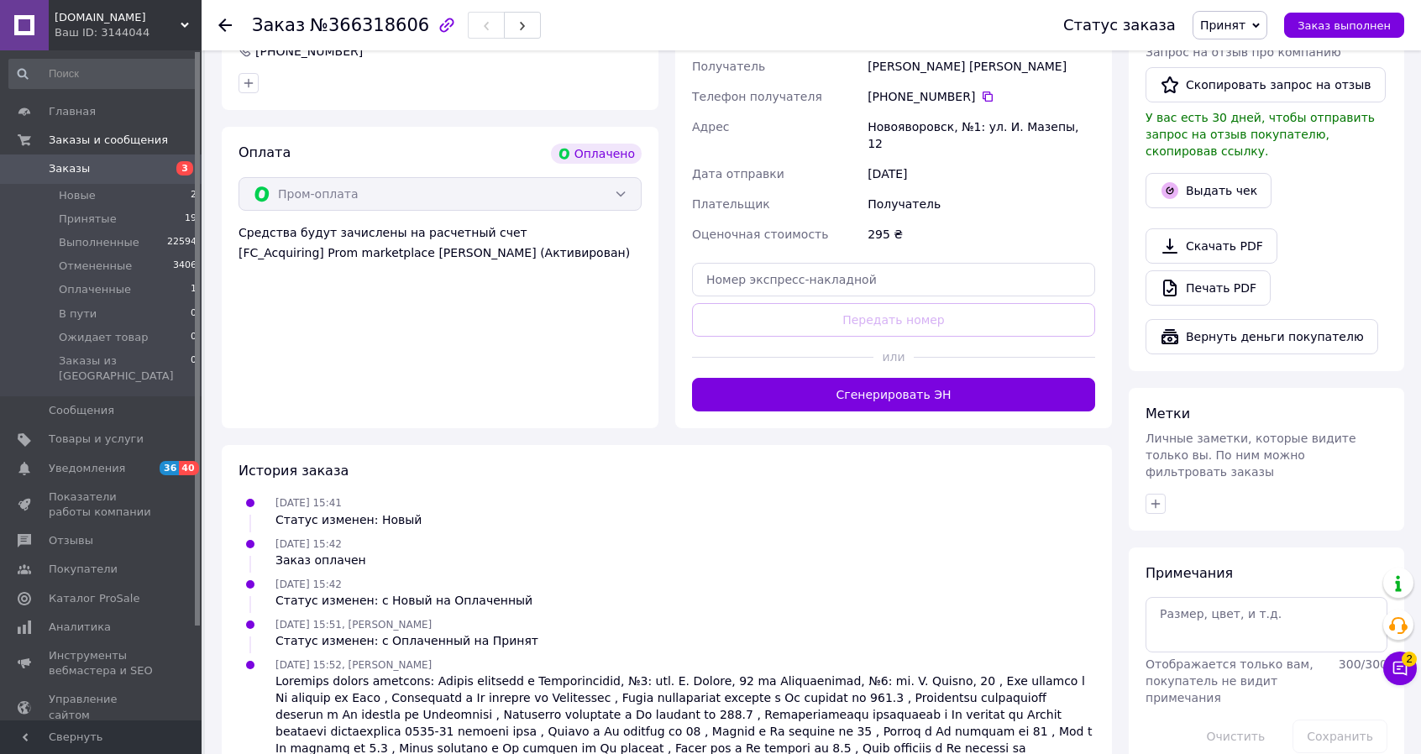
scroll to position [515, 0]
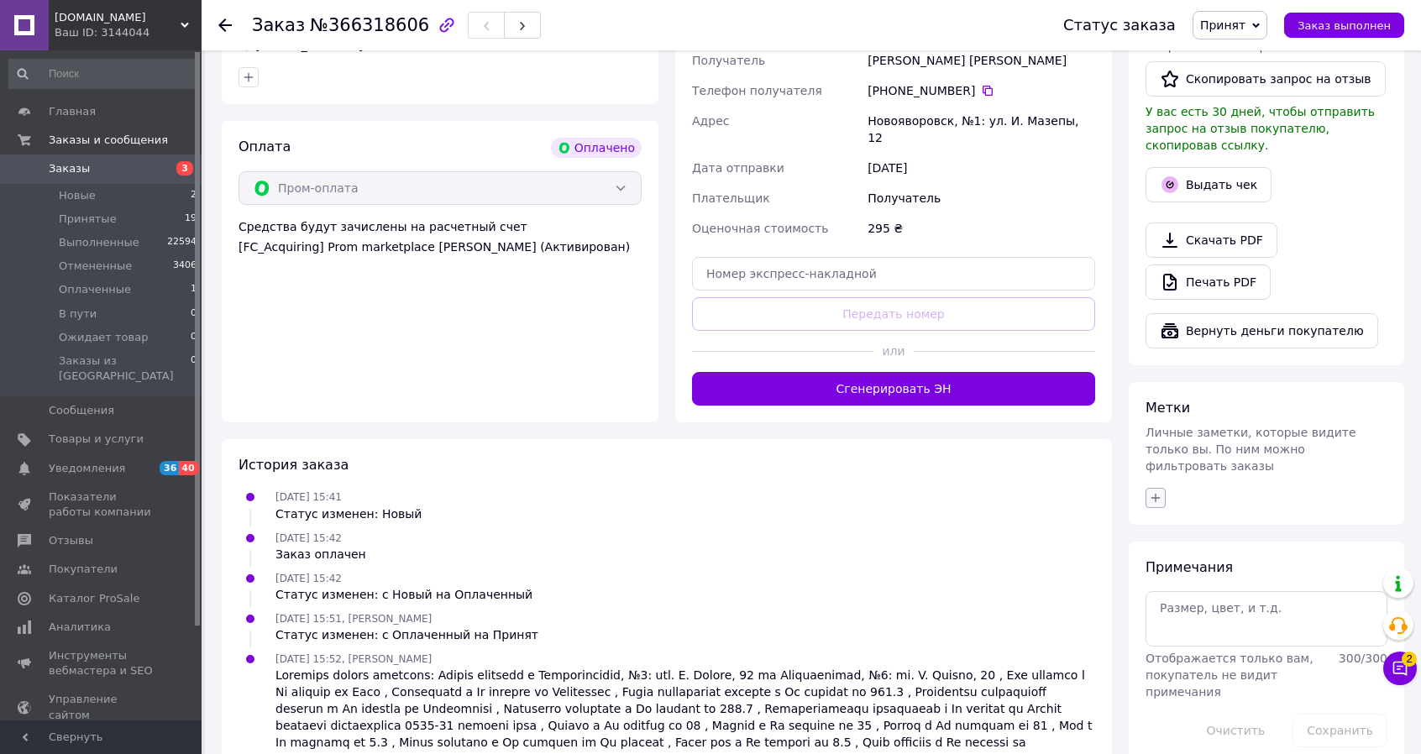
click at [1155, 494] on icon "button" at bounding box center [1155, 498] width 9 height 9
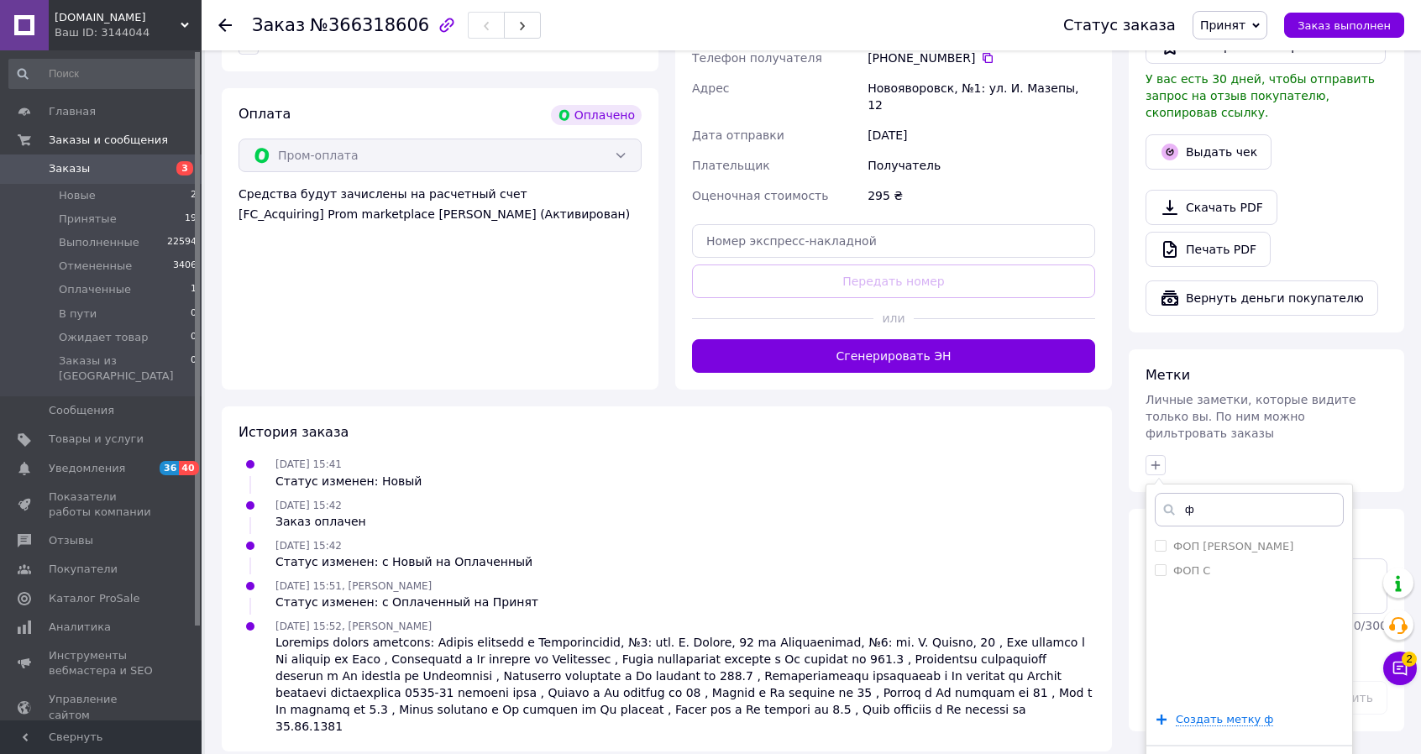
scroll to position [551, 0]
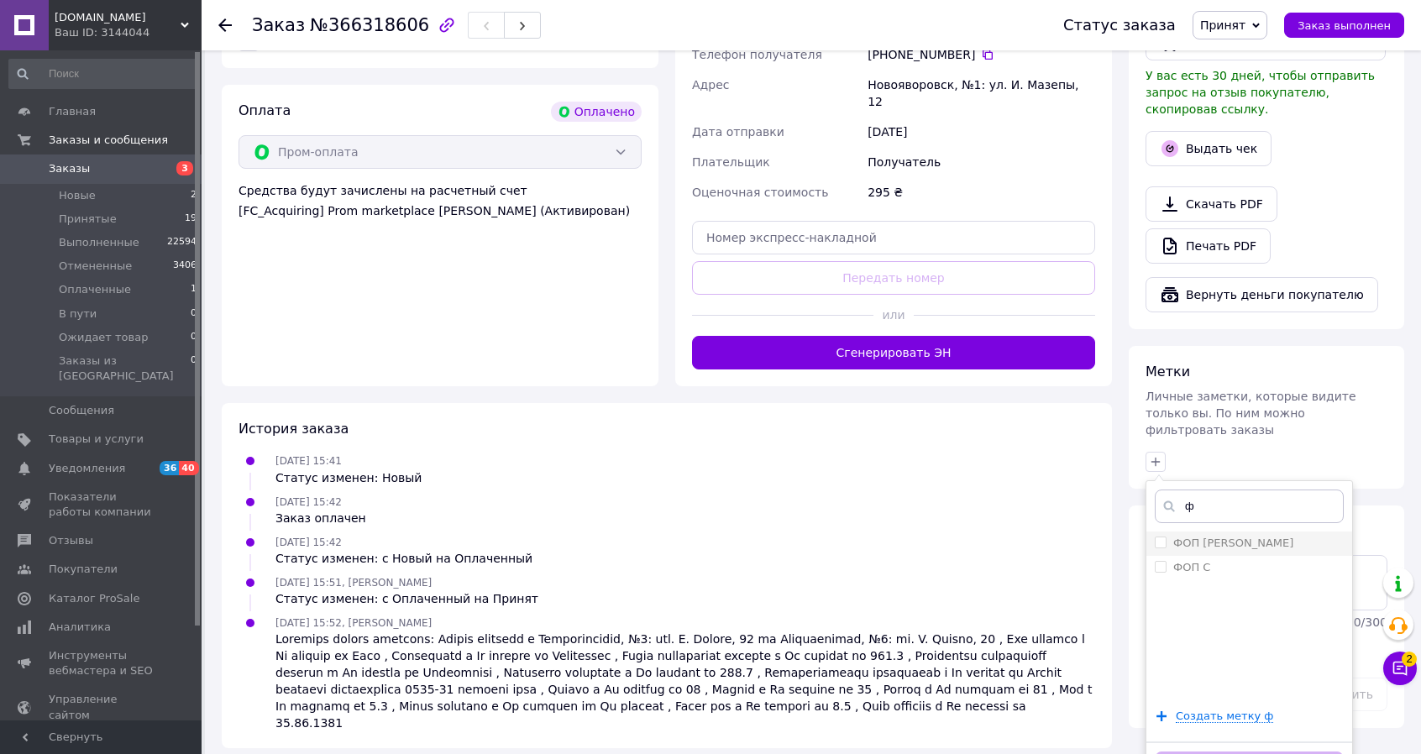
type input "ф"
click at [1155, 537] on input "ФОП [PERSON_NAME]" at bounding box center [1160, 542] width 11 height 11
checkbox input "true"
click at [1270, 752] on button "Добавить метку" at bounding box center [1249, 768] width 189 height 33
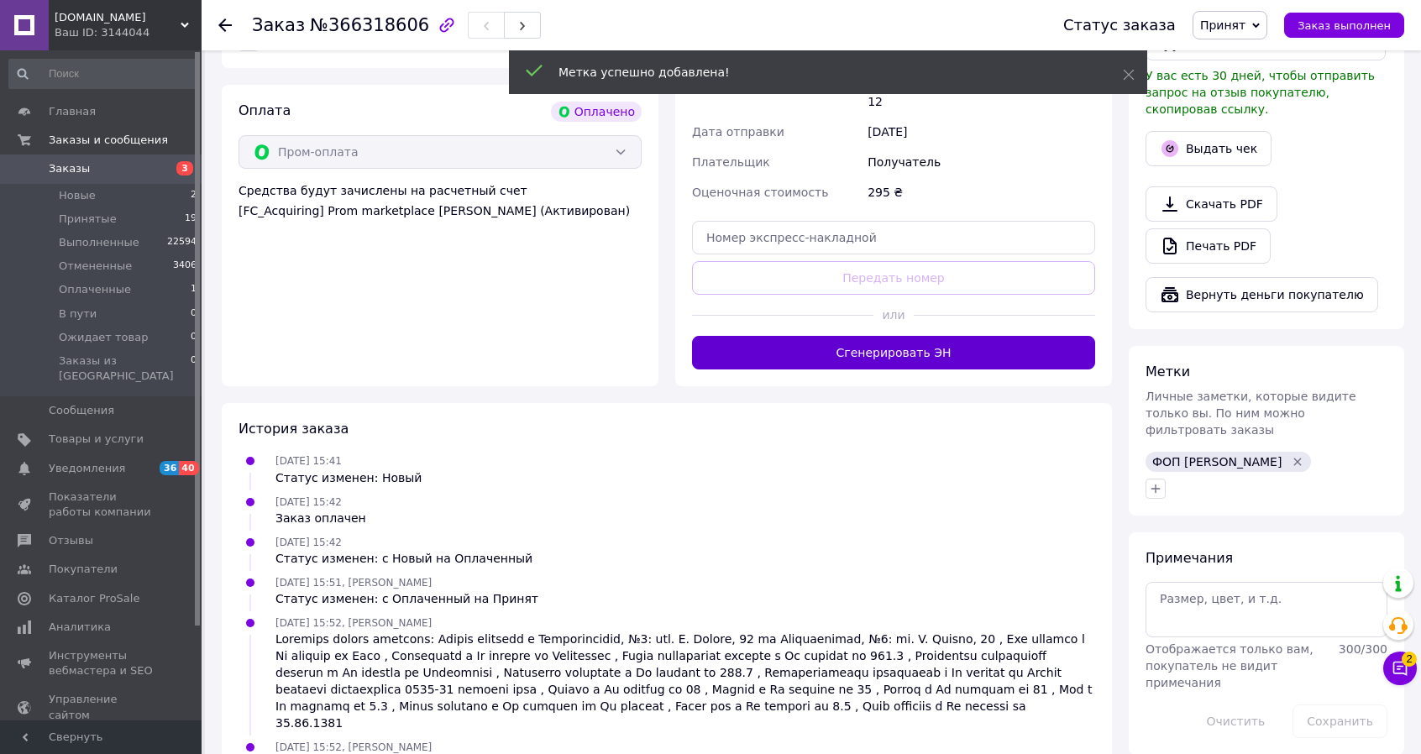
click at [907, 336] on button "Сгенерировать ЭН" at bounding box center [893, 353] width 403 height 34
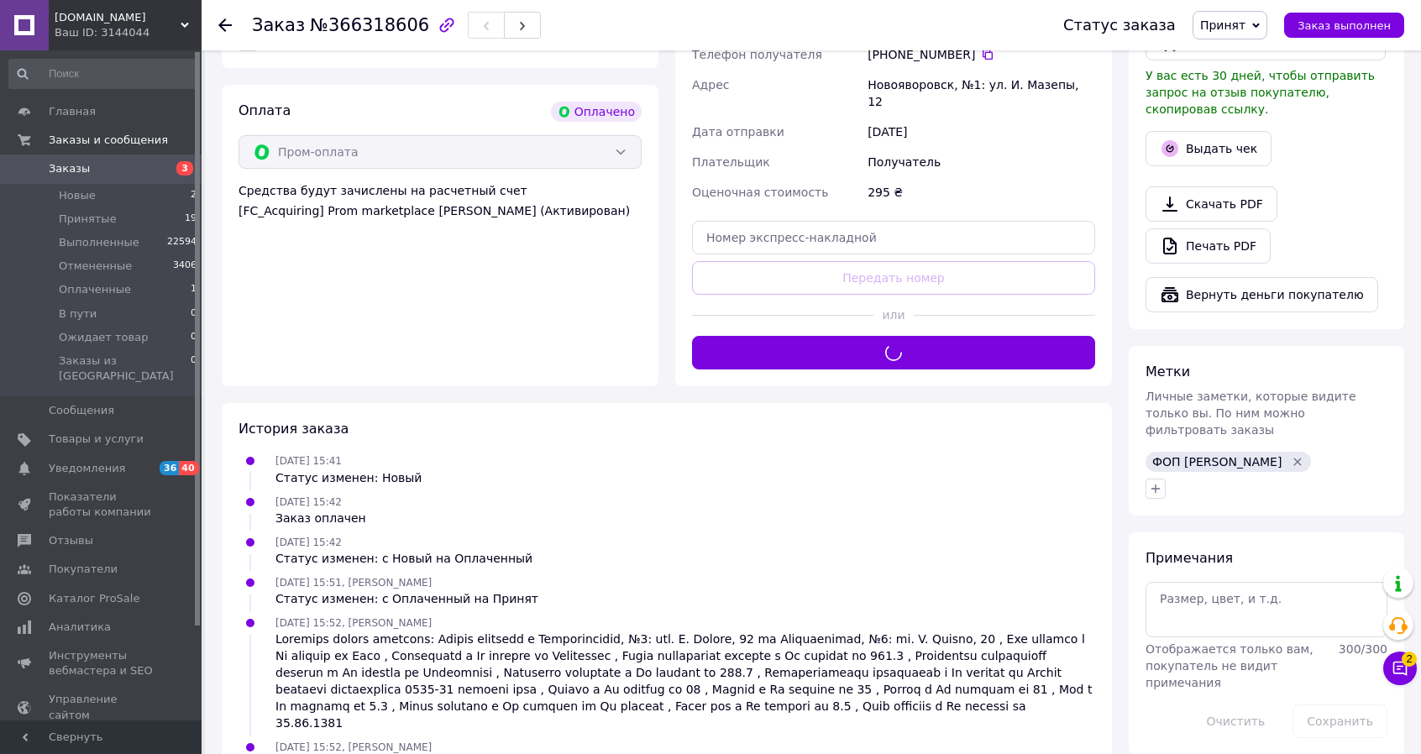
scroll to position [531, 0]
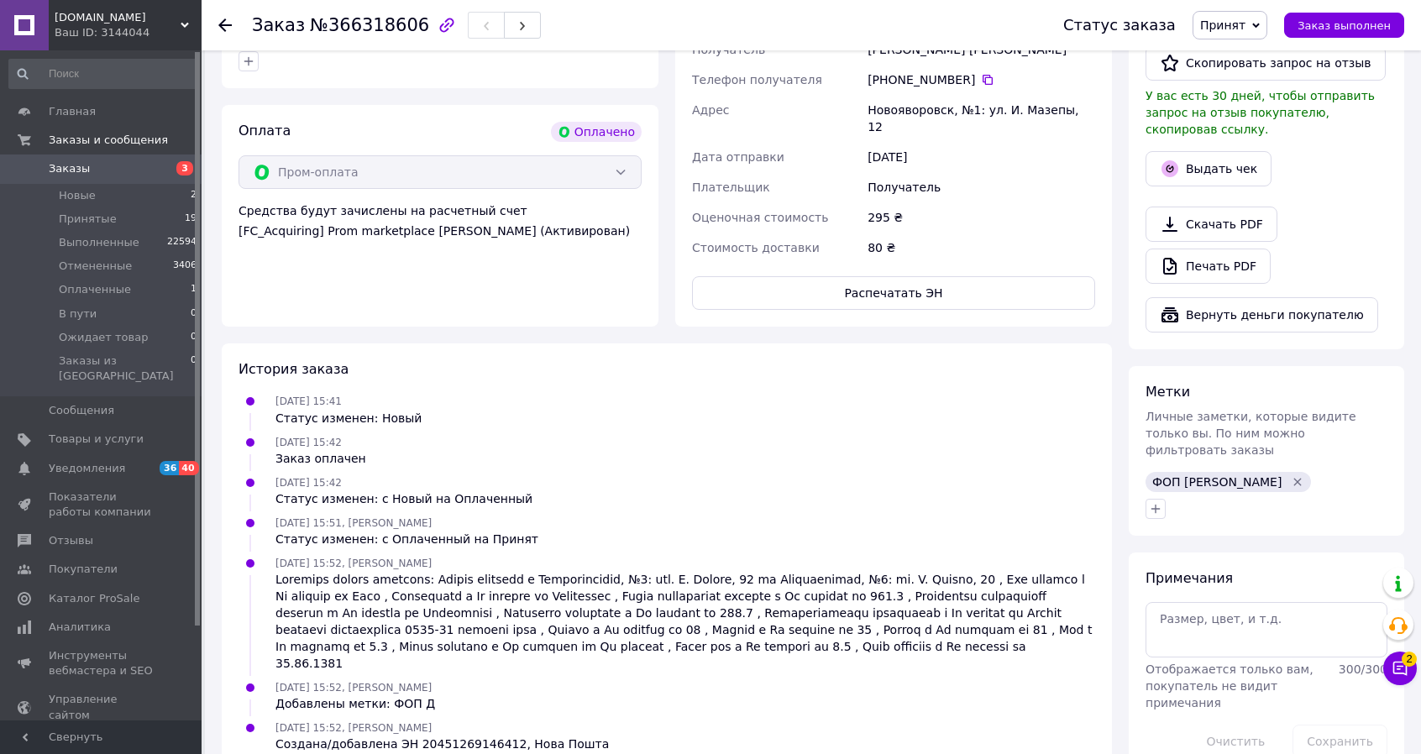
click at [79, 169] on span "Заказы" at bounding box center [69, 168] width 41 height 15
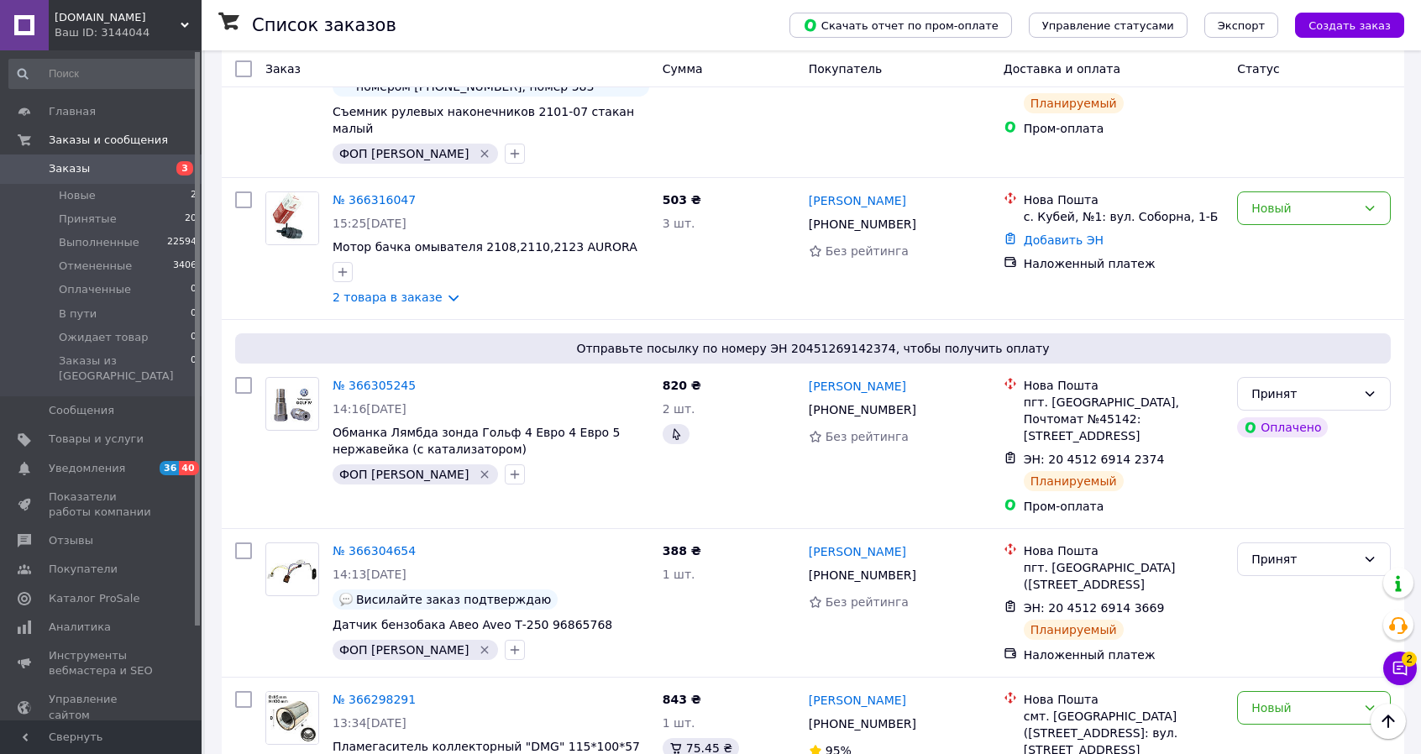
scroll to position [84, 0]
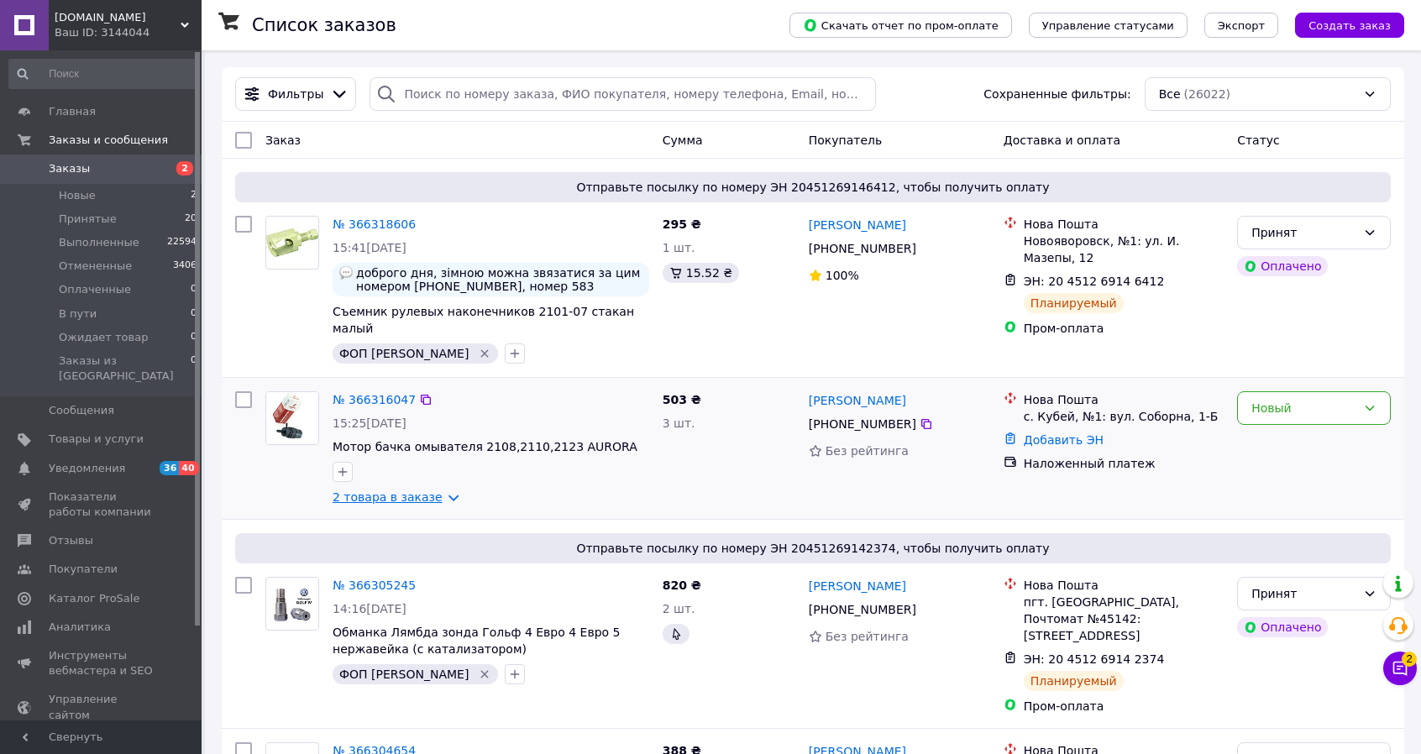
click at [437, 490] on link "2 товара в заказе" at bounding box center [388, 496] width 110 height 13
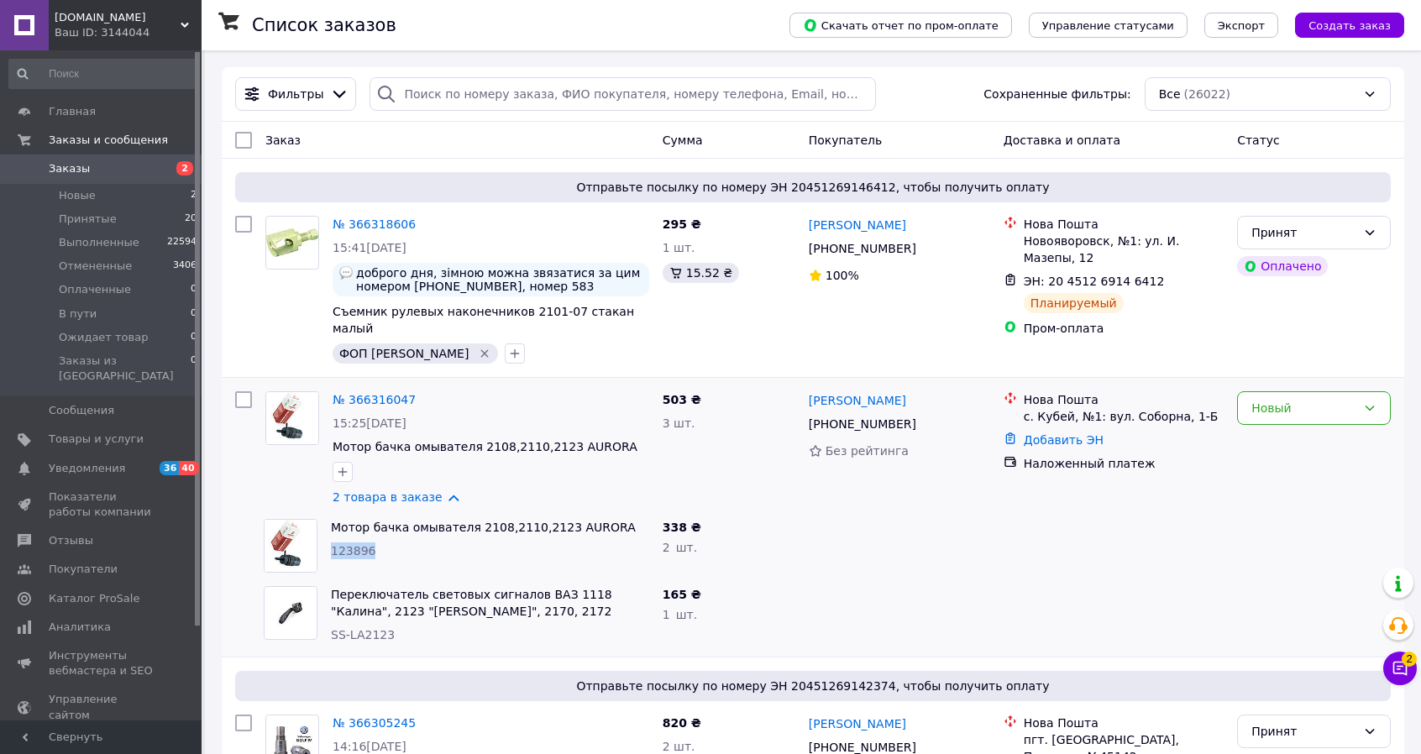
drag, startPoint x: 380, startPoint y: 538, endPoint x: 327, endPoint y: 528, distance: 53.9
click at [327, 528] on div "Мотор бачка омывателя 2108,2110,2123 AURORA 123896" at bounding box center [490, 545] width 332 height 67
copy span "123896"
drag, startPoint x: 395, startPoint y: 626, endPoint x: 333, endPoint y: 613, distance: 62.8
click at [333, 626] on div "SS-LA2123" at bounding box center [490, 634] width 318 height 17
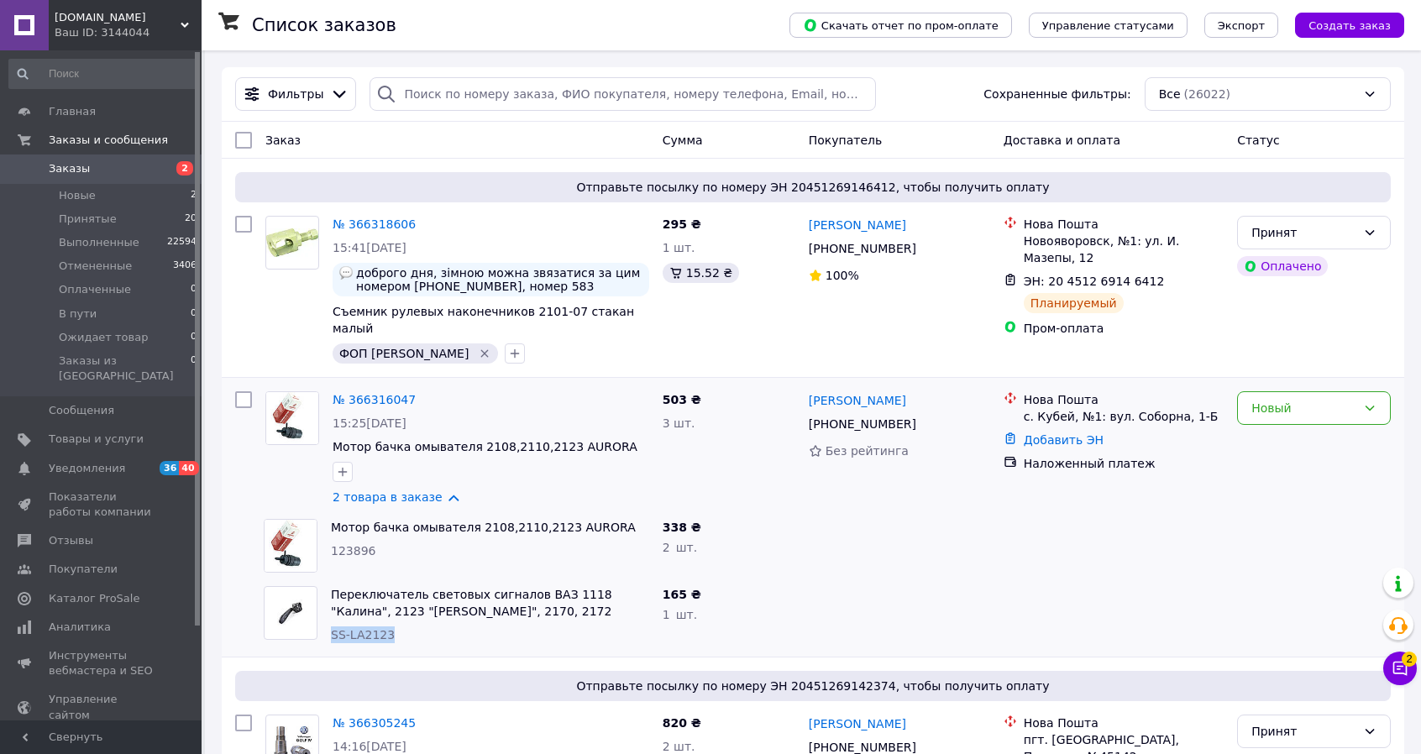
copy span "SS-LA2123"
